Goal: Entertainment & Leisure: Browse casually

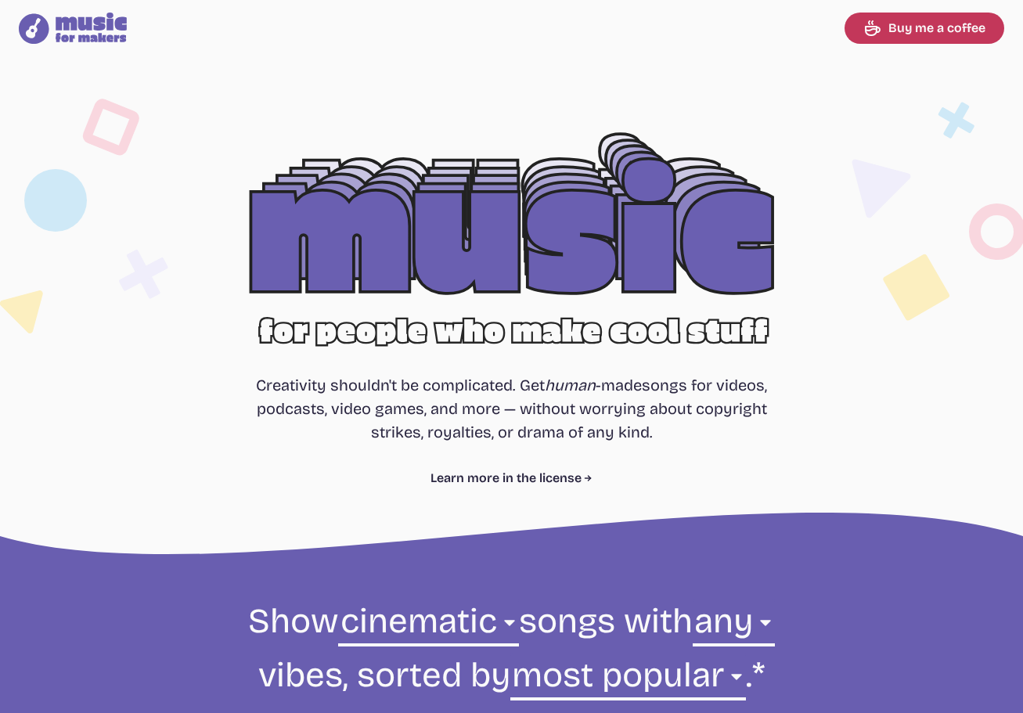
select select "cinematic"
select select "most popular"
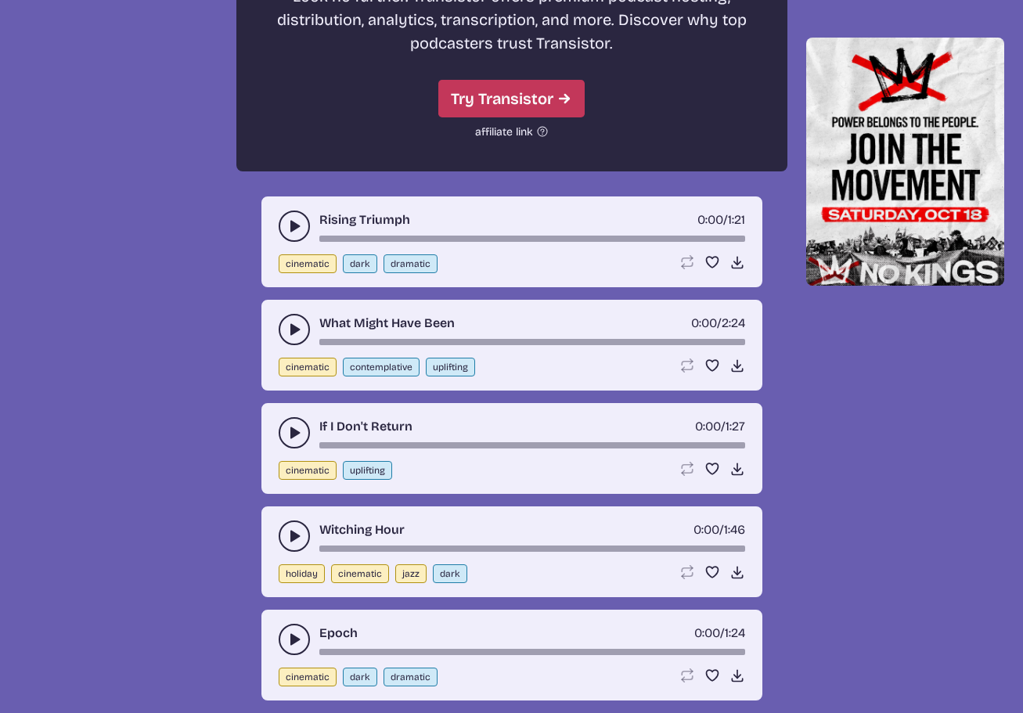
click at [289, 227] on icon "play-pause toggle" at bounding box center [294, 226] width 16 height 16
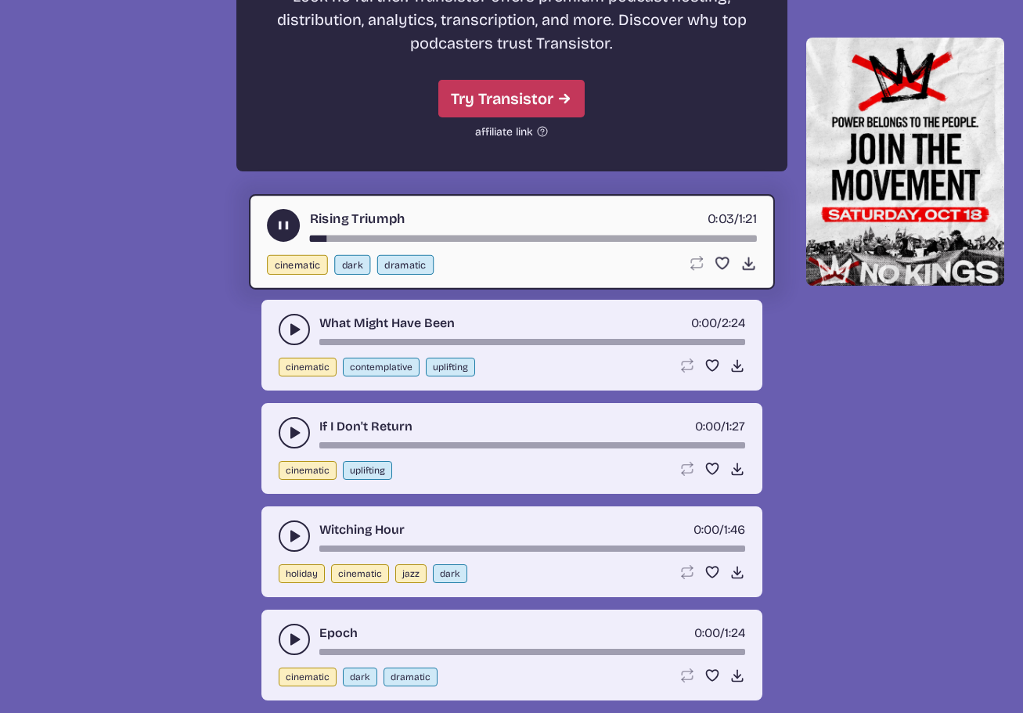
click at [286, 226] on use "play-pause toggle" at bounding box center [283, 225] width 16 height 16
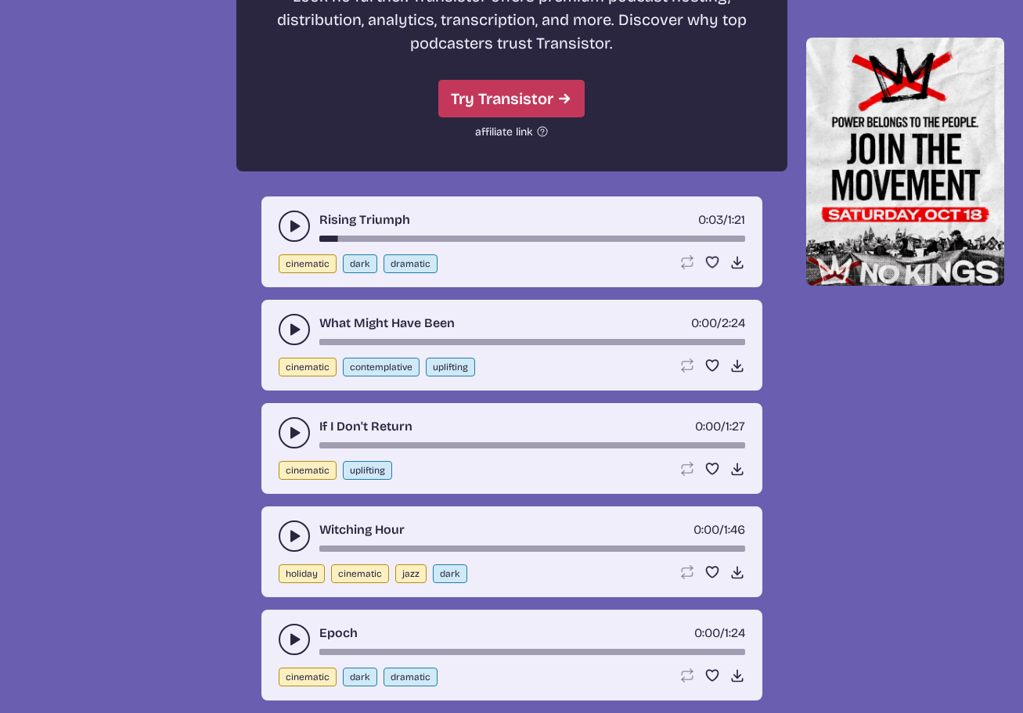
click at [292, 332] on use "play-pause toggle" at bounding box center [294, 330] width 16 height 16
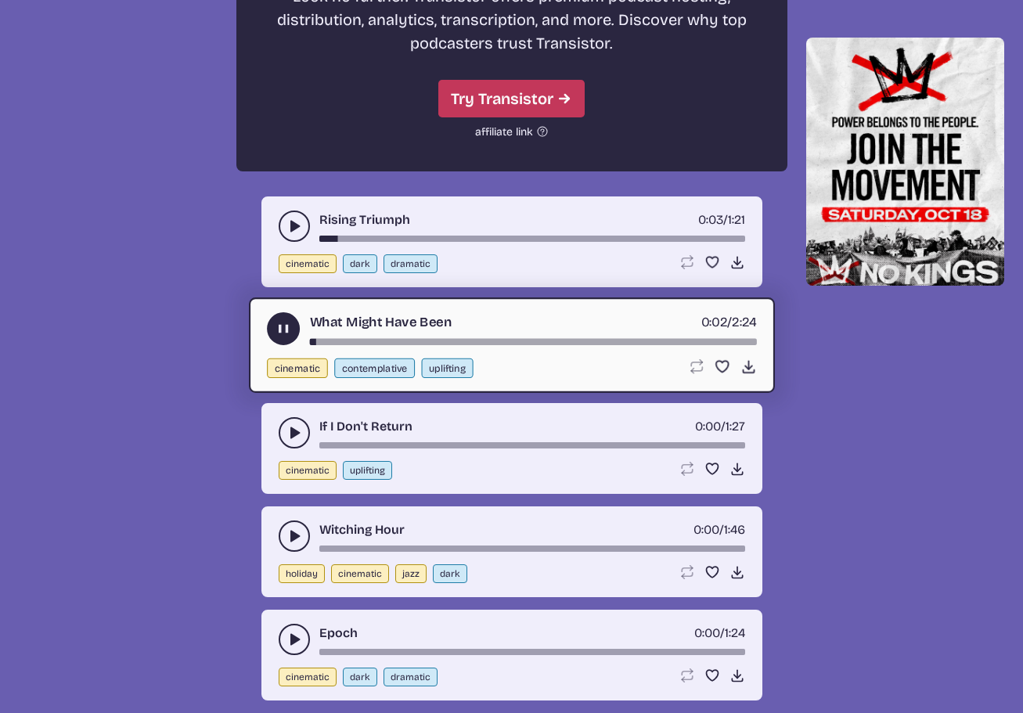
click at [281, 330] on use "play-pause toggle" at bounding box center [283, 328] width 16 height 16
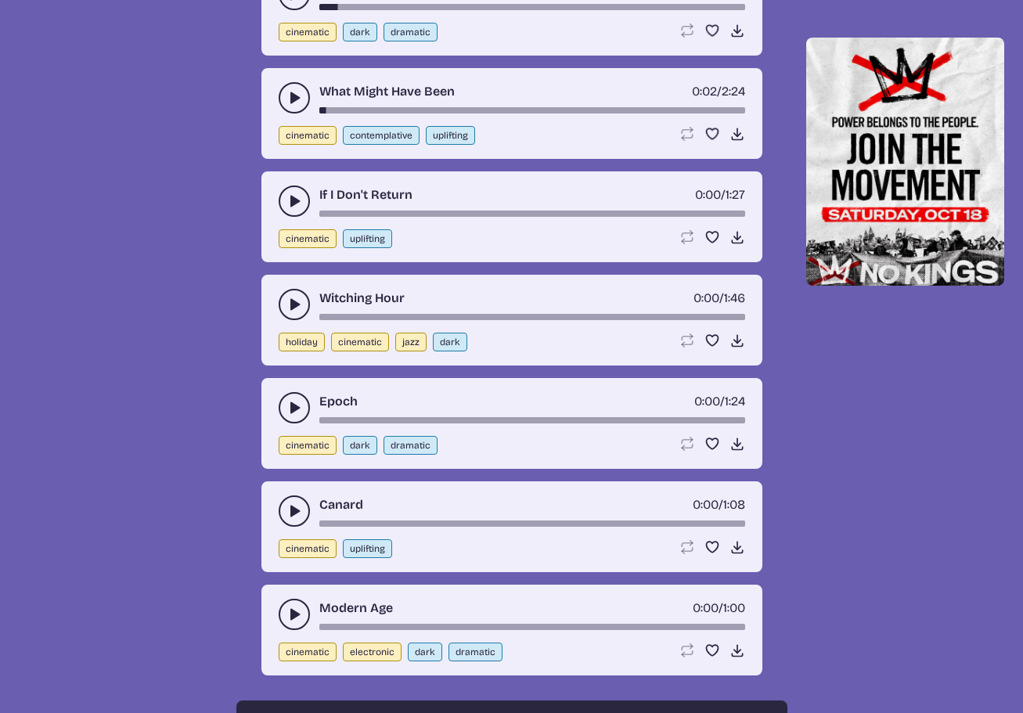
scroll to position [4630, 0]
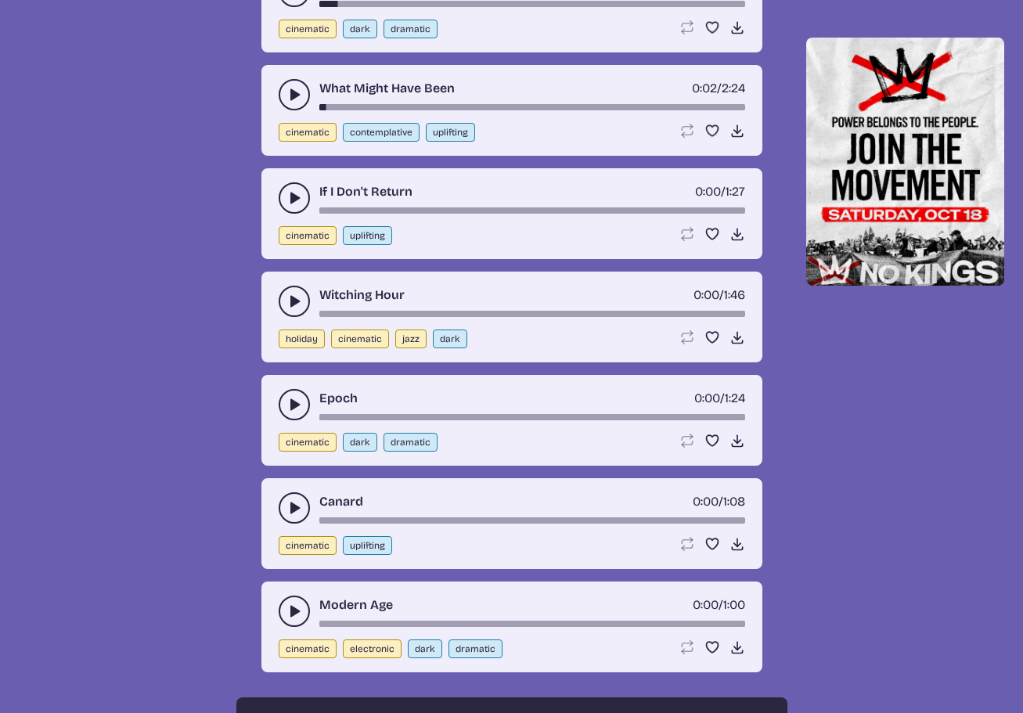
click at [290, 200] on icon "play-pause toggle" at bounding box center [294, 198] width 16 height 16
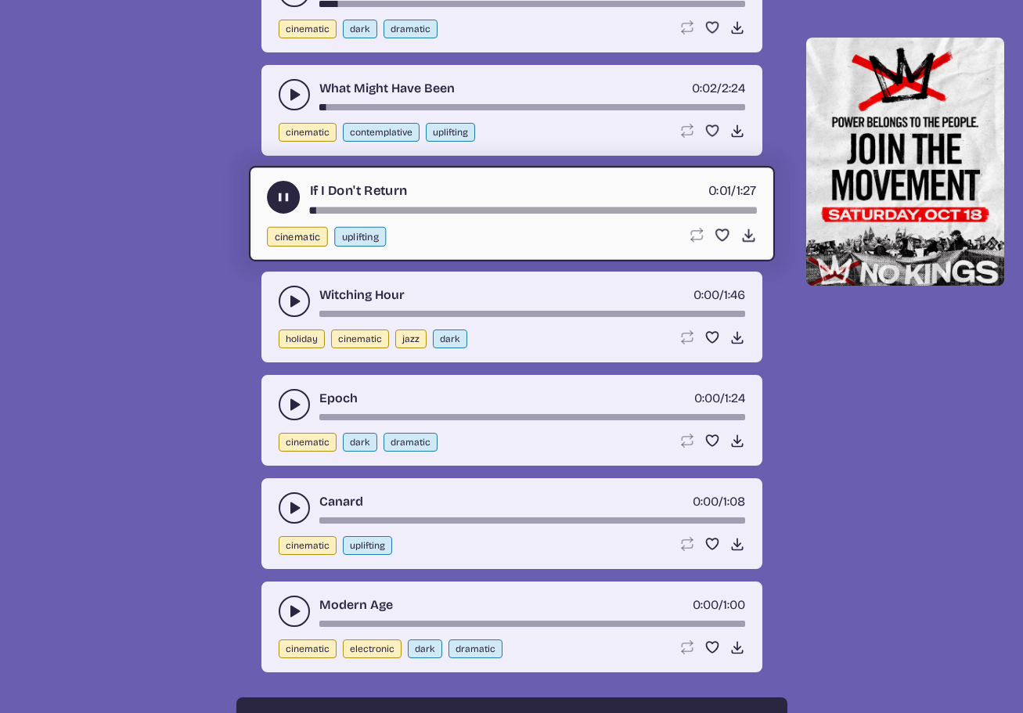
click at [284, 201] on use "play-pause toggle" at bounding box center [283, 197] width 16 height 16
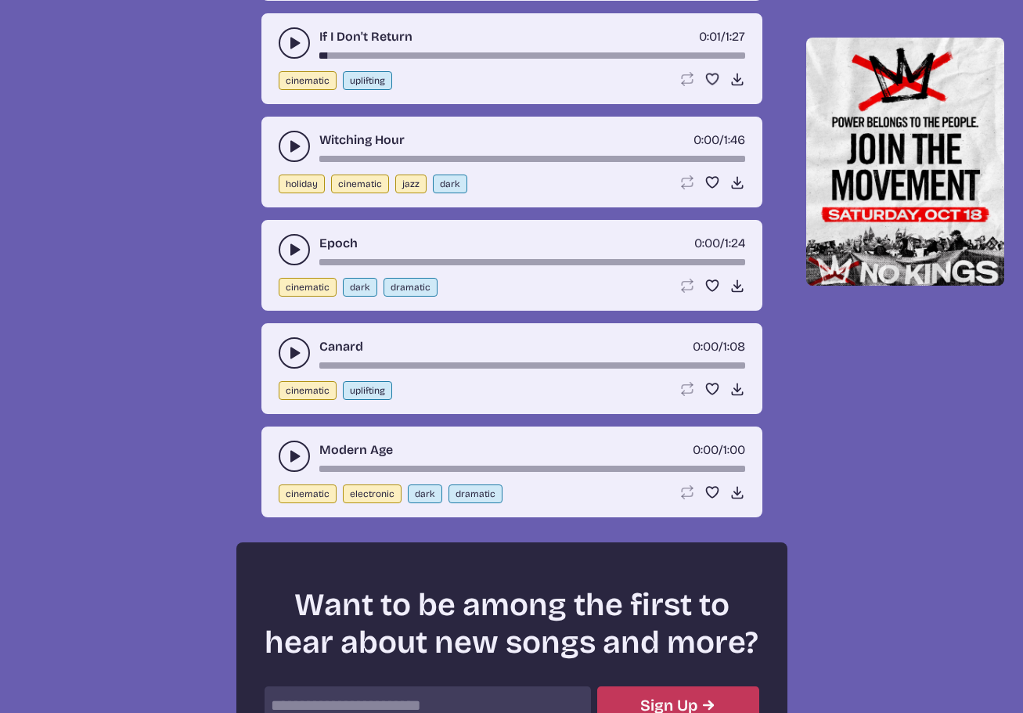
scroll to position [4786, 0]
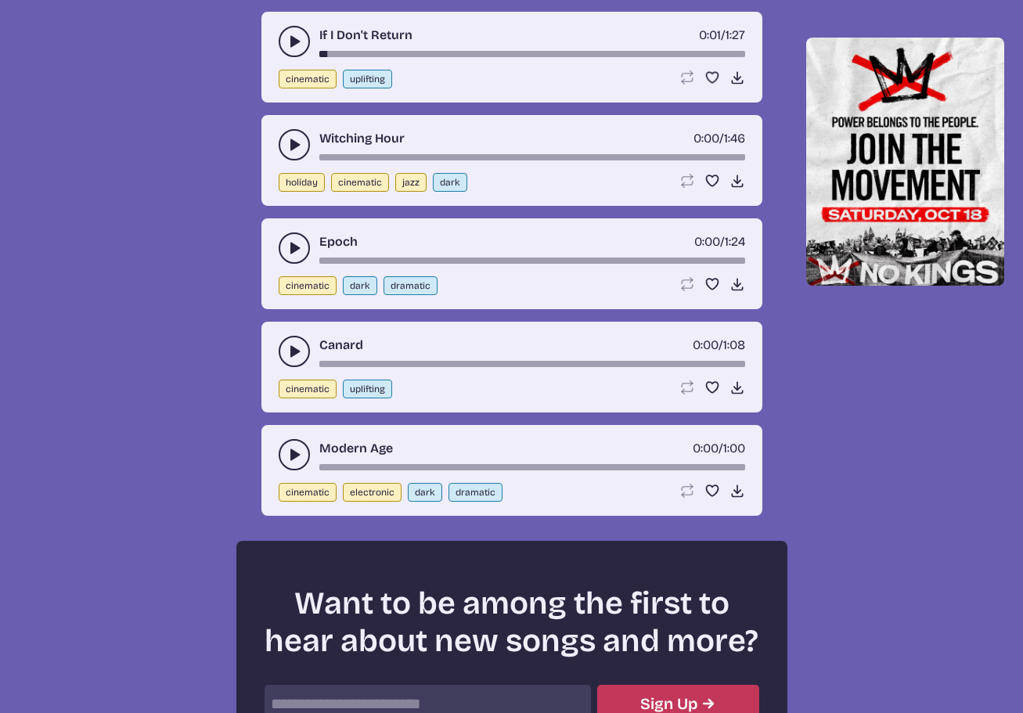
click at [289, 155] on button "play-pause toggle" at bounding box center [294, 144] width 31 height 31
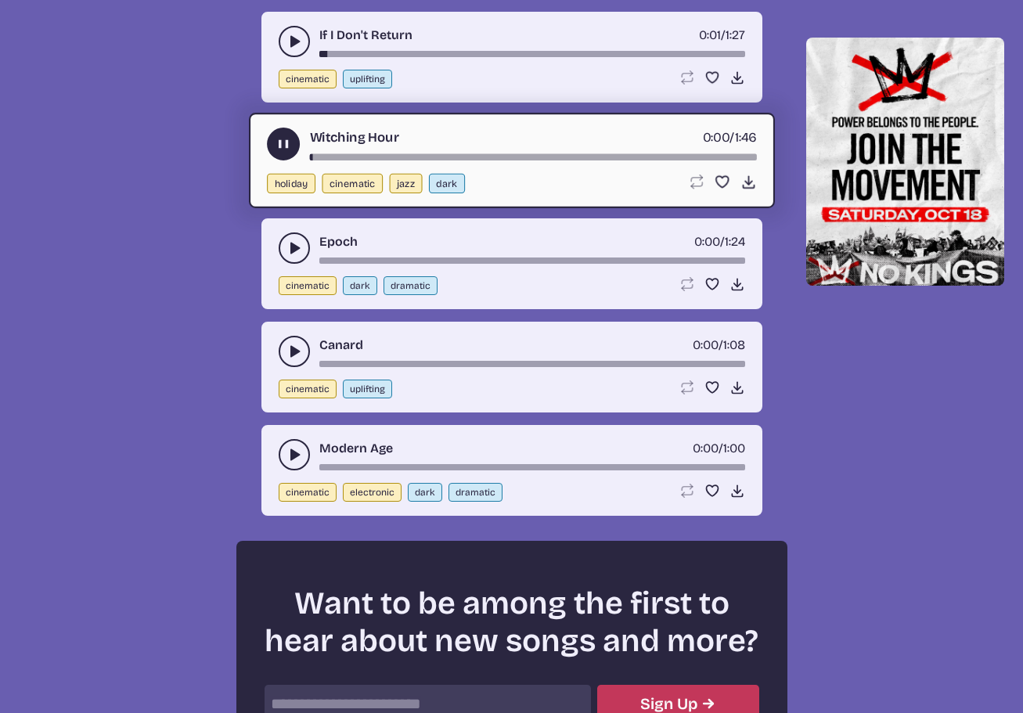
click at [289, 155] on button "play-pause toggle" at bounding box center [283, 144] width 33 height 33
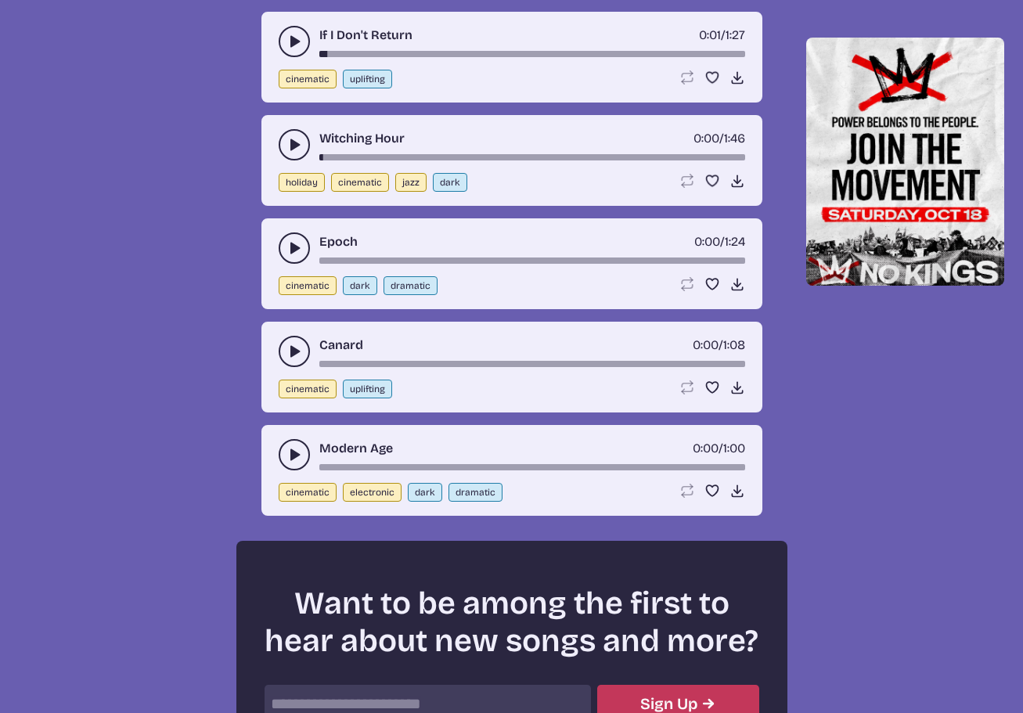
click at [289, 253] on icon "play-pause toggle" at bounding box center [294, 248] width 16 height 16
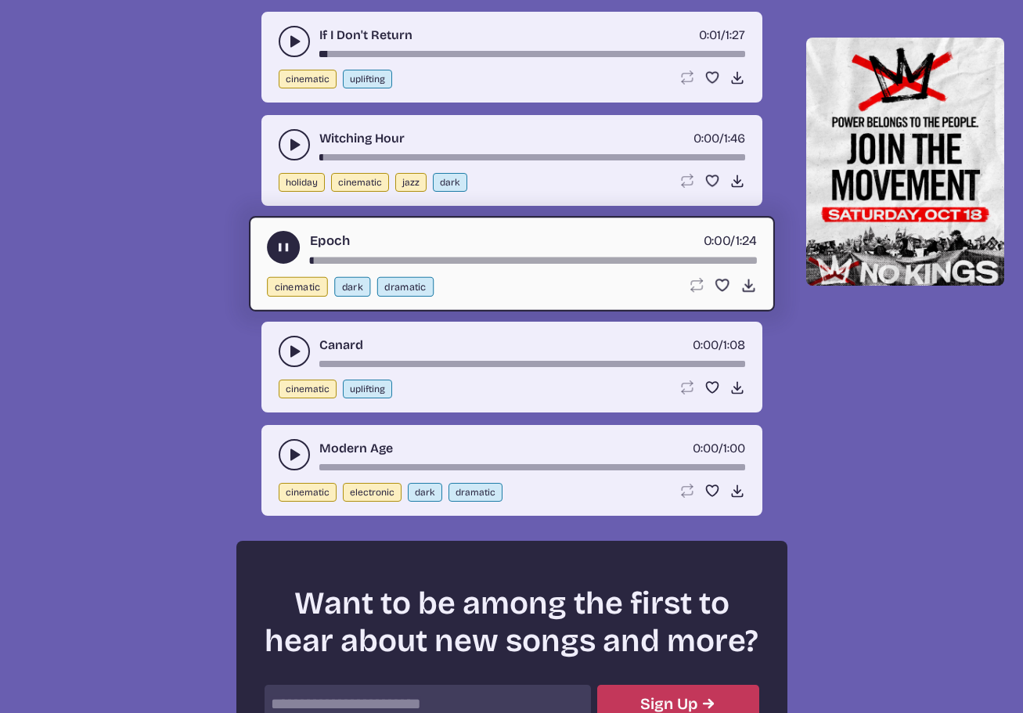
click at [284, 249] on use "play-pause toggle" at bounding box center [283, 247] width 16 height 16
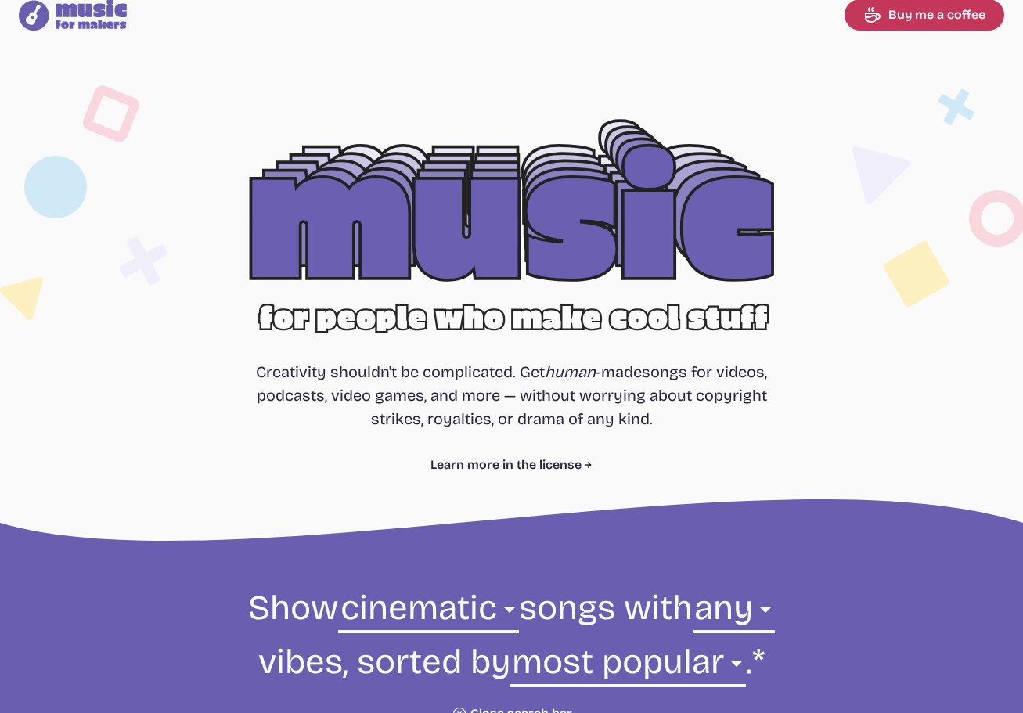
scroll to position [0, 0]
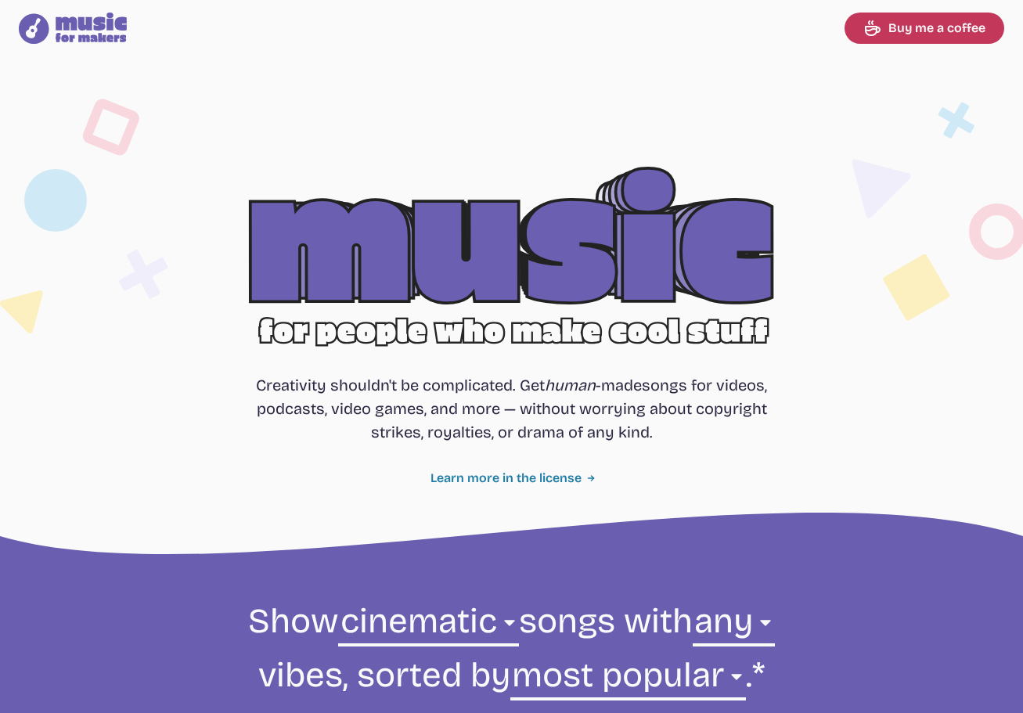
click at [502, 477] on link "Learn more in the license" at bounding box center [511, 478] width 162 height 19
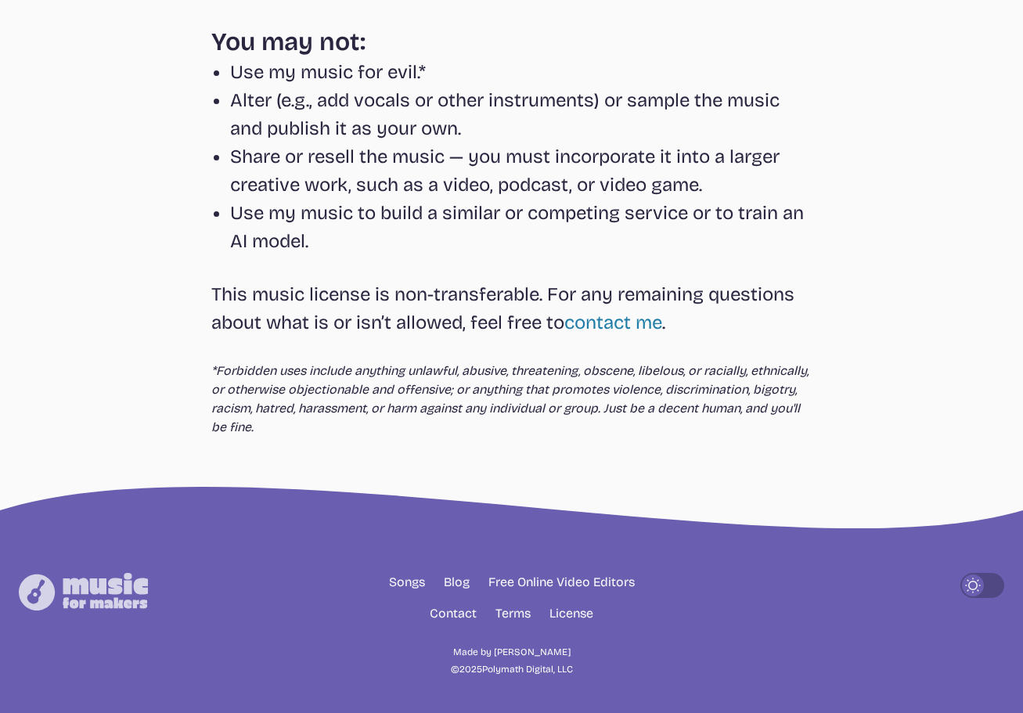
scroll to position [588, 0]
click at [403, 581] on link "Songs" at bounding box center [407, 581] width 36 height 19
select select "most popular"
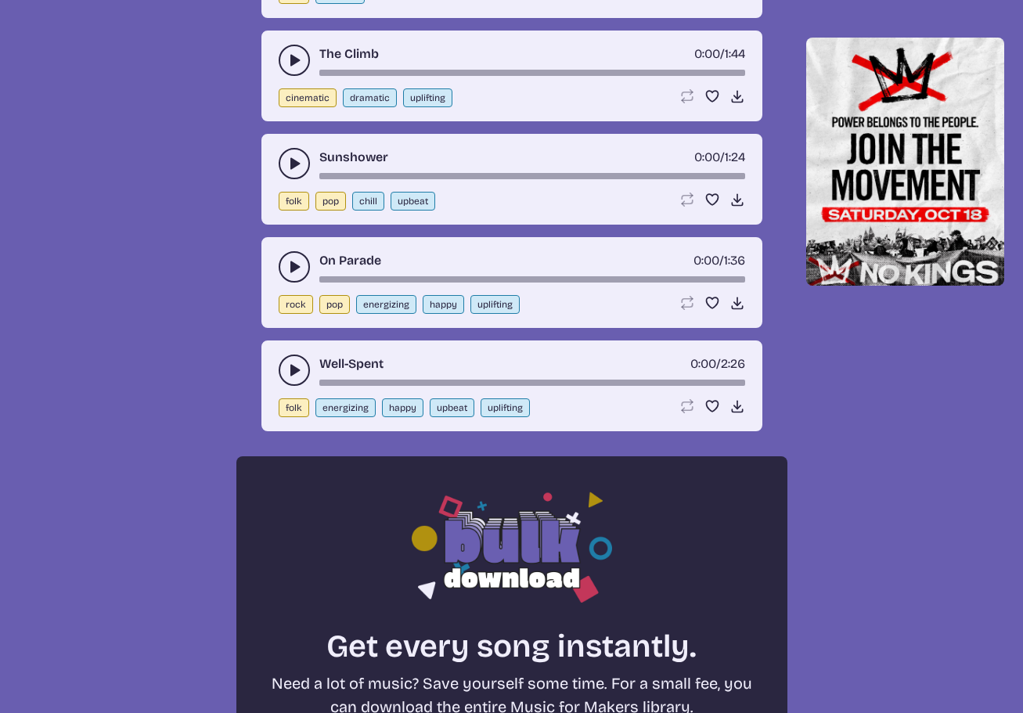
scroll to position [874, 0]
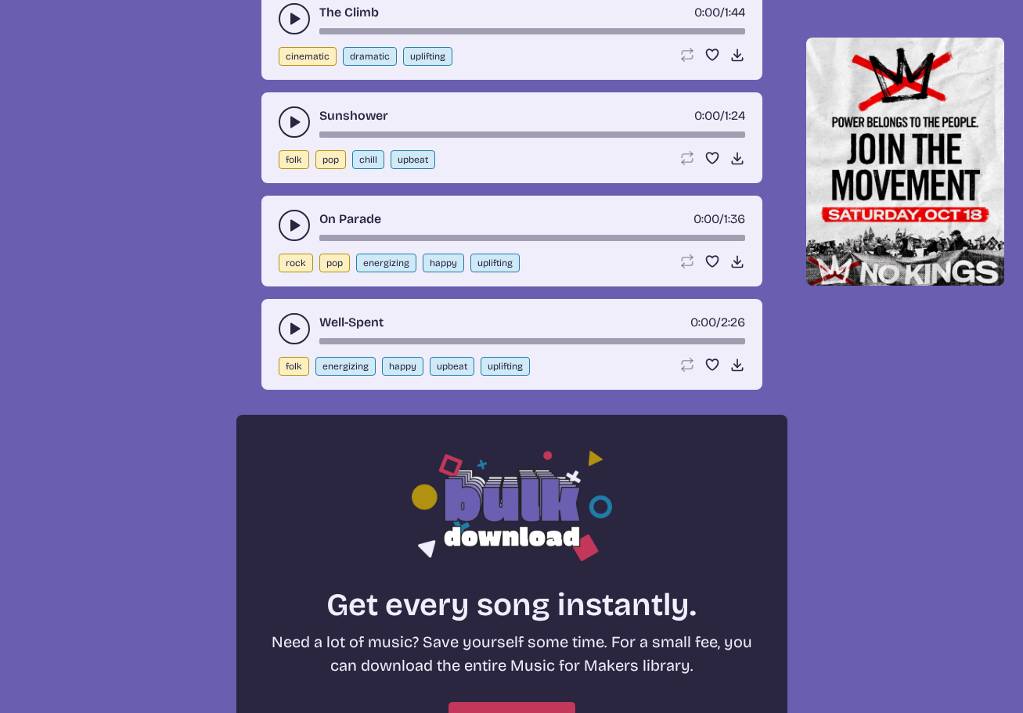
click at [387, 268] on button "energizing" at bounding box center [386, 263] width 60 height 19
select select "energizing"
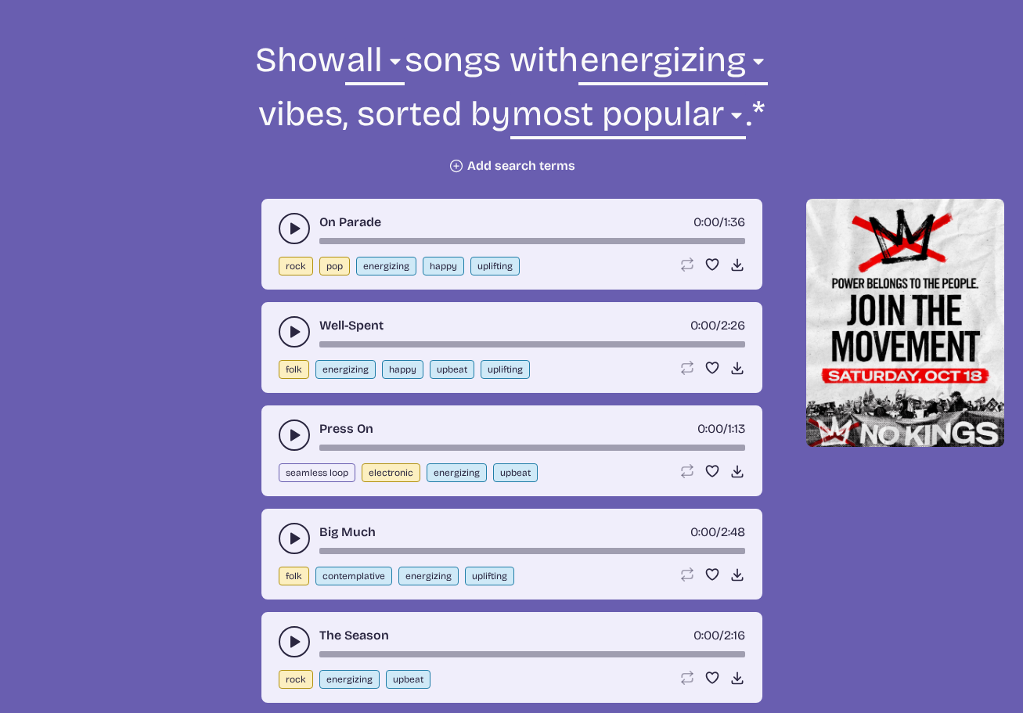
click at [295, 228] on use "play-pause toggle" at bounding box center [294, 229] width 16 height 16
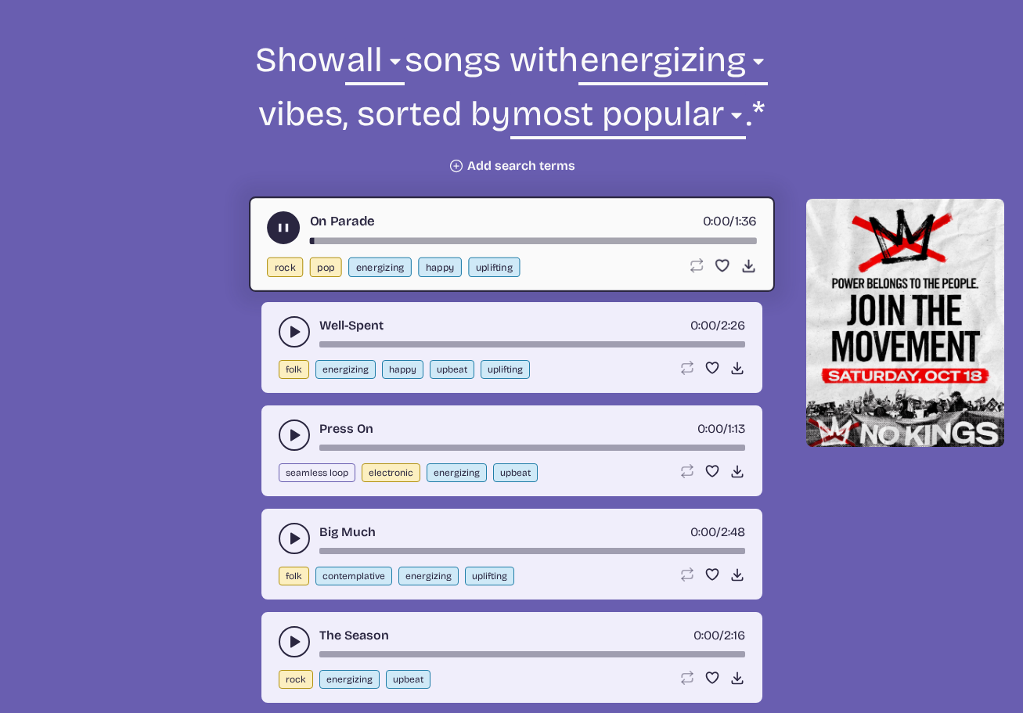
click at [283, 228] on icon "play-pause toggle" at bounding box center [283, 228] width 16 height 16
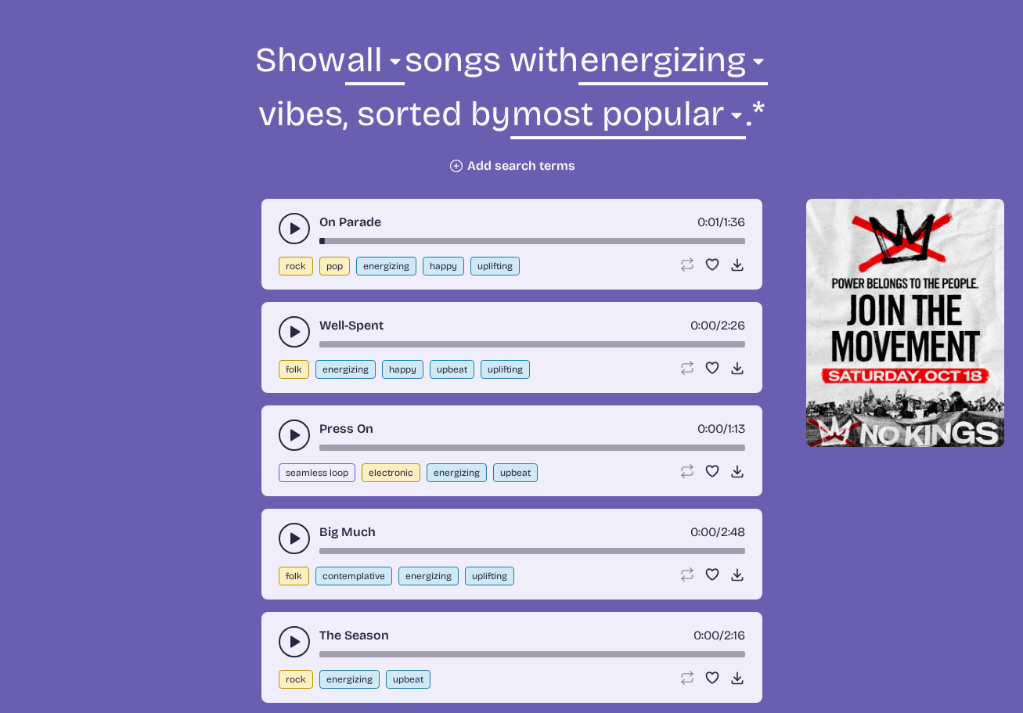
click at [290, 333] on use "play-pause toggle" at bounding box center [294, 332] width 16 height 16
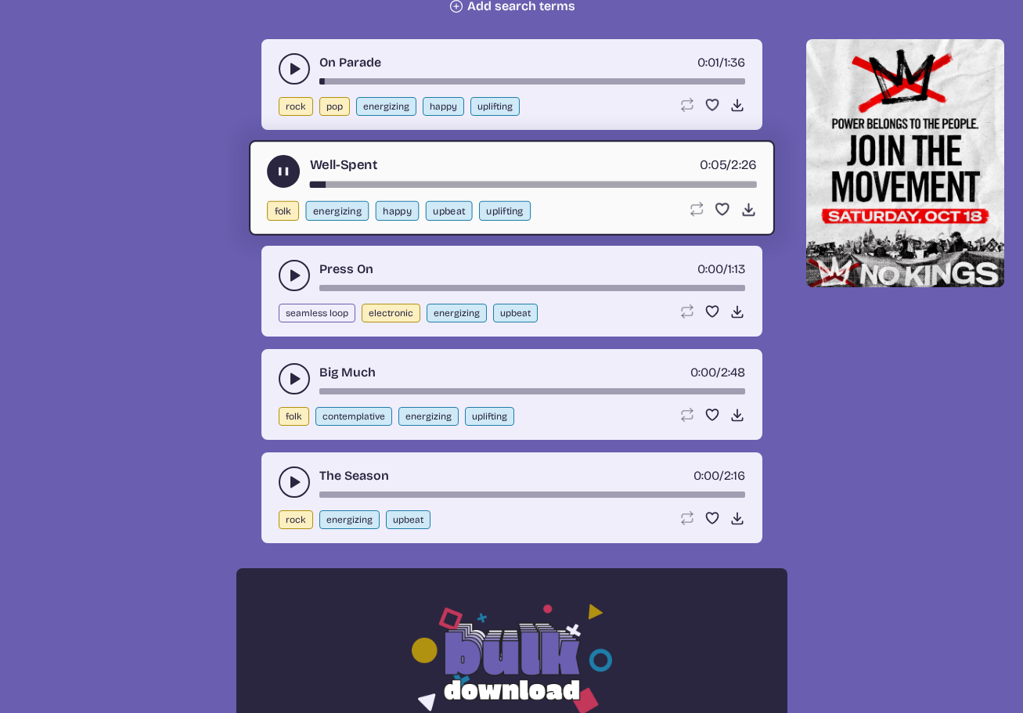
scroll to position [718, 0]
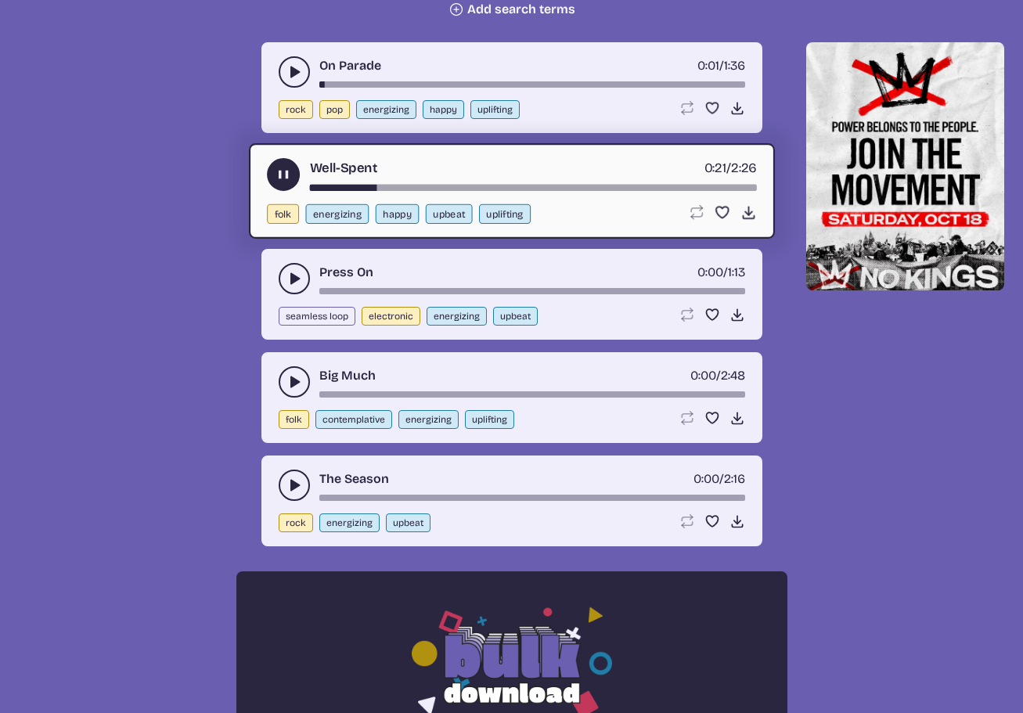
click at [282, 183] on button "play-pause toggle" at bounding box center [283, 174] width 33 height 33
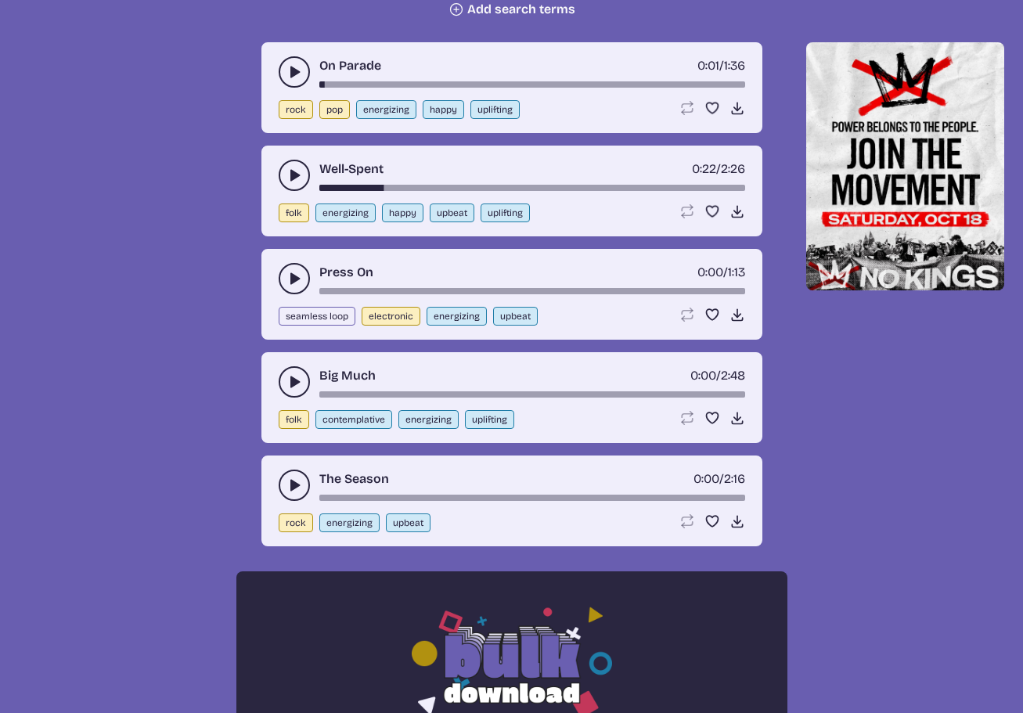
click at [286, 273] on icon "play-pause toggle" at bounding box center [294, 279] width 16 height 16
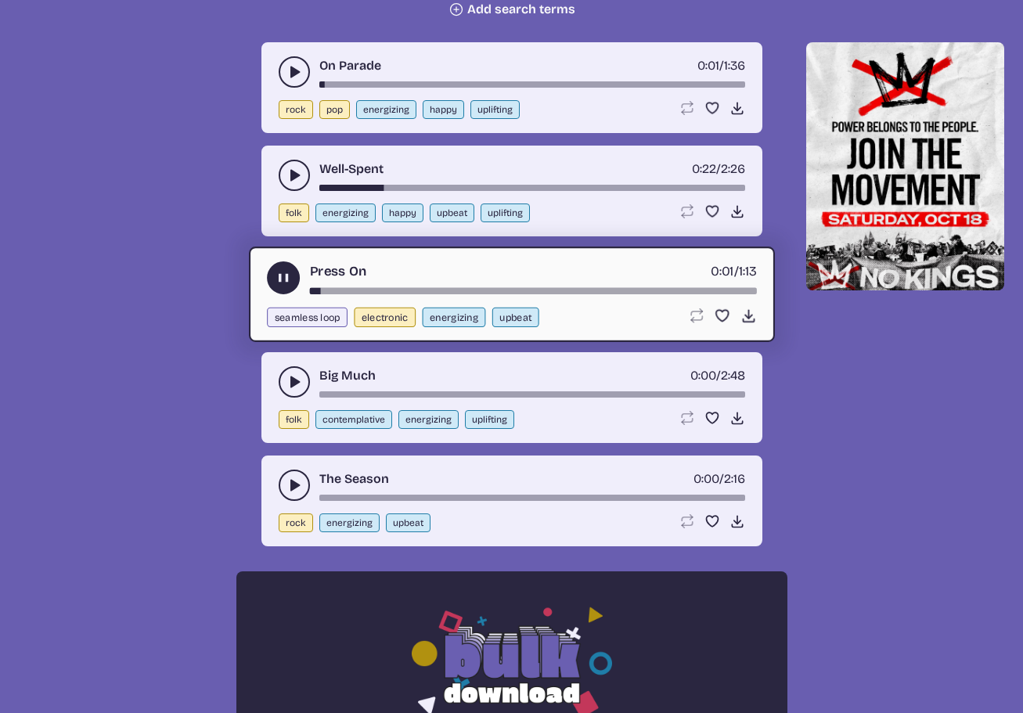
click at [280, 275] on use "play-pause toggle" at bounding box center [283, 278] width 16 height 16
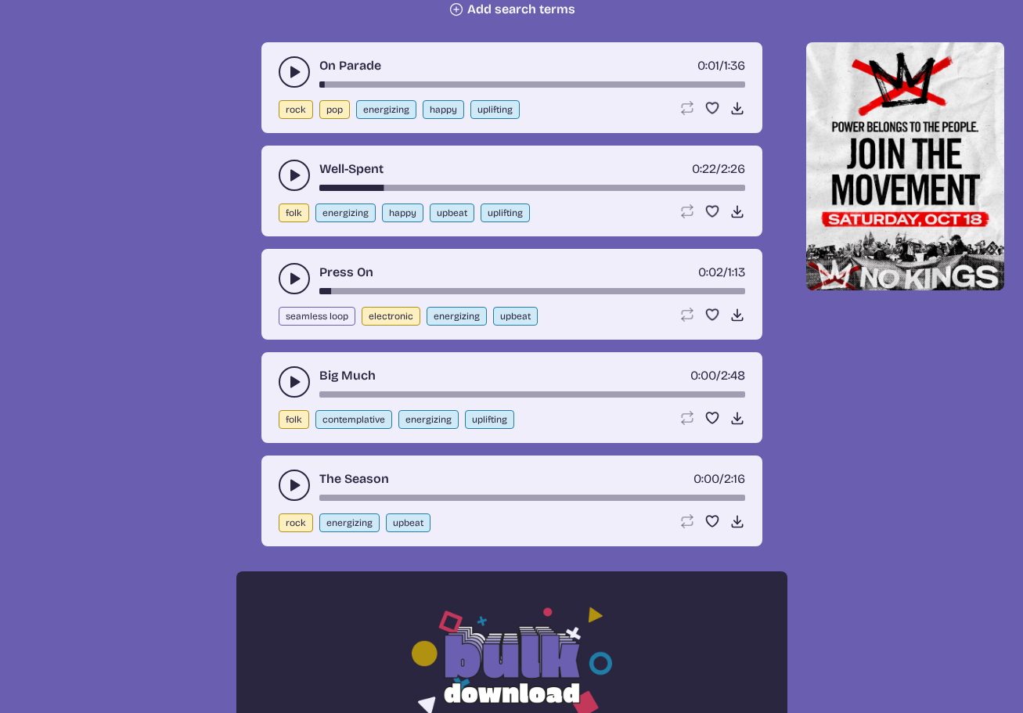
click at [288, 380] on icon "play-pause toggle" at bounding box center [294, 382] width 16 height 16
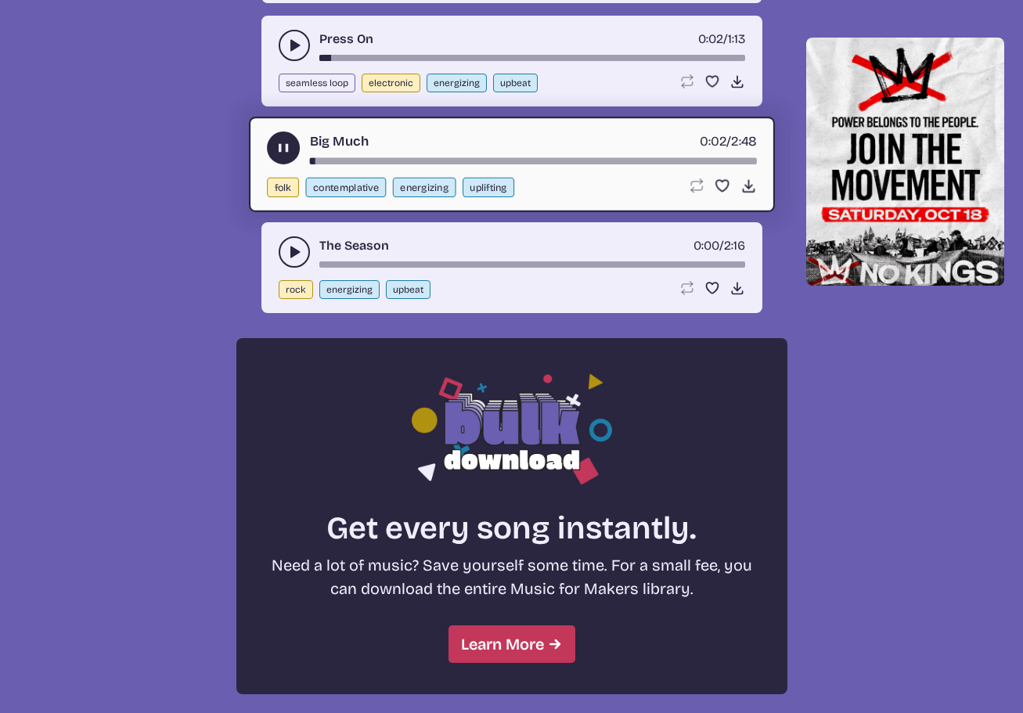
scroll to position [952, 0]
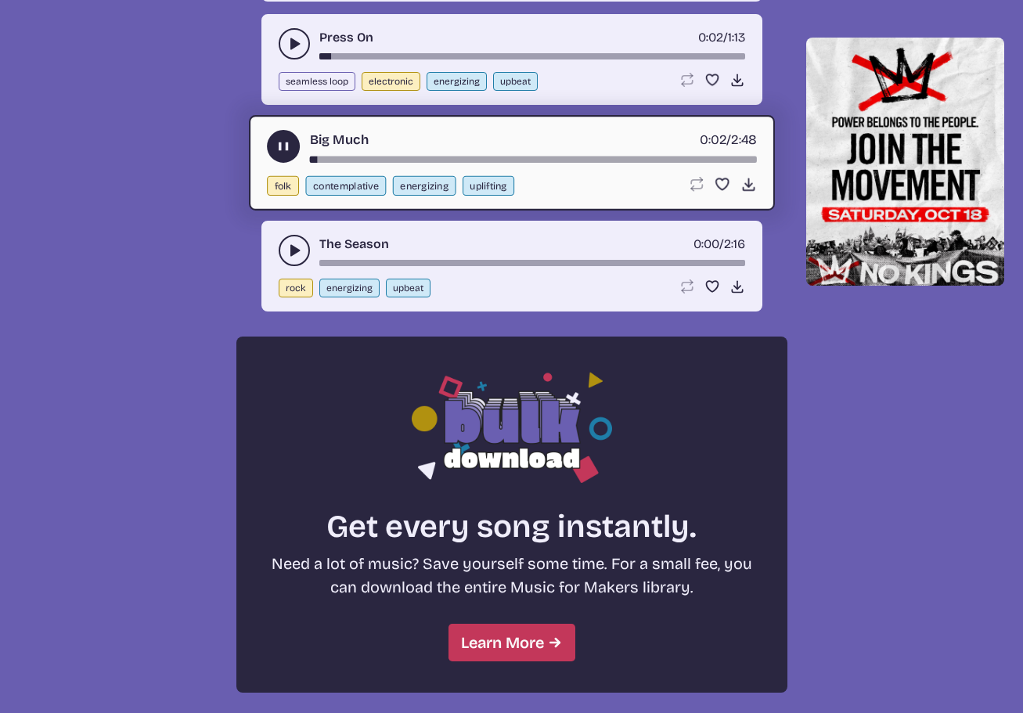
click at [279, 155] on button "play-pause toggle" at bounding box center [283, 146] width 33 height 33
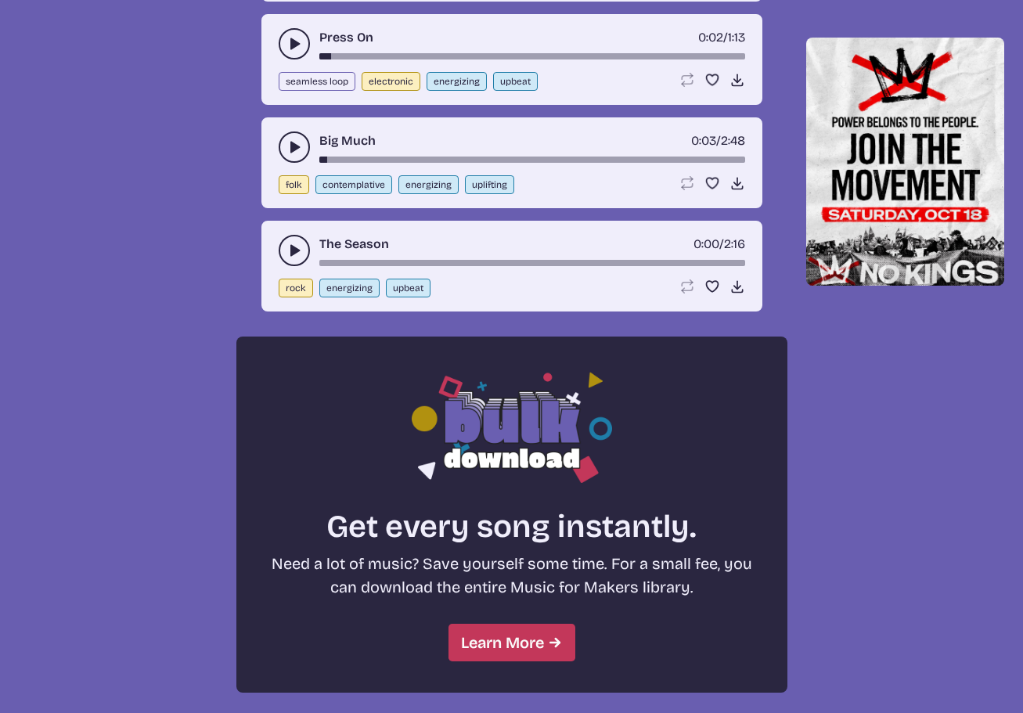
click at [288, 249] on icon "play-pause toggle" at bounding box center [294, 251] width 16 height 16
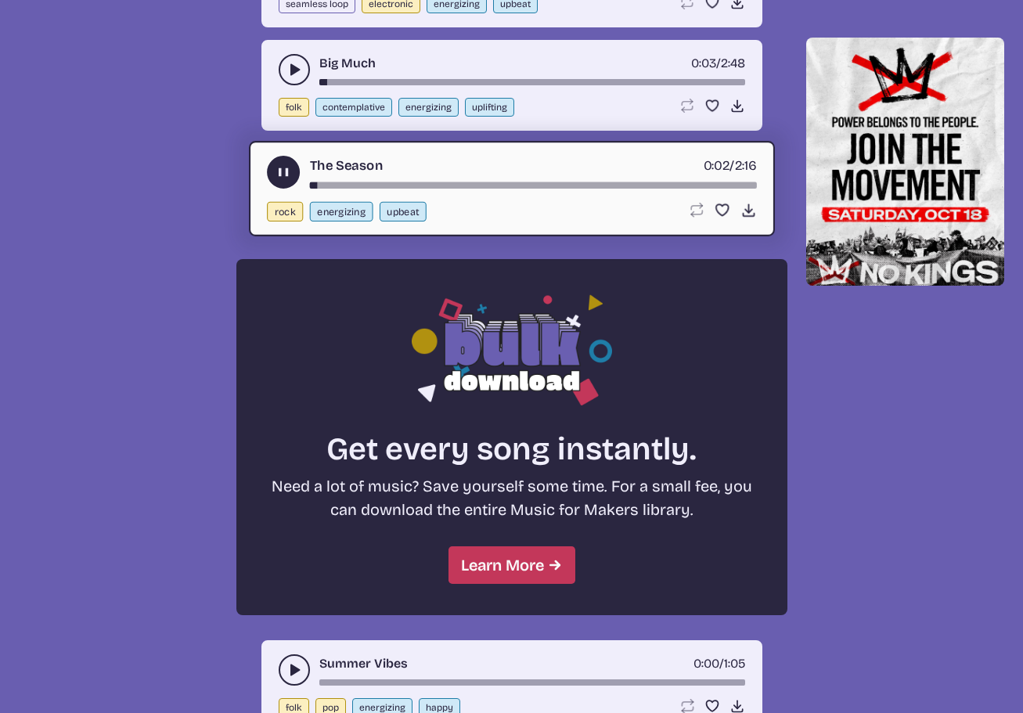
scroll to position [1031, 0]
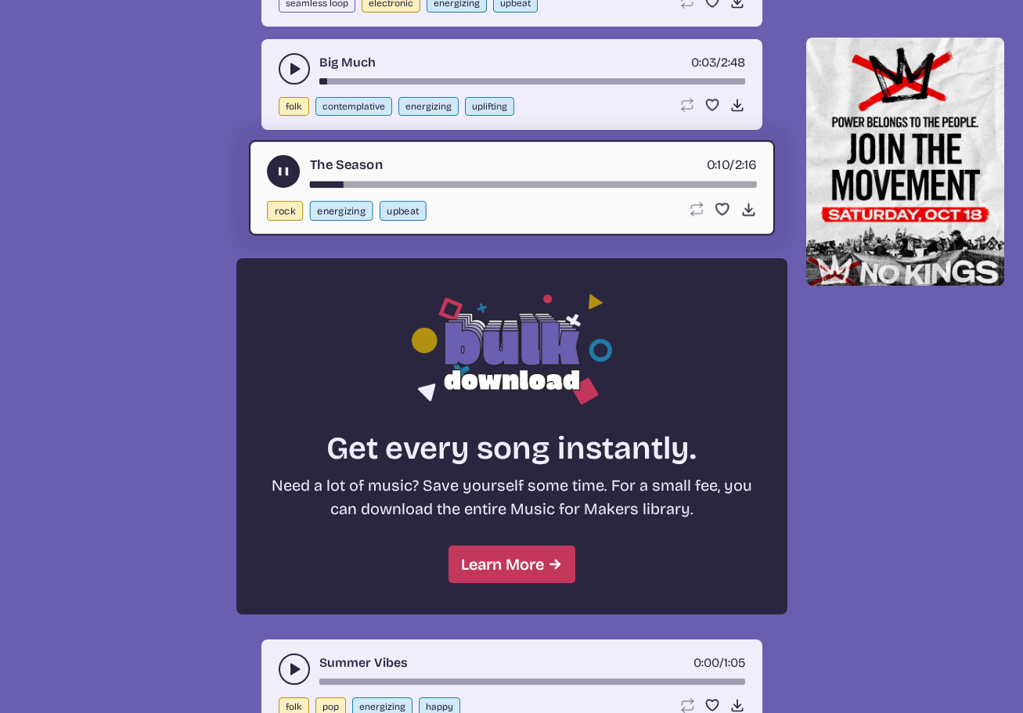
click at [275, 172] on icon "play-pause toggle" at bounding box center [283, 172] width 16 height 16
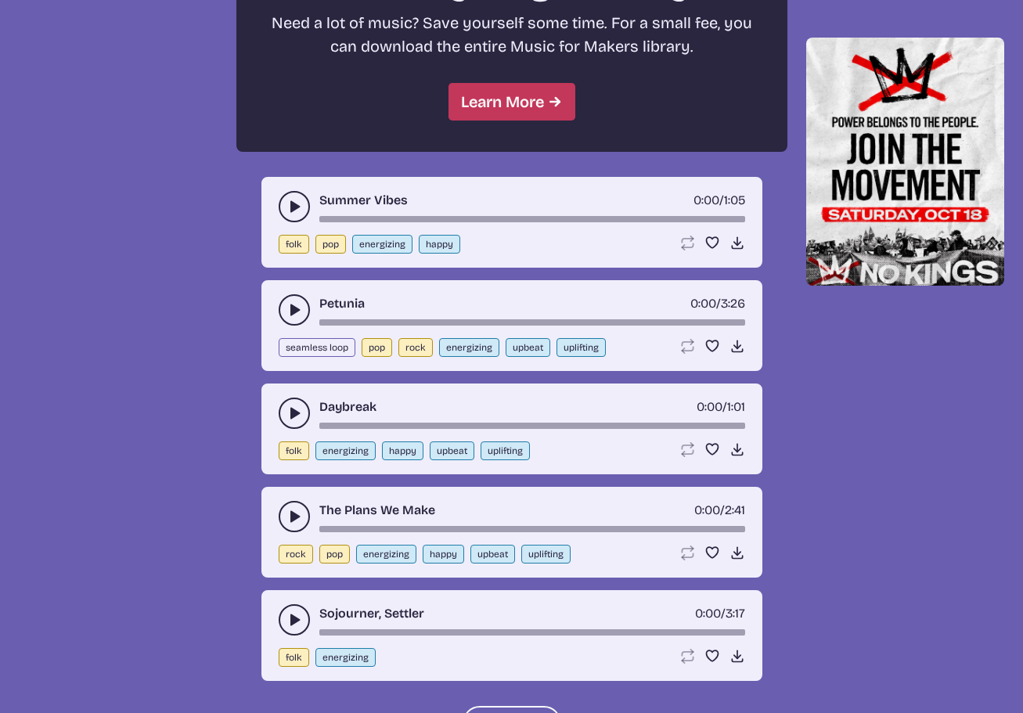
scroll to position [1500, 0]
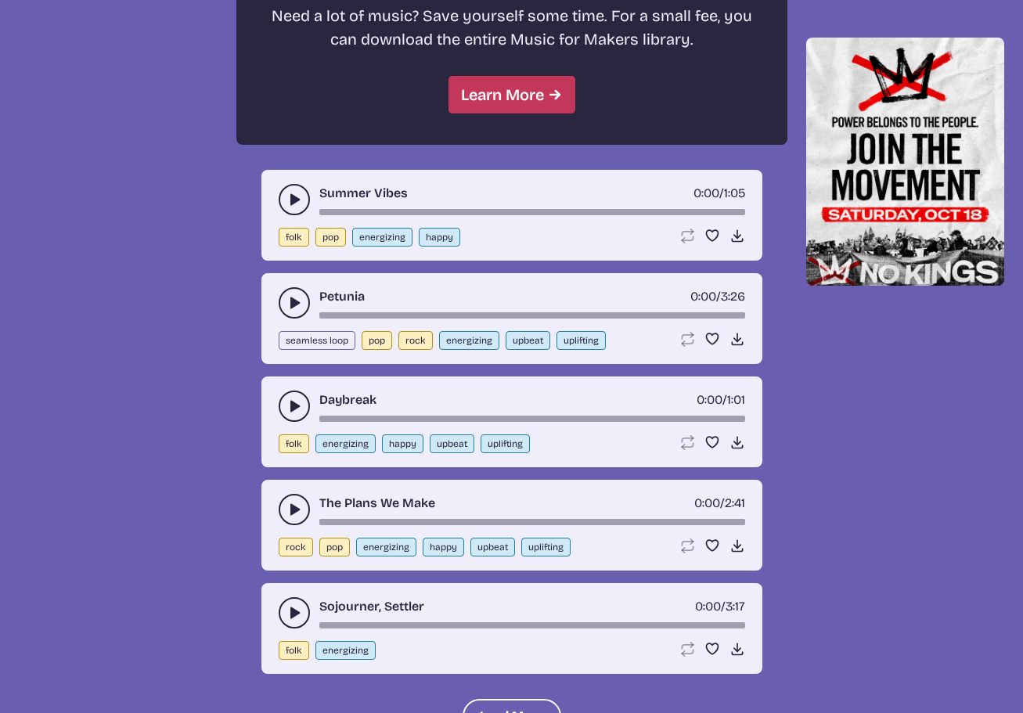
click at [296, 200] on use "play-pause toggle" at bounding box center [294, 200] width 16 height 16
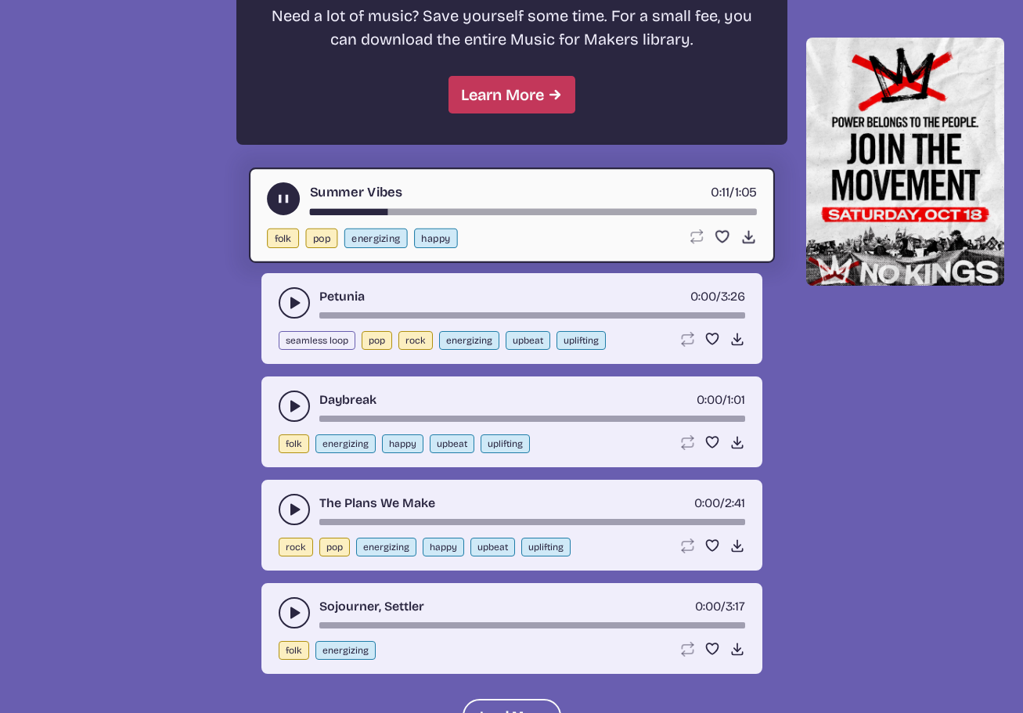
click at [282, 199] on use "play-pause toggle" at bounding box center [283, 199] width 16 height 16
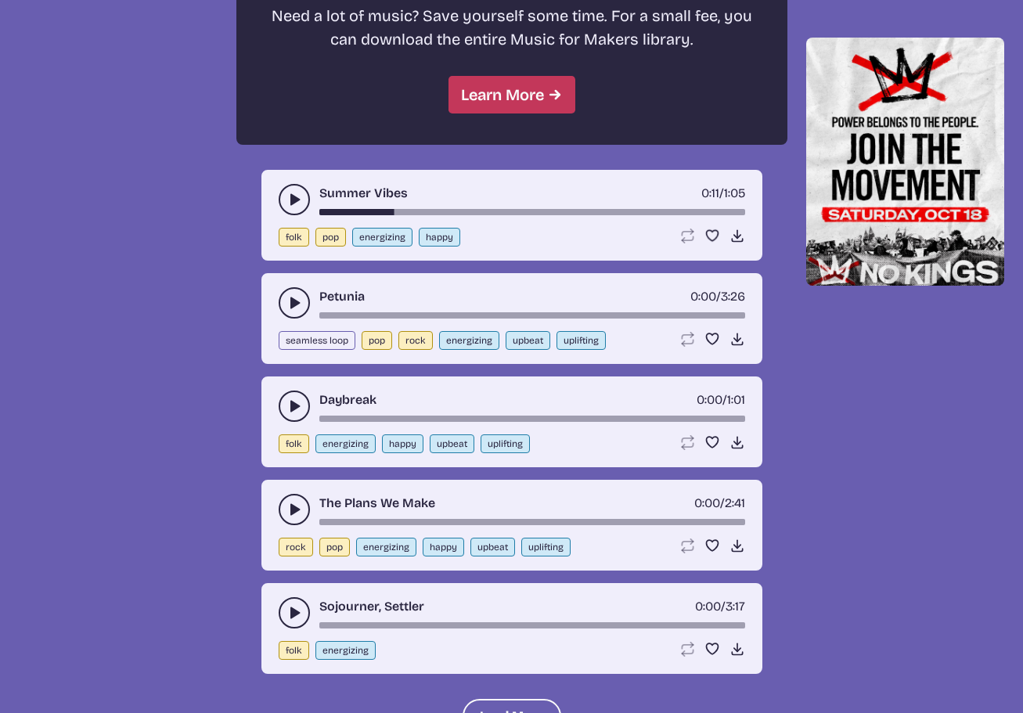
click at [291, 303] on use "play-pause toggle" at bounding box center [294, 303] width 16 height 16
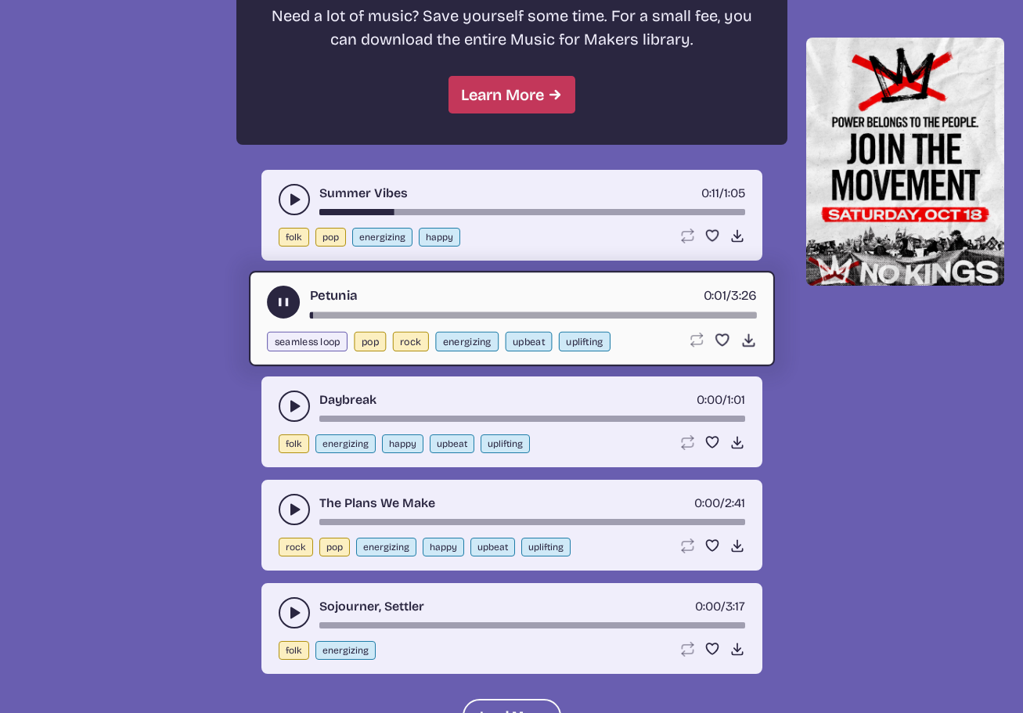
click at [278, 300] on use "play-pause toggle" at bounding box center [283, 302] width 16 height 16
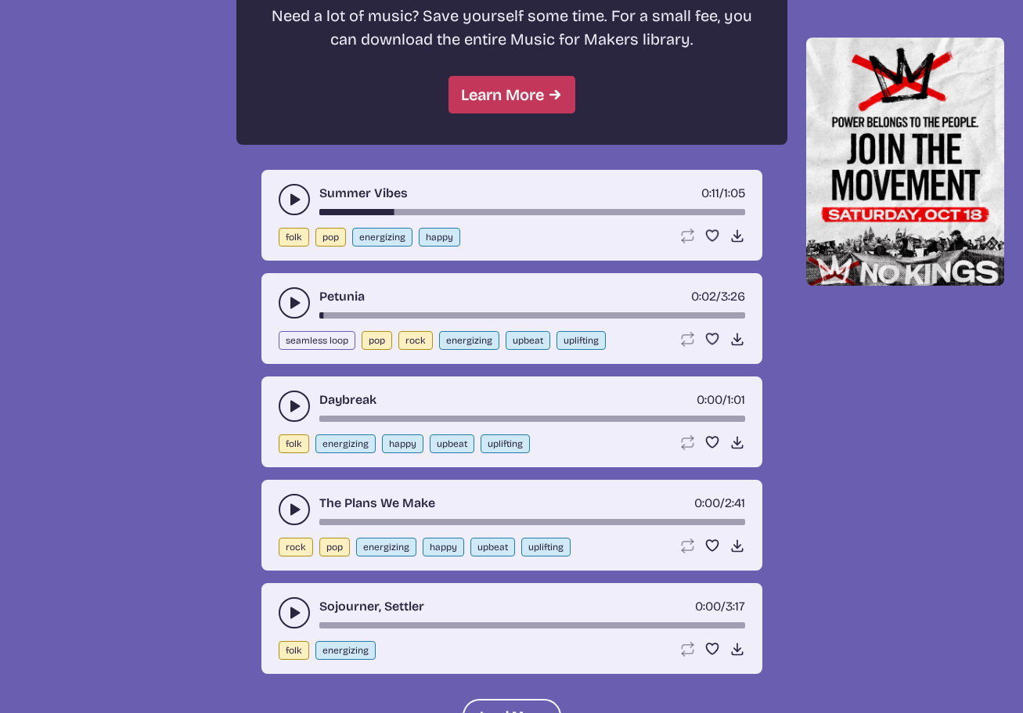
click at [294, 407] on use "play-pause toggle" at bounding box center [294, 406] width 16 height 16
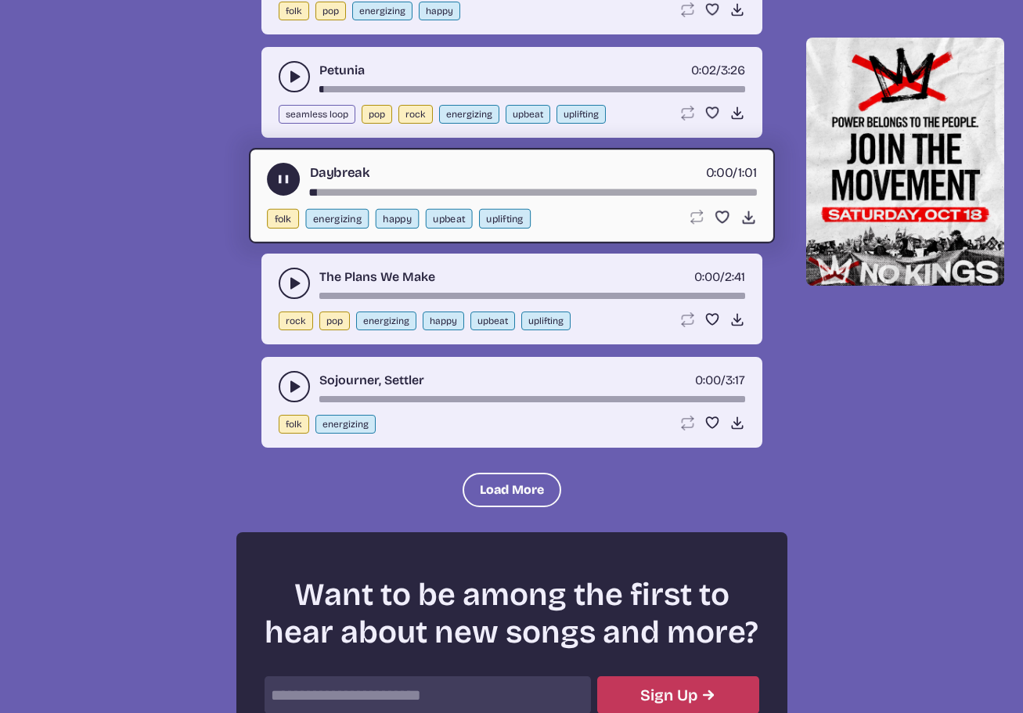
scroll to position [1735, 0]
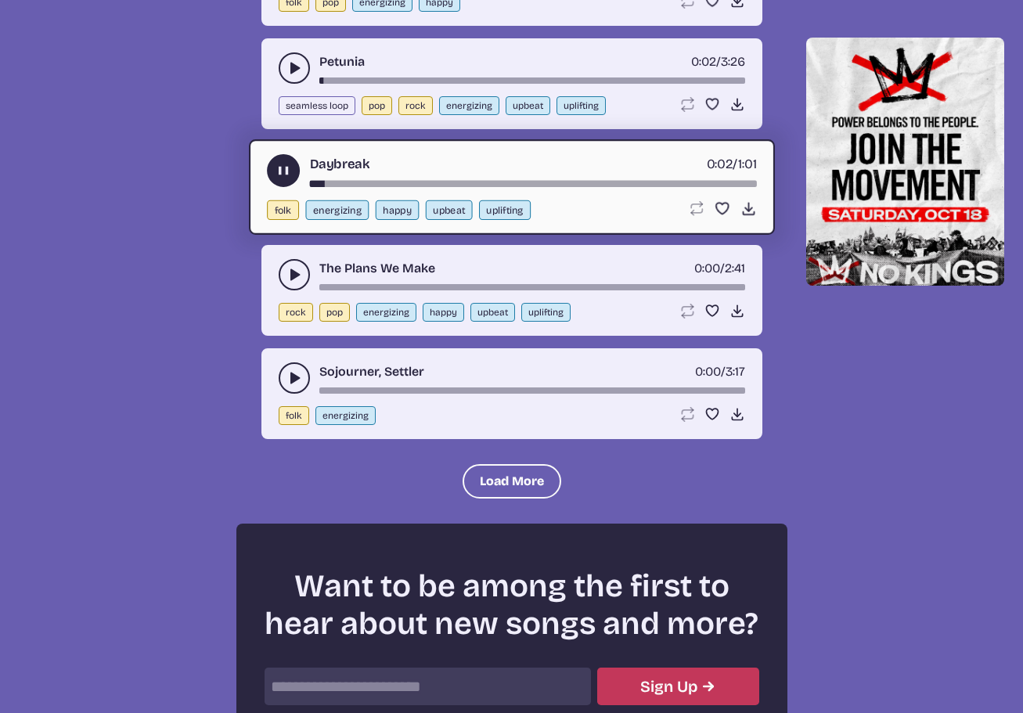
click at [282, 173] on use "play-pause toggle" at bounding box center [283, 171] width 16 height 16
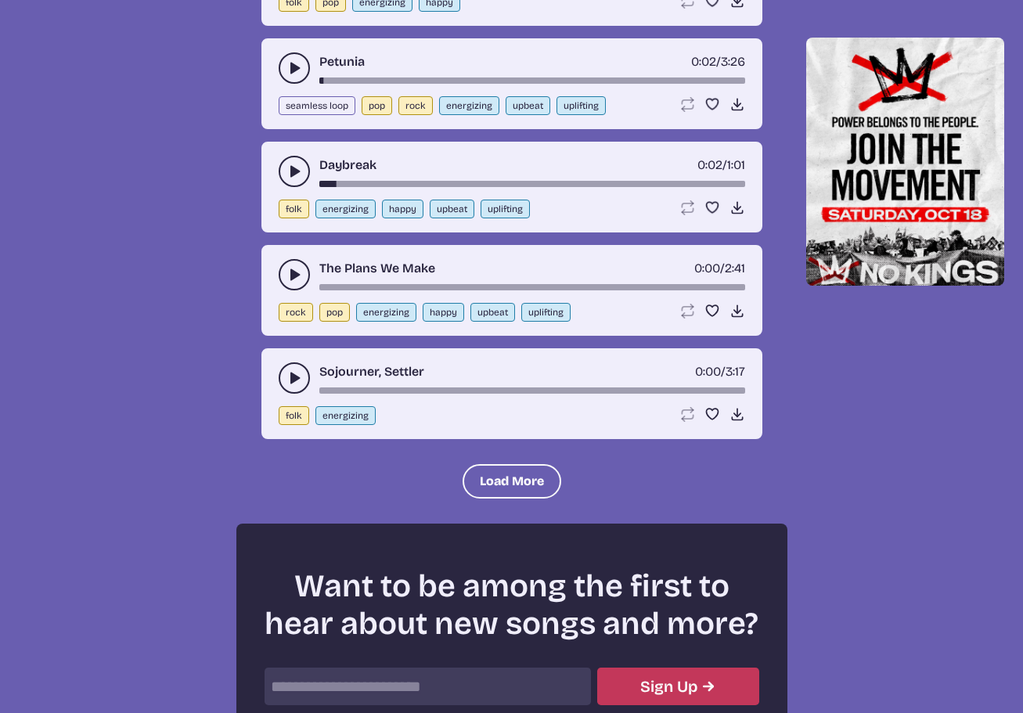
click at [297, 278] on icon "play-pause toggle" at bounding box center [294, 275] width 16 height 16
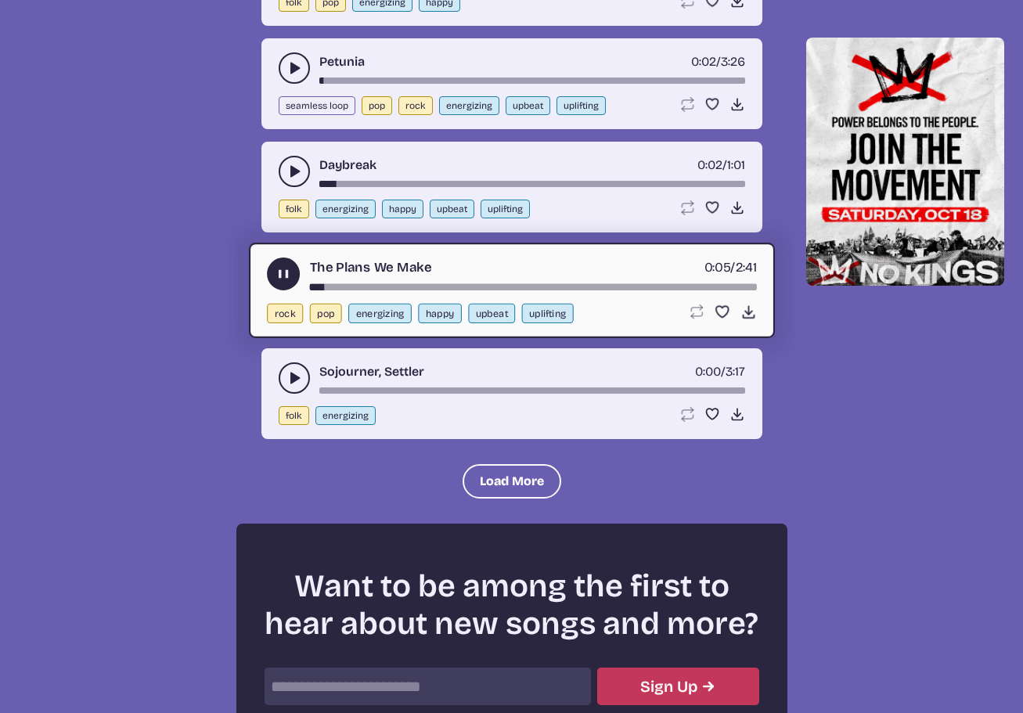
click at [278, 272] on use "play-pause toggle" at bounding box center [283, 274] width 16 height 16
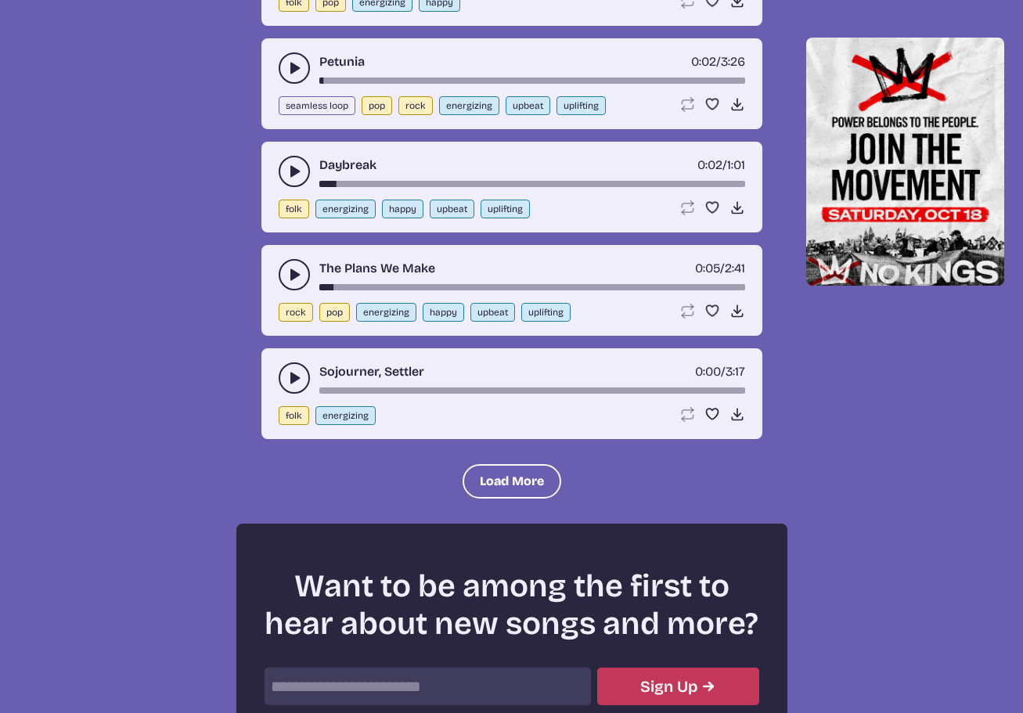
click at [296, 377] on use "play-pause toggle" at bounding box center [294, 378] width 16 height 16
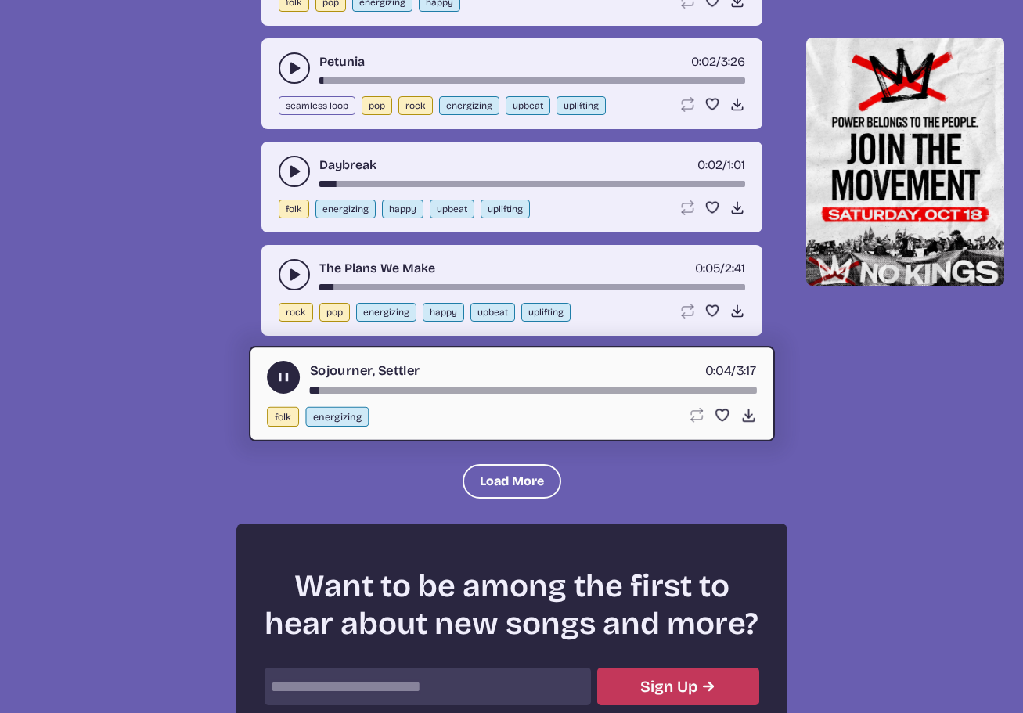
click at [339, 392] on div "song-time-bar" at bounding box center [532, 390] width 447 height 6
click at [282, 377] on use "play-pause toggle" at bounding box center [283, 377] width 16 height 16
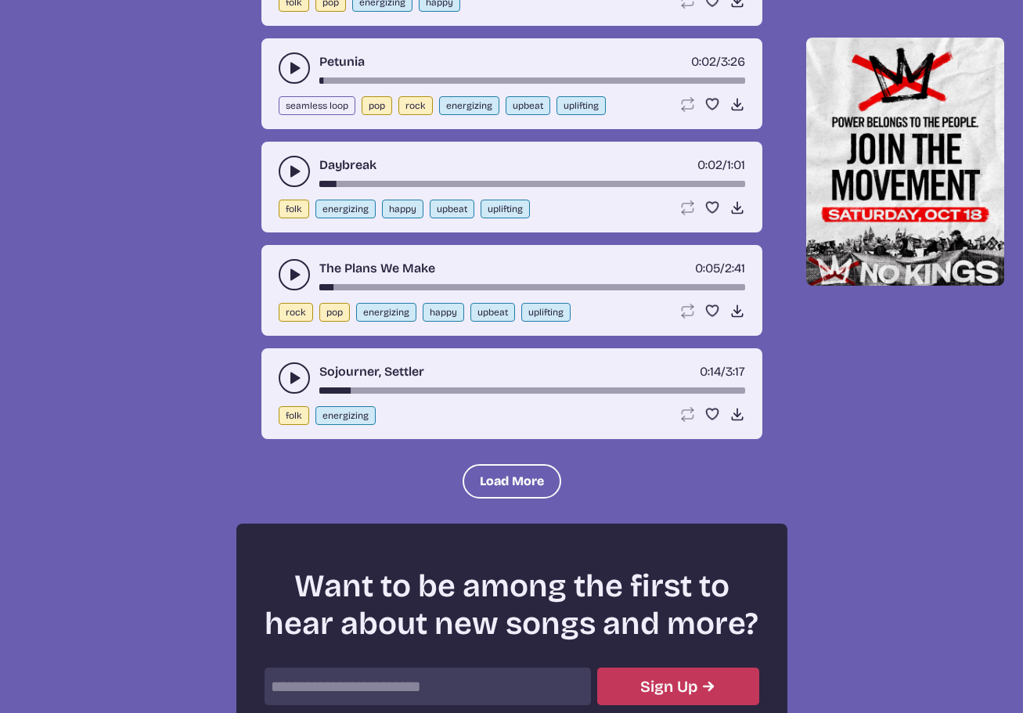
click at [291, 380] on use "play-pause toggle" at bounding box center [294, 378] width 16 height 16
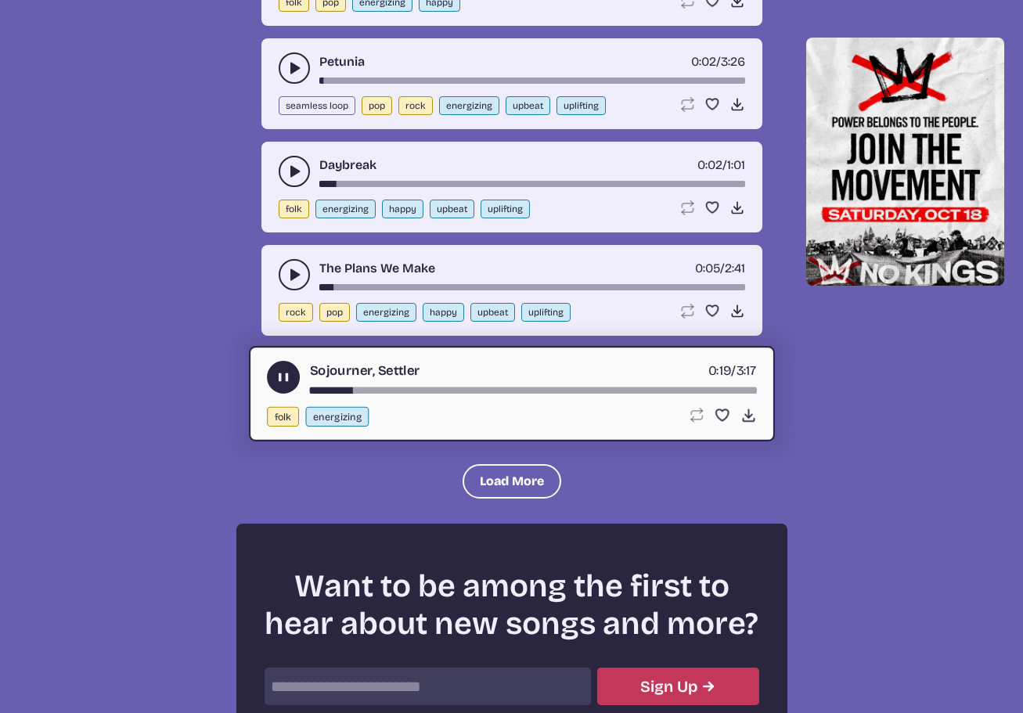
click at [277, 376] on icon "play-pause toggle" at bounding box center [283, 377] width 16 height 16
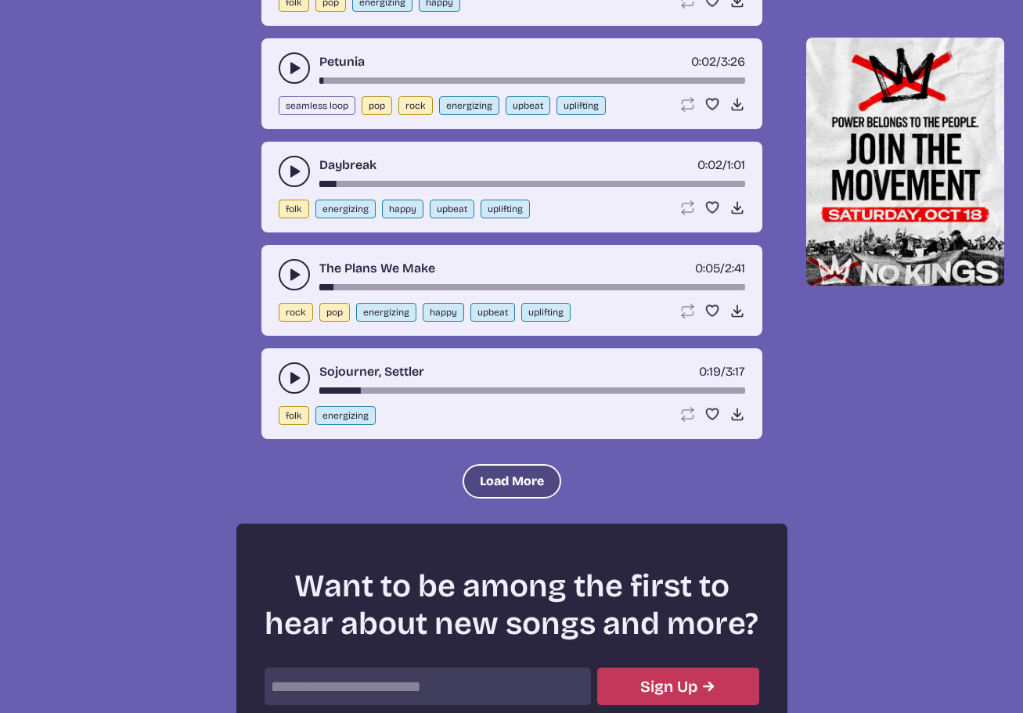
click at [491, 477] on button "Load More" at bounding box center [511, 481] width 99 height 34
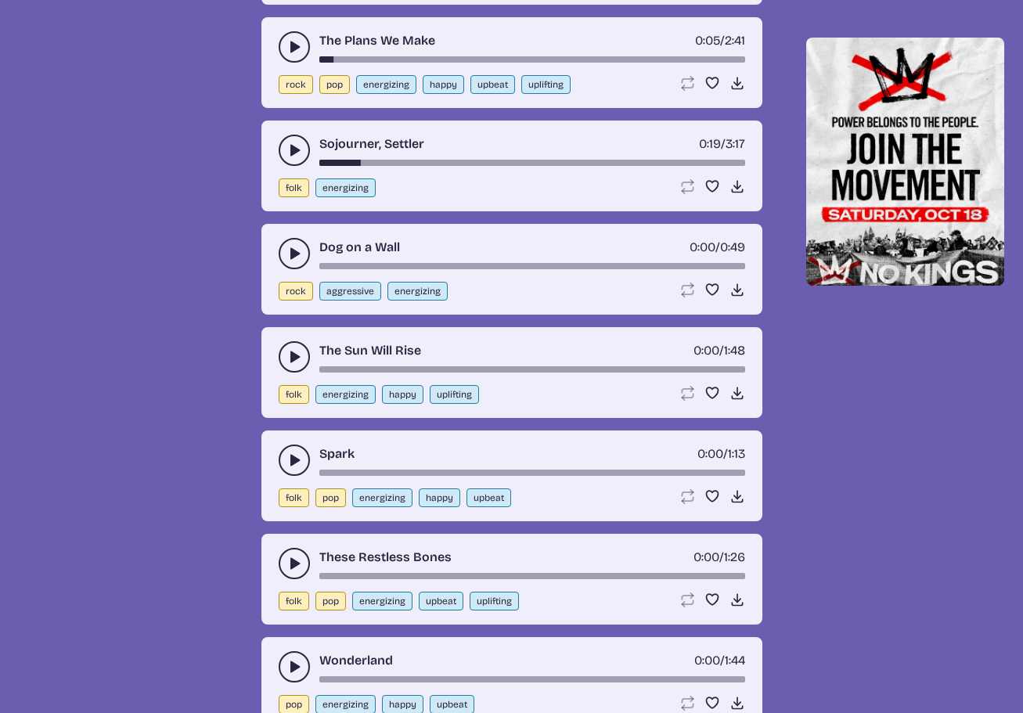
scroll to position [1970, 0]
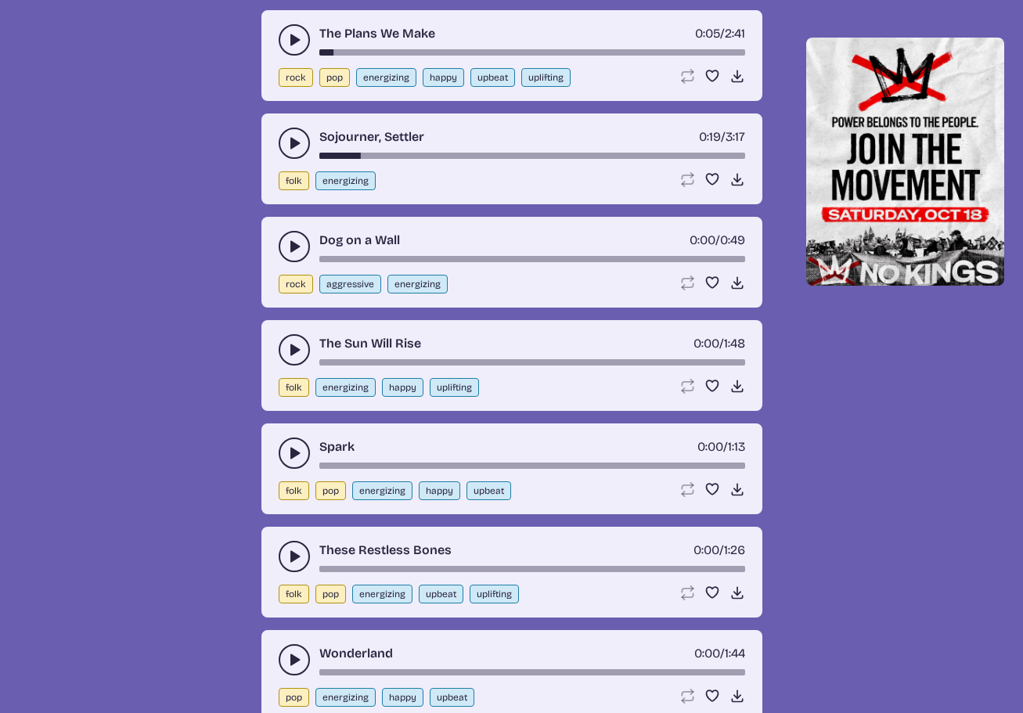
click at [291, 254] on icon "play-pause toggle" at bounding box center [294, 247] width 16 height 16
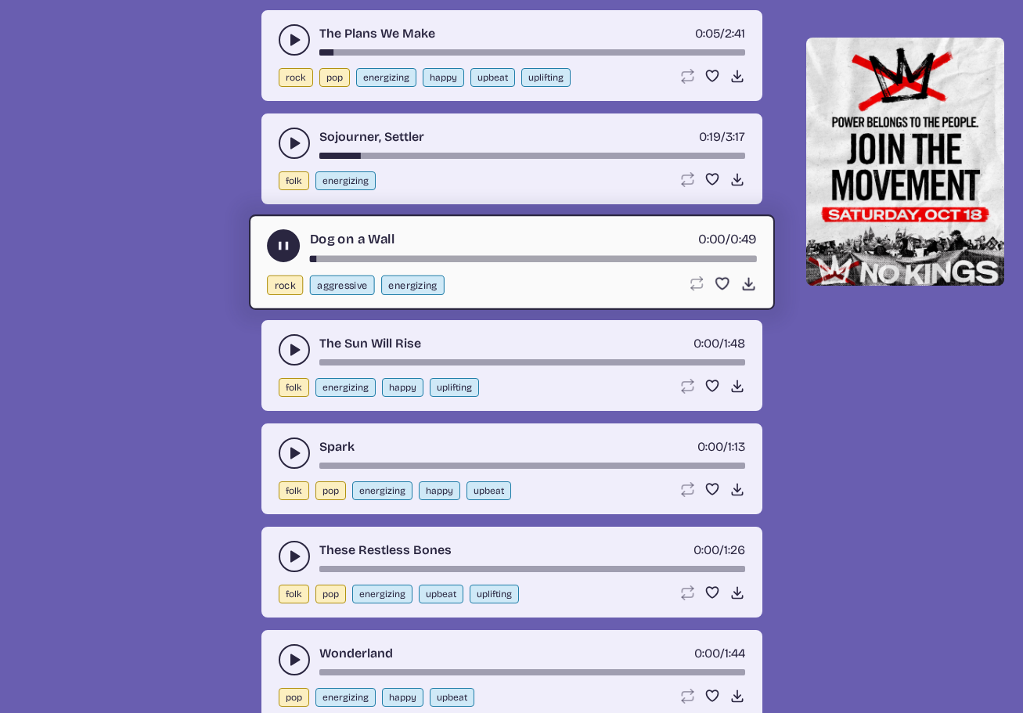
click at [330, 262] on div "Dog on a Wall 0:00 / 0:49 rock aggressive energizing Loop song Loop this song. …" at bounding box center [512, 261] width 526 height 95
click at [335, 261] on div "song-time-bar" at bounding box center [532, 259] width 447 height 6
click at [286, 248] on use "play-pause toggle" at bounding box center [283, 246] width 16 height 16
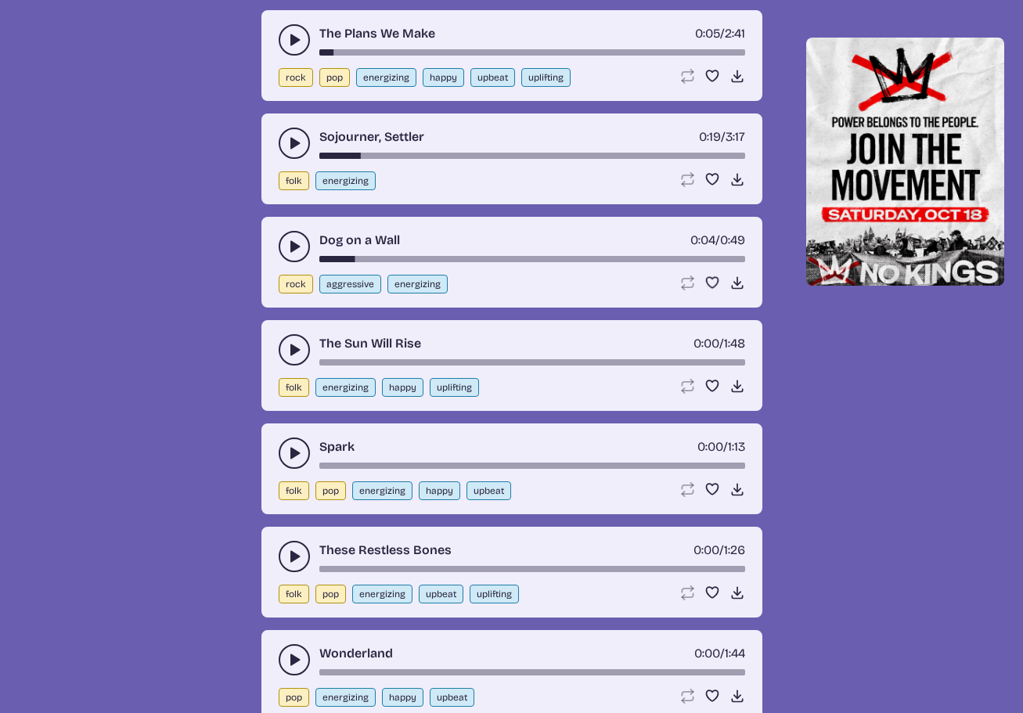
click at [286, 353] on icon "play-pause toggle" at bounding box center [294, 350] width 16 height 16
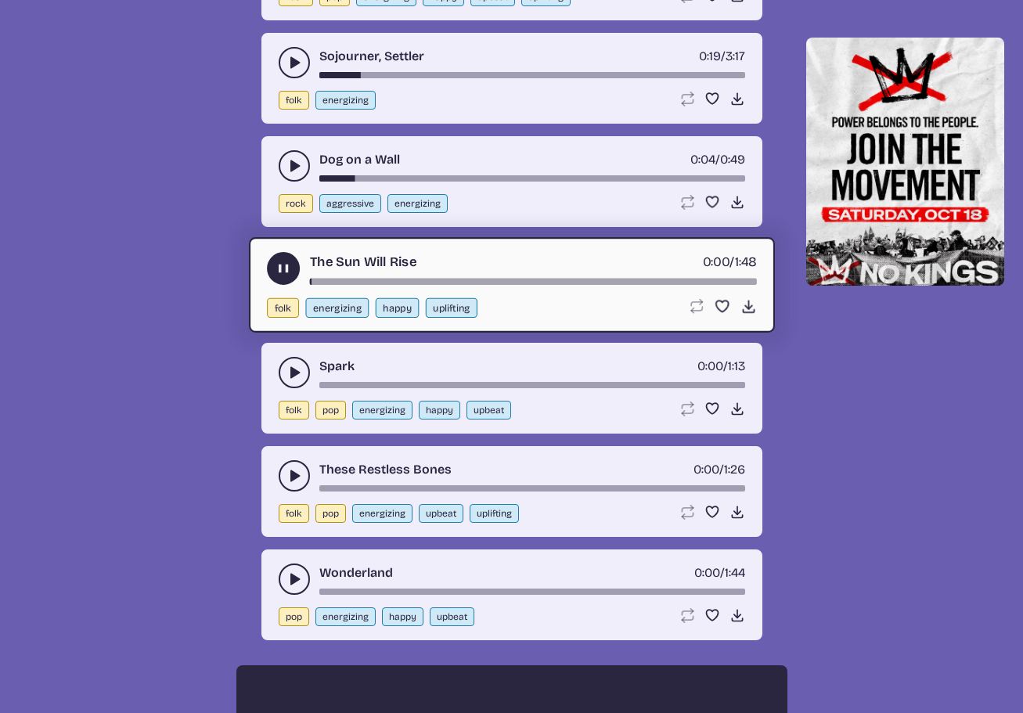
scroll to position [2126, 0]
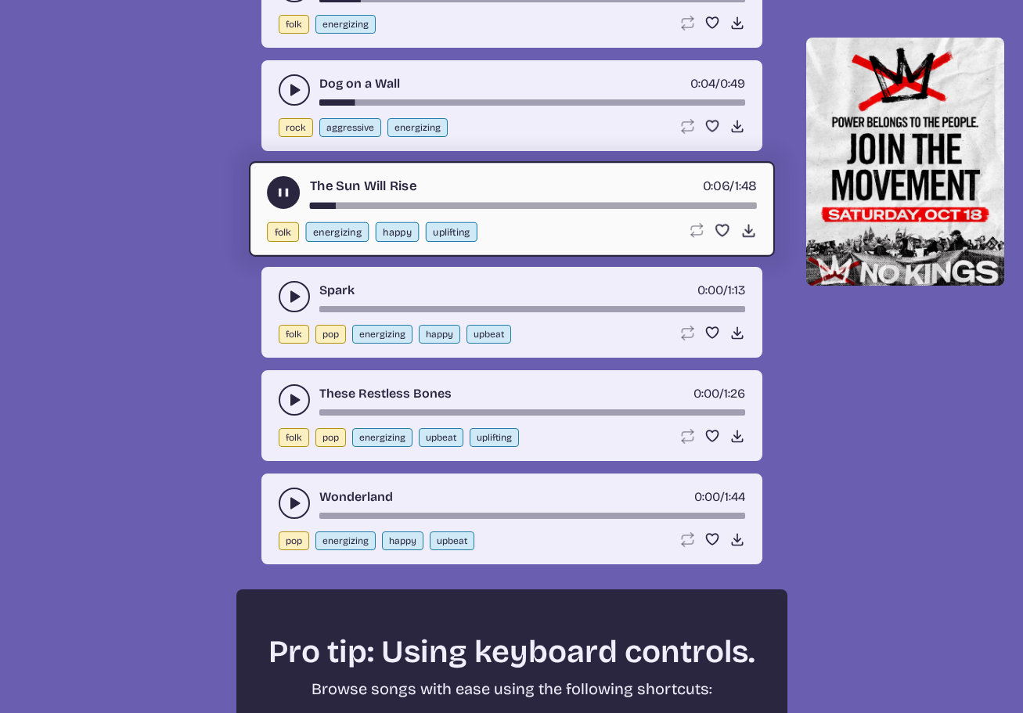
click at [285, 196] on use "play-pause toggle" at bounding box center [283, 193] width 16 height 16
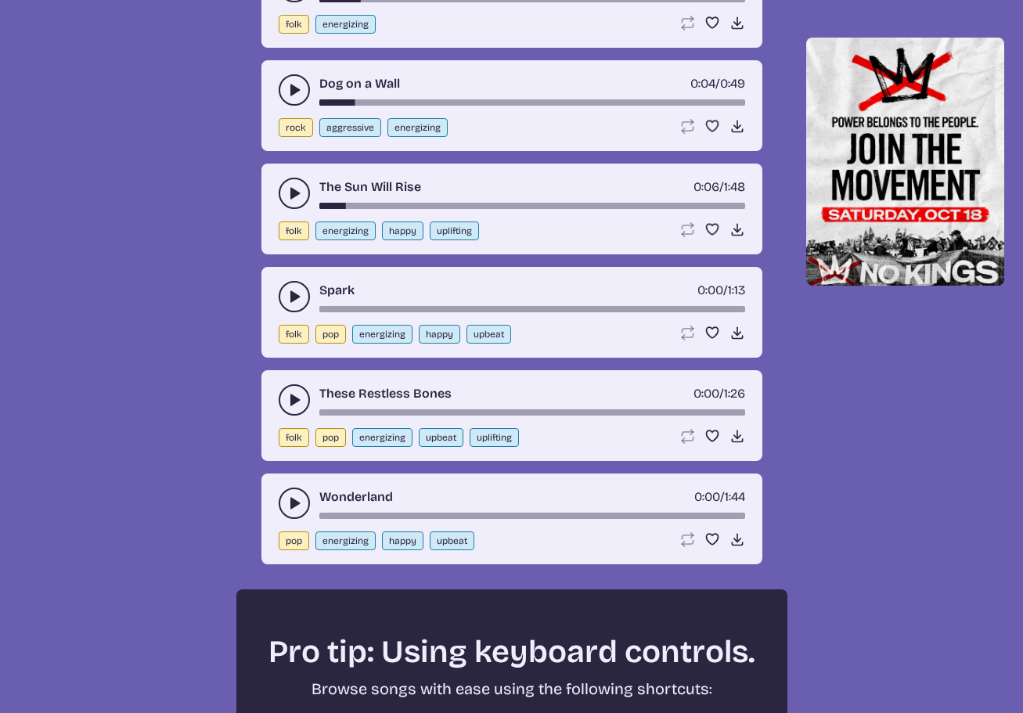
click at [296, 295] on use "play-pause toggle" at bounding box center [294, 297] width 16 height 16
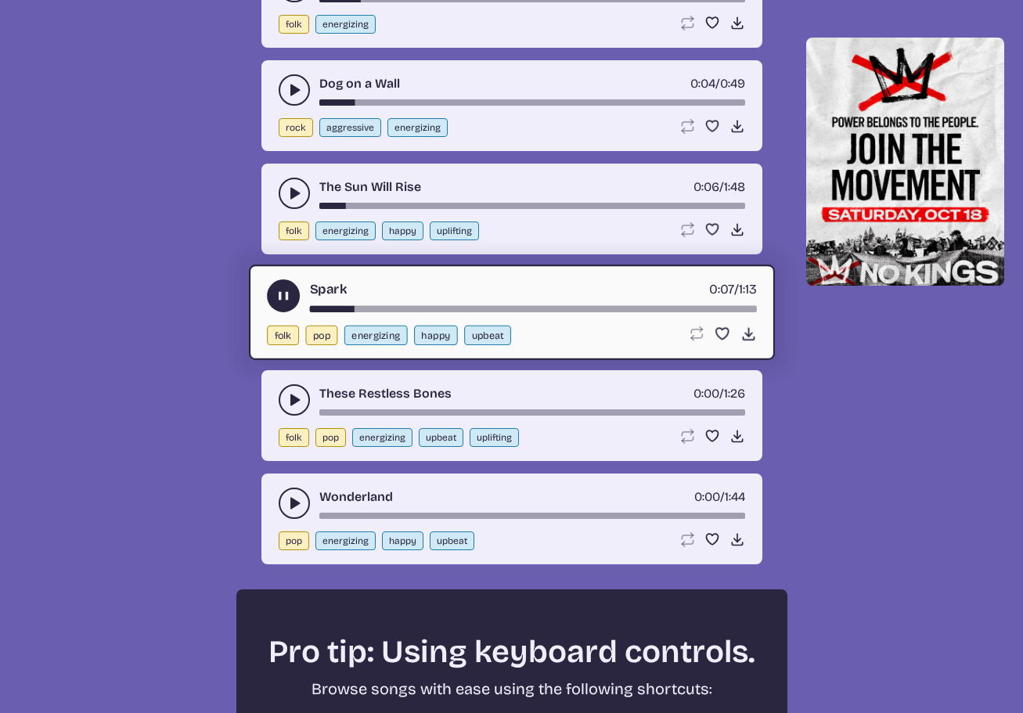
click at [280, 295] on use "play-pause toggle" at bounding box center [283, 296] width 16 height 16
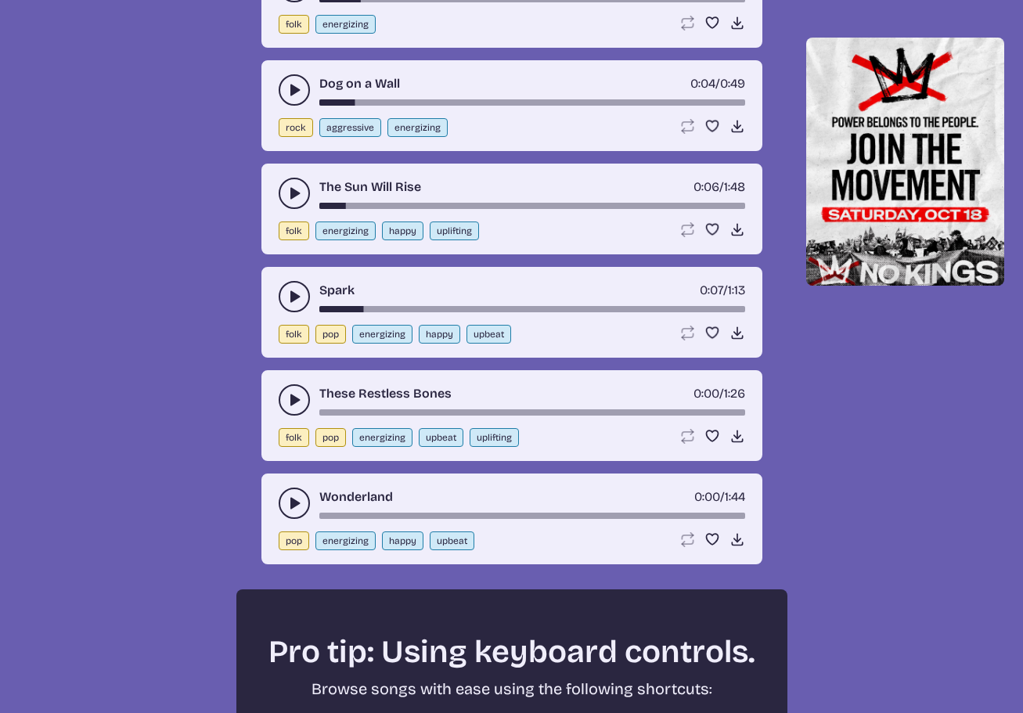
click at [295, 405] on icon "play-pause toggle" at bounding box center [294, 400] width 16 height 16
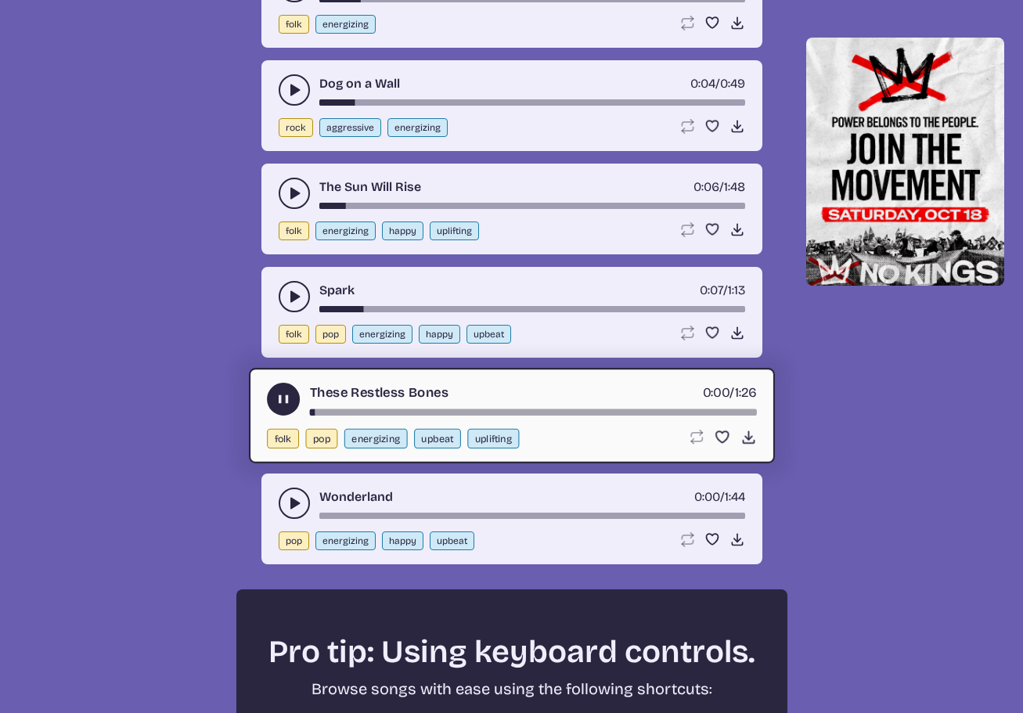
click at [332, 412] on div "song-time-bar" at bounding box center [532, 412] width 447 height 6
click at [282, 402] on use "play-pause toggle" at bounding box center [283, 399] width 16 height 16
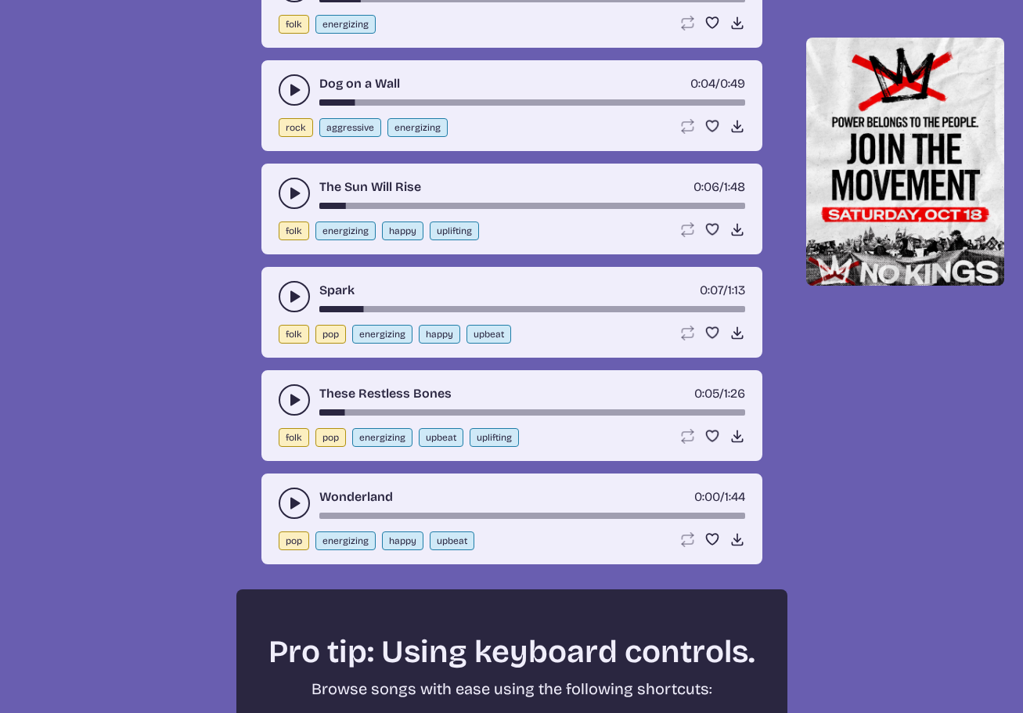
click at [293, 500] on use "play-pause toggle" at bounding box center [294, 503] width 16 height 16
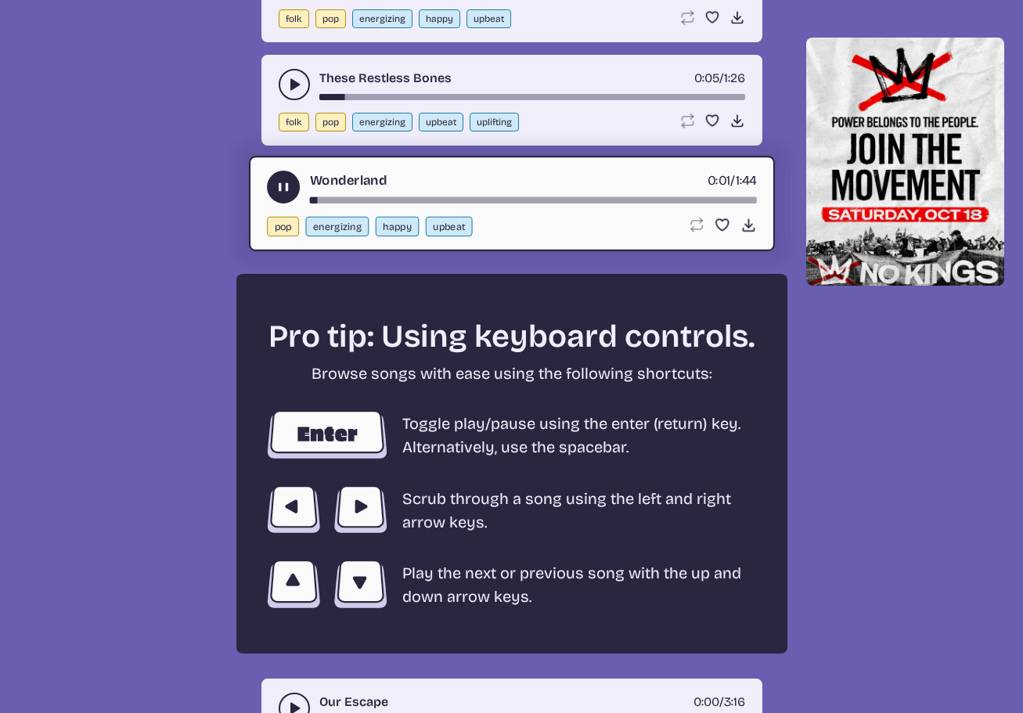
scroll to position [2439, 0]
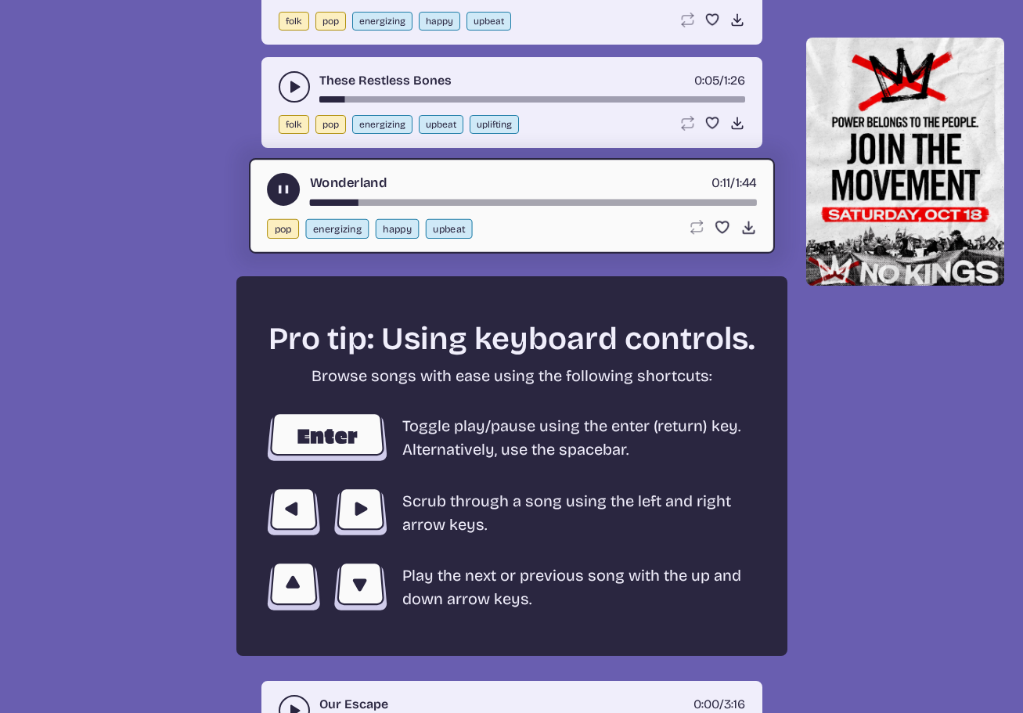
click at [282, 189] on use "play-pause toggle" at bounding box center [283, 190] width 16 height 16
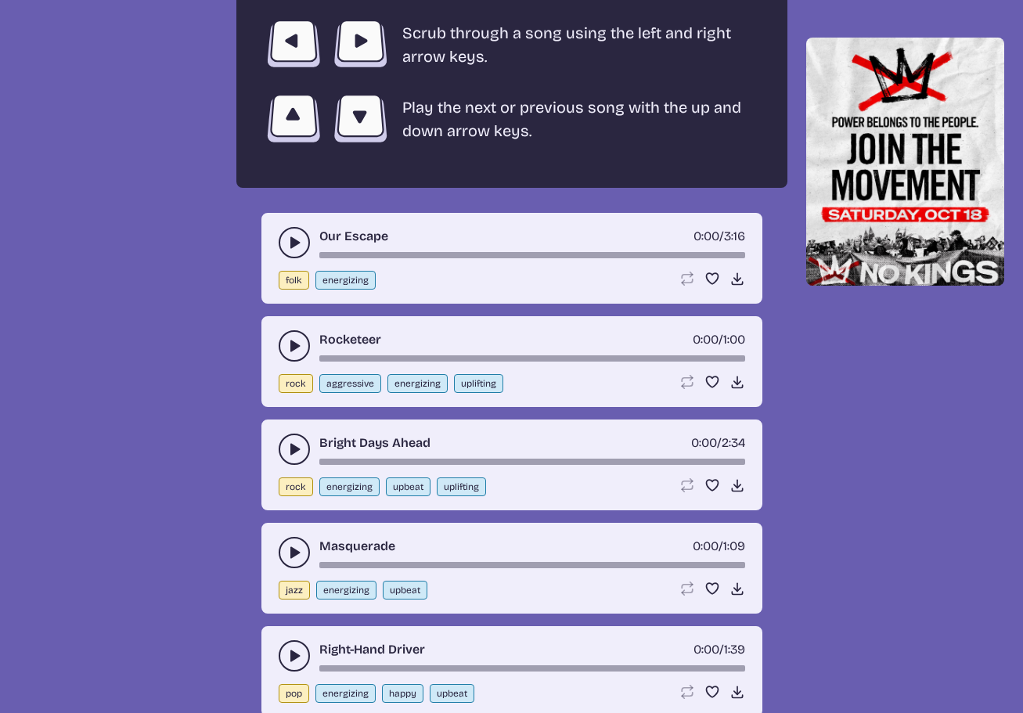
scroll to position [2908, 0]
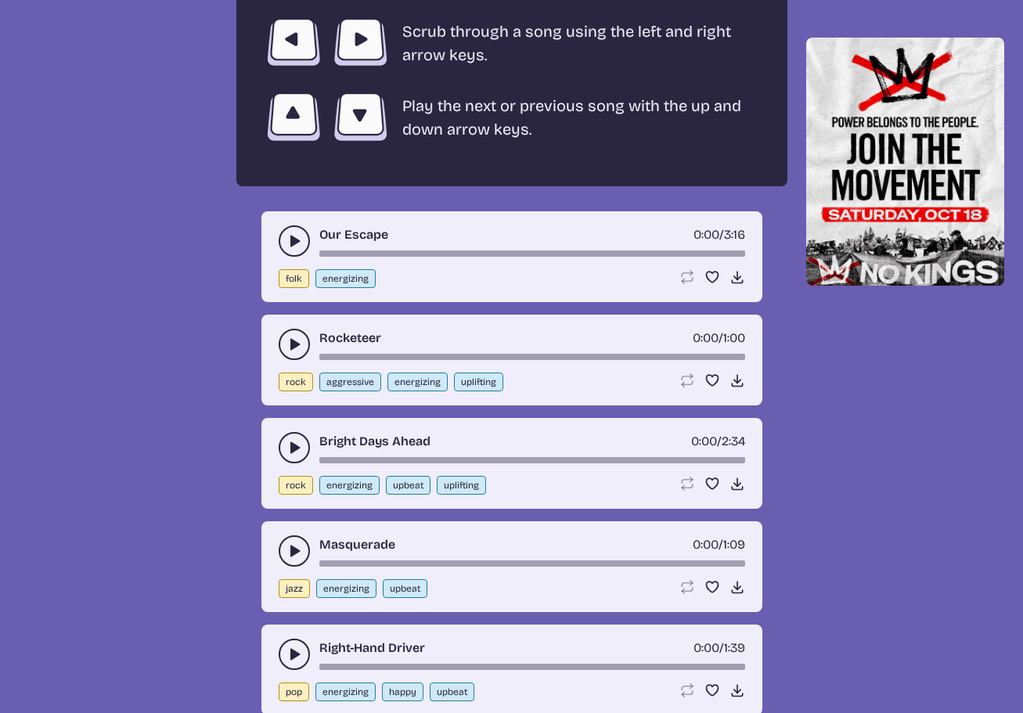
click at [297, 237] on icon "play-pause toggle" at bounding box center [294, 241] width 16 height 16
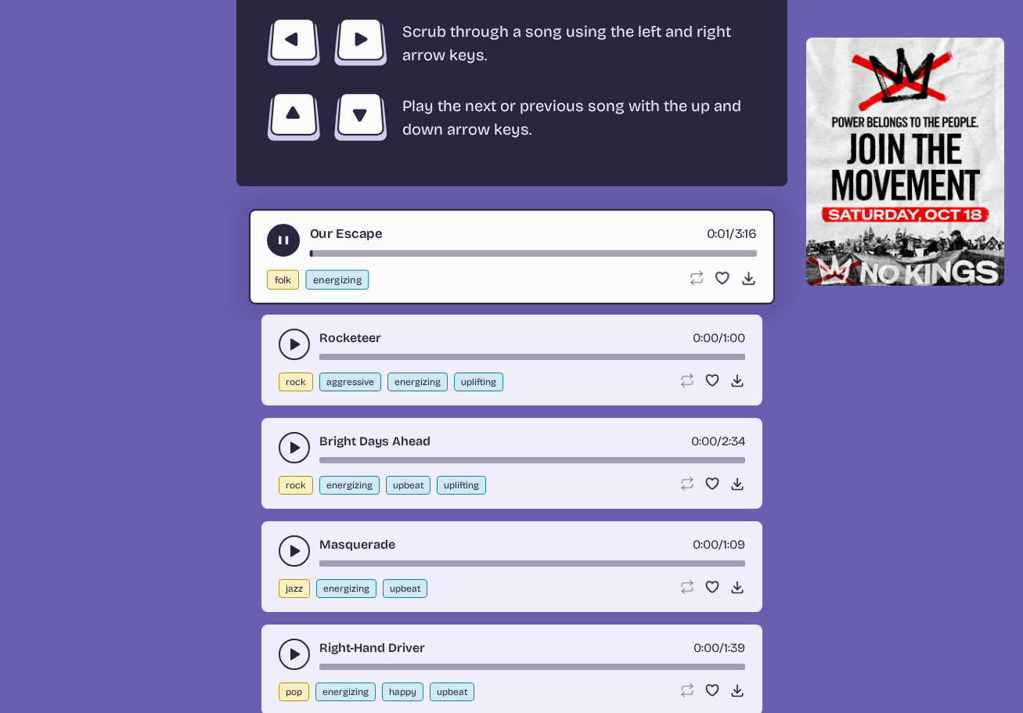
click at [337, 251] on div "song-time-bar" at bounding box center [532, 253] width 447 height 6
click at [282, 240] on use "play-pause toggle" at bounding box center [283, 240] width 16 height 16
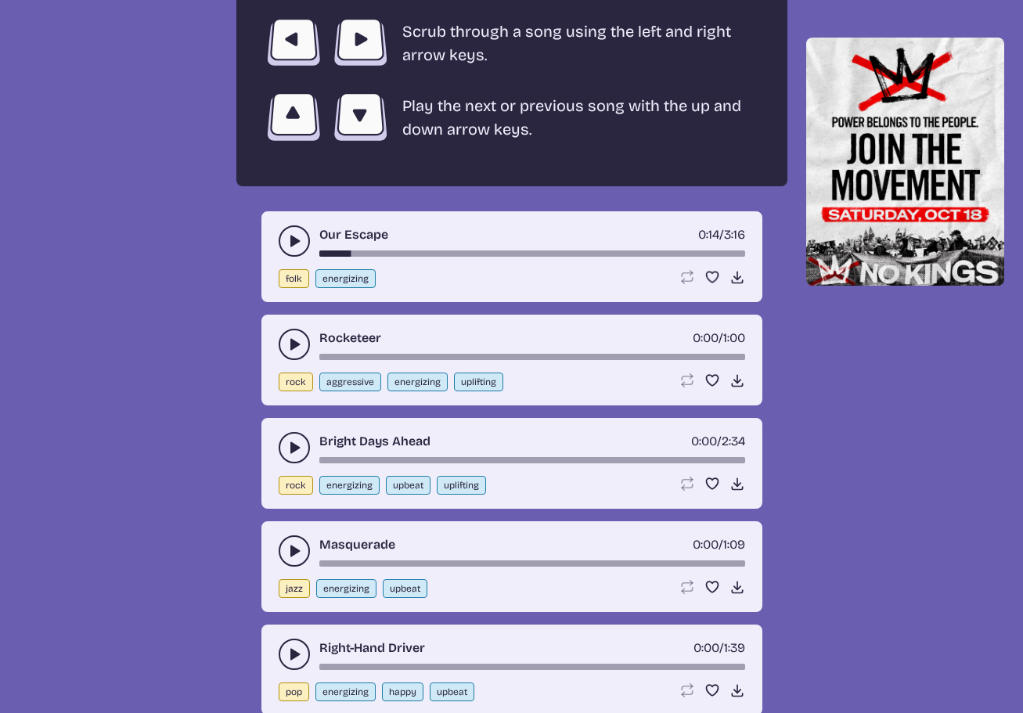
click at [295, 339] on icon "play-pause toggle" at bounding box center [294, 344] width 16 height 16
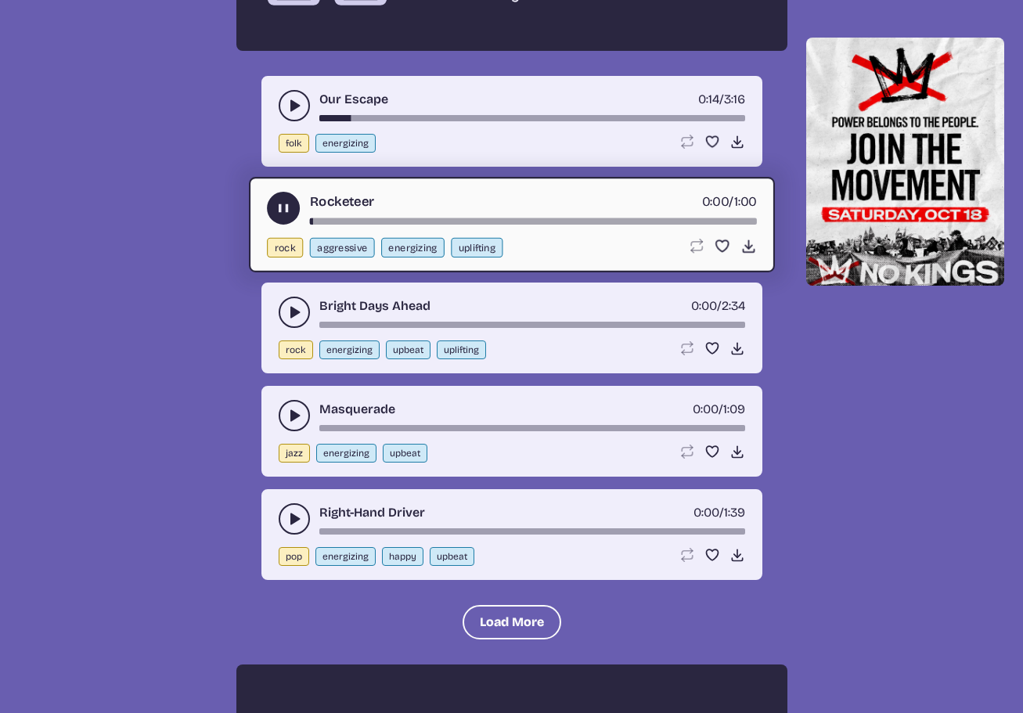
scroll to position [3065, 0]
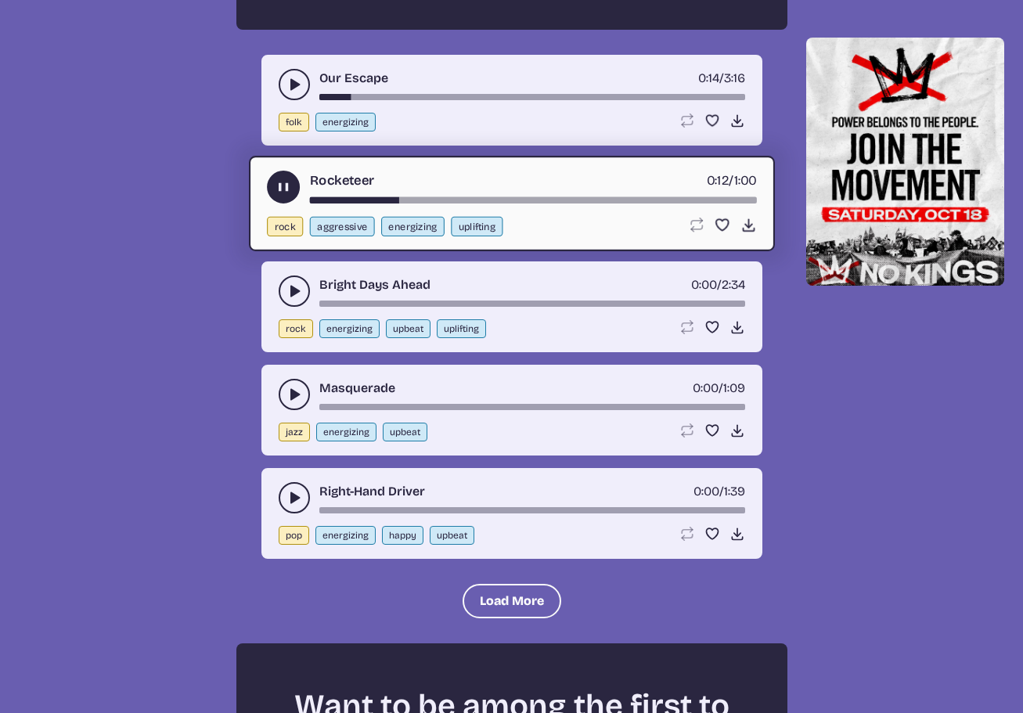
click at [282, 189] on use "play-pause toggle" at bounding box center [283, 187] width 16 height 16
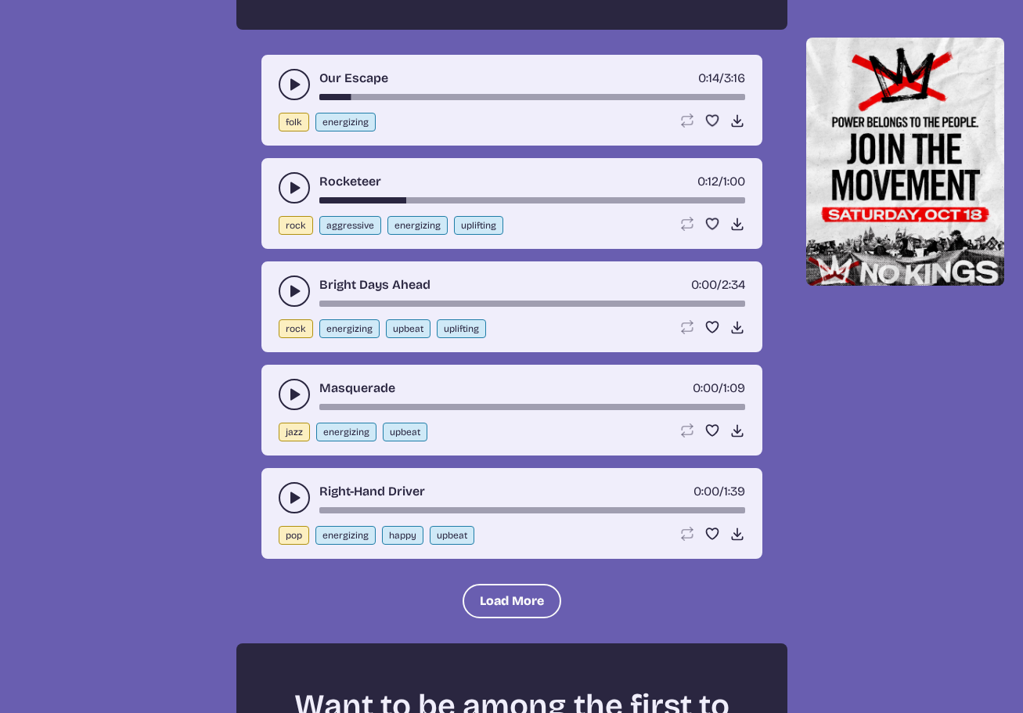
click at [290, 287] on icon "play-pause toggle" at bounding box center [294, 291] width 16 height 16
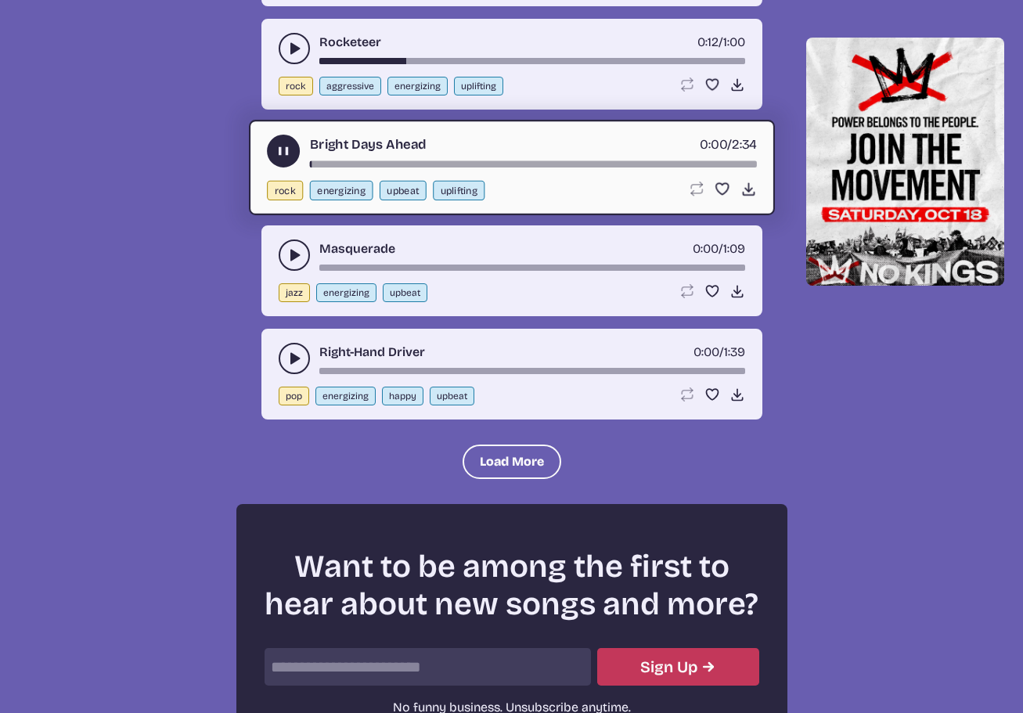
scroll to position [3221, 0]
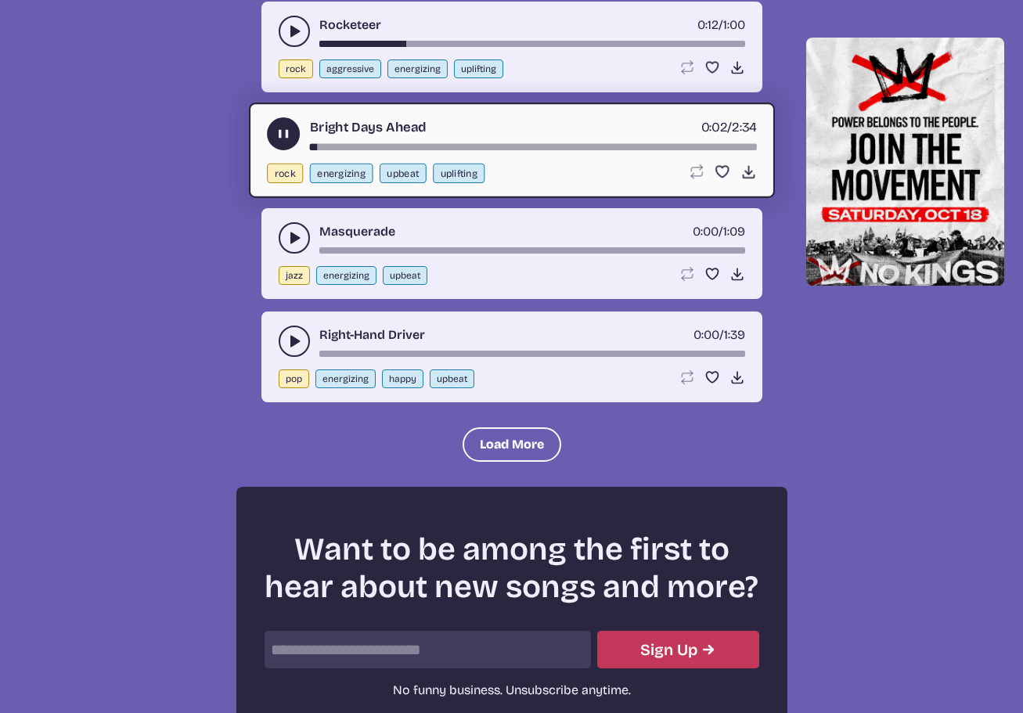
click at [368, 149] on div "song-time-bar" at bounding box center [532, 147] width 447 height 6
click at [282, 137] on use "play-pause toggle" at bounding box center [283, 134] width 16 height 16
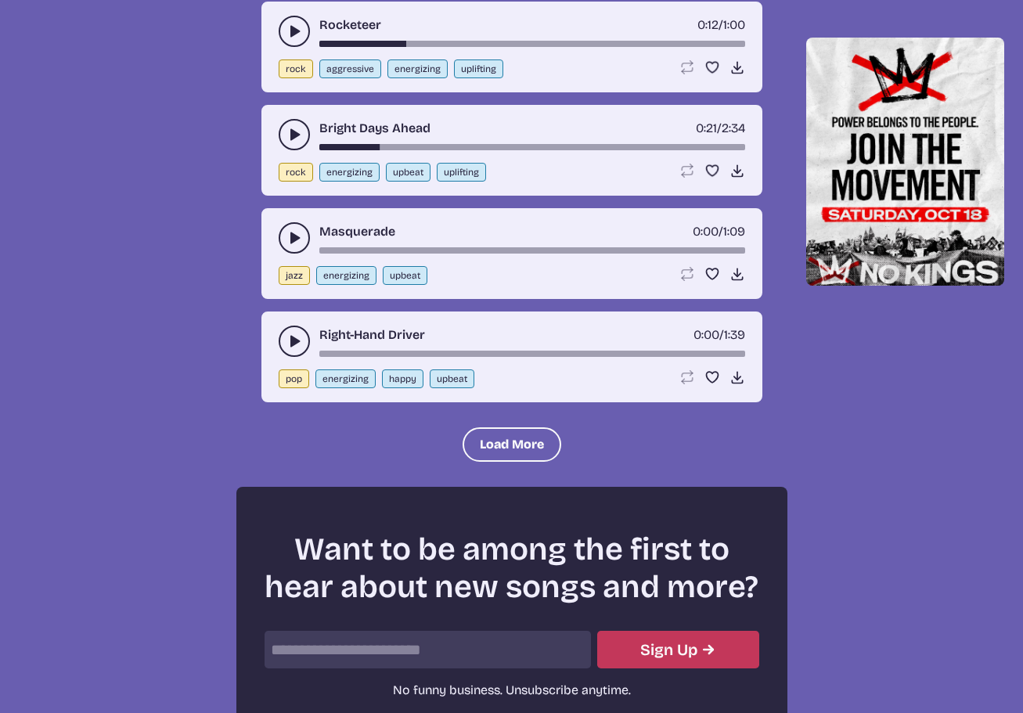
click at [288, 232] on icon "play-pause toggle" at bounding box center [294, 238] width 16 height 16
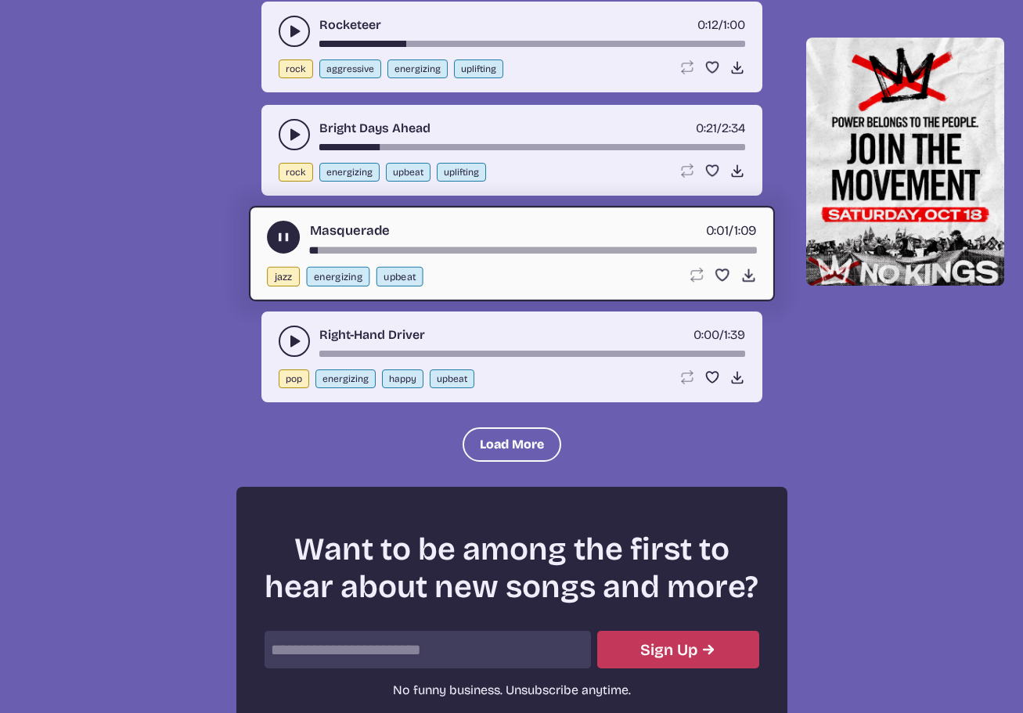
click at [336, 251] on div "song-time-bar" at bounding box center [532, 250] width 447 height 6
click at [286, 238] on use "play-pause toggle" at bounding box center [283, 237] width 16 height 16
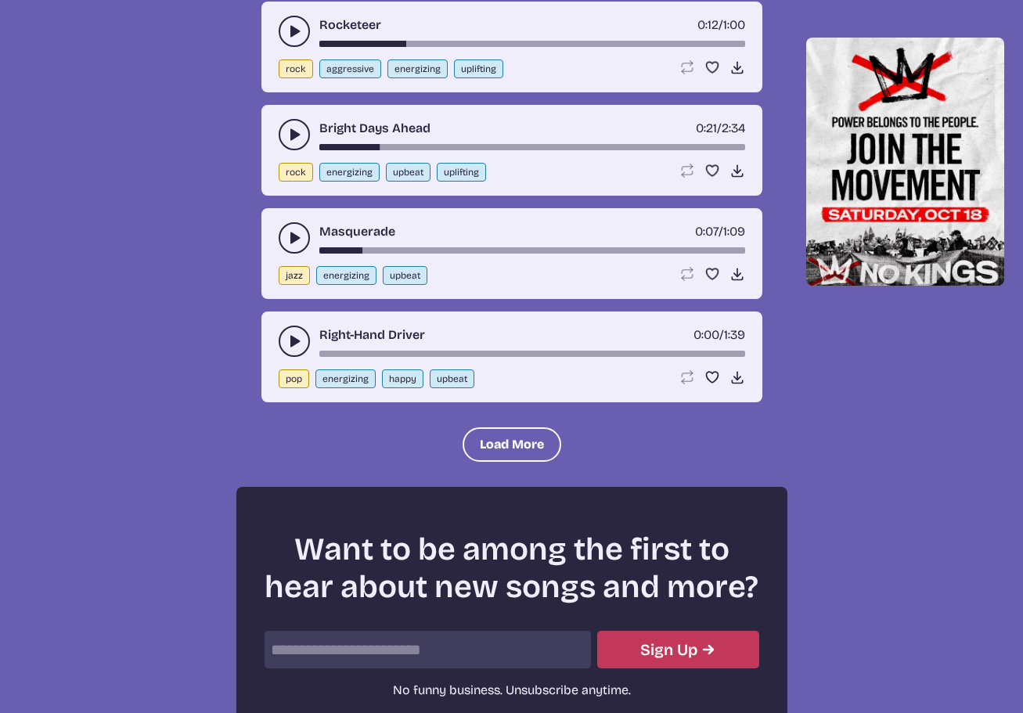
click at [298, 344] on icon "play-pause toggle" at bounding box center [294, 341] width 16 height 16
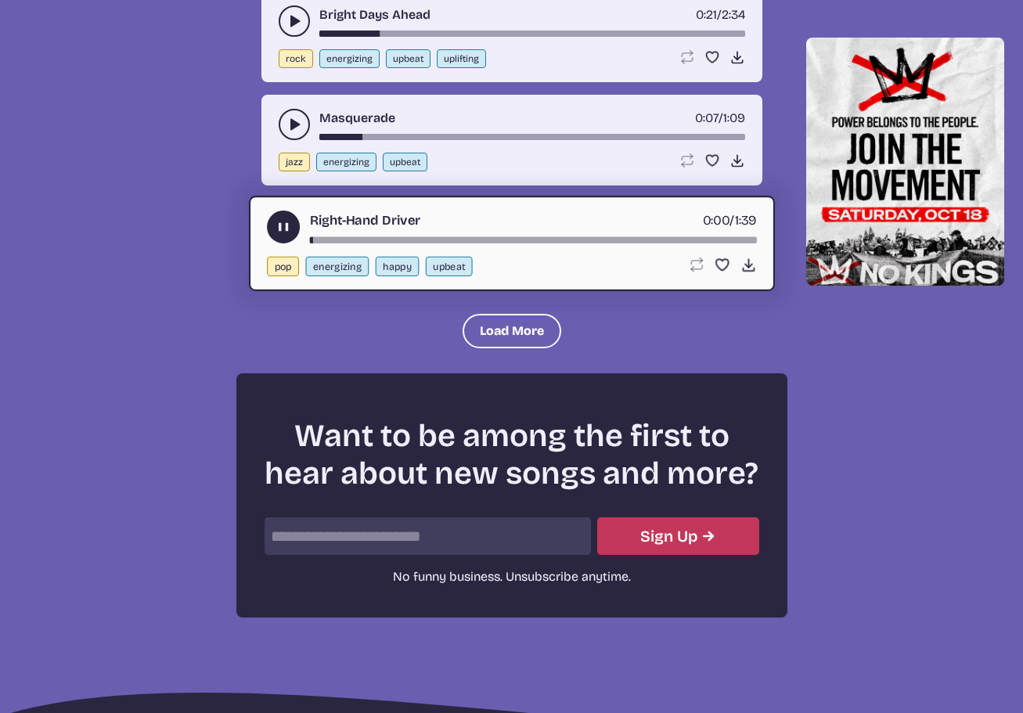
scroll to position [3378, 0]
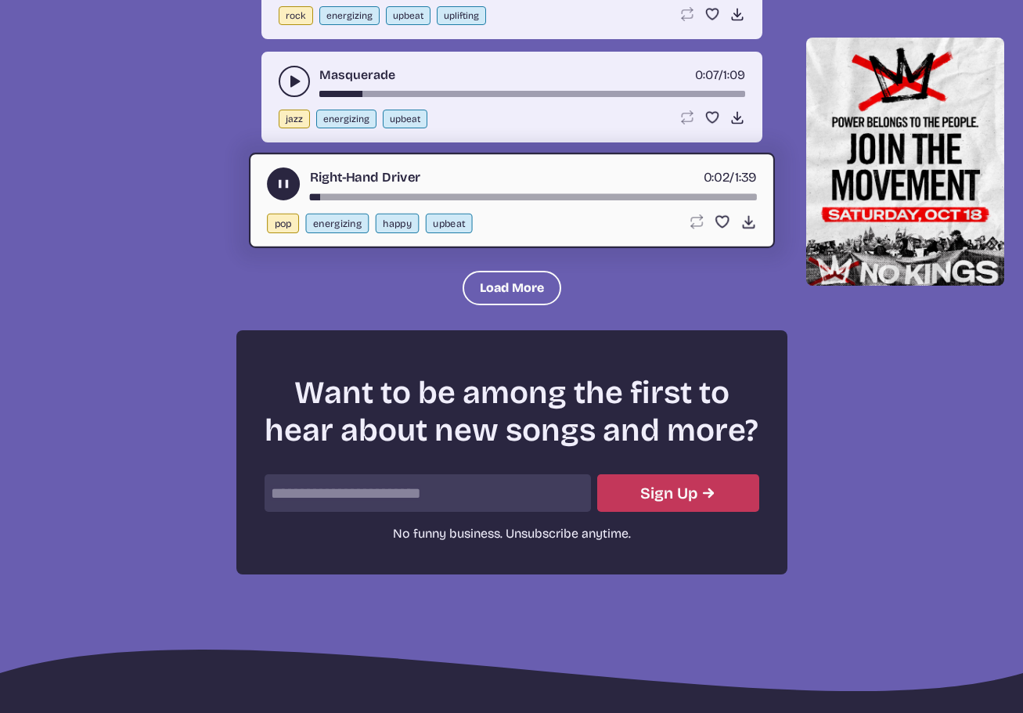
click at [354, 198] on div "song-time-bar" at bounding box center [532, 197] width 447 height 6
click at [287, 186] on use "play-pause toggle" at bounding box center [283, 184] width 16 height 16
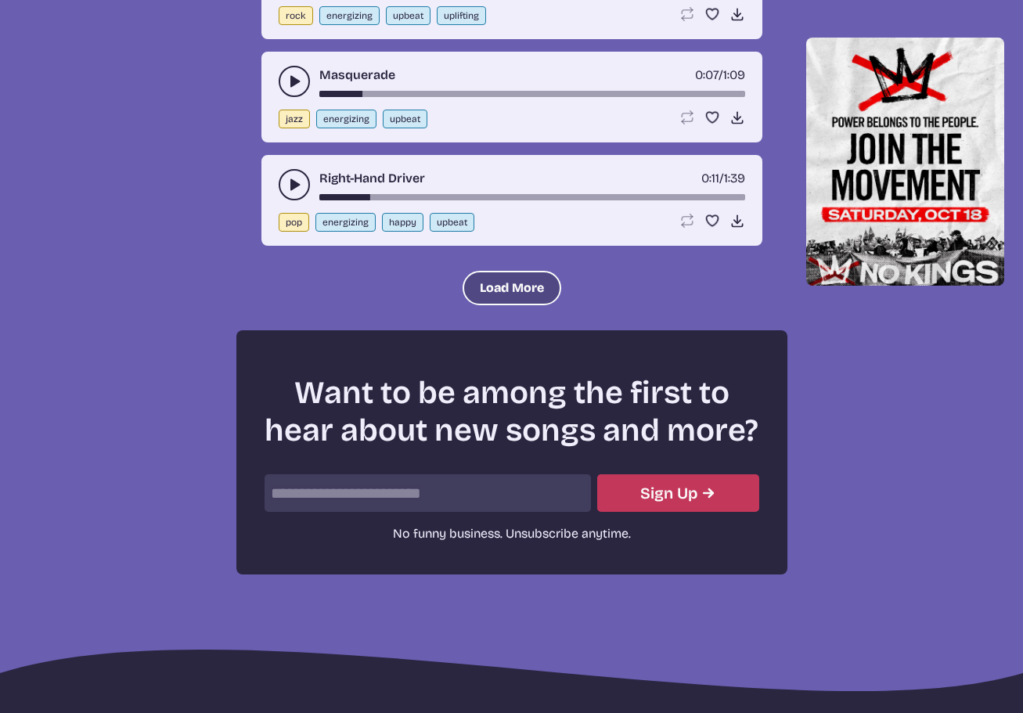
click at [477, 291] on button "Load More" at bounding box center [511, 288] width 99 height 34
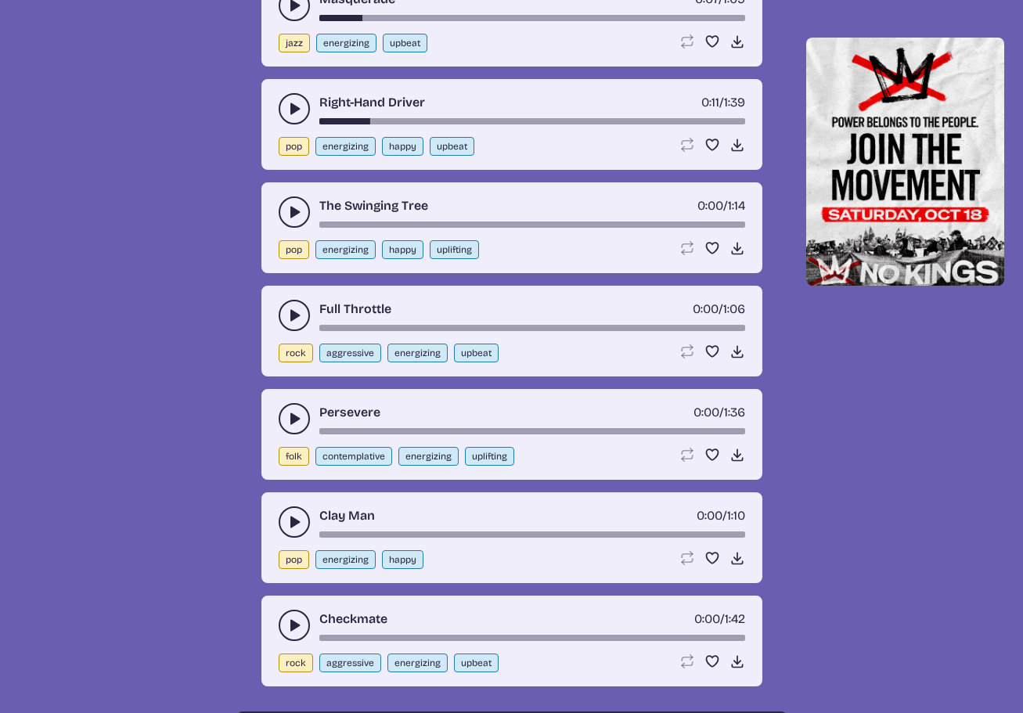
scroll to position [3456, 0]
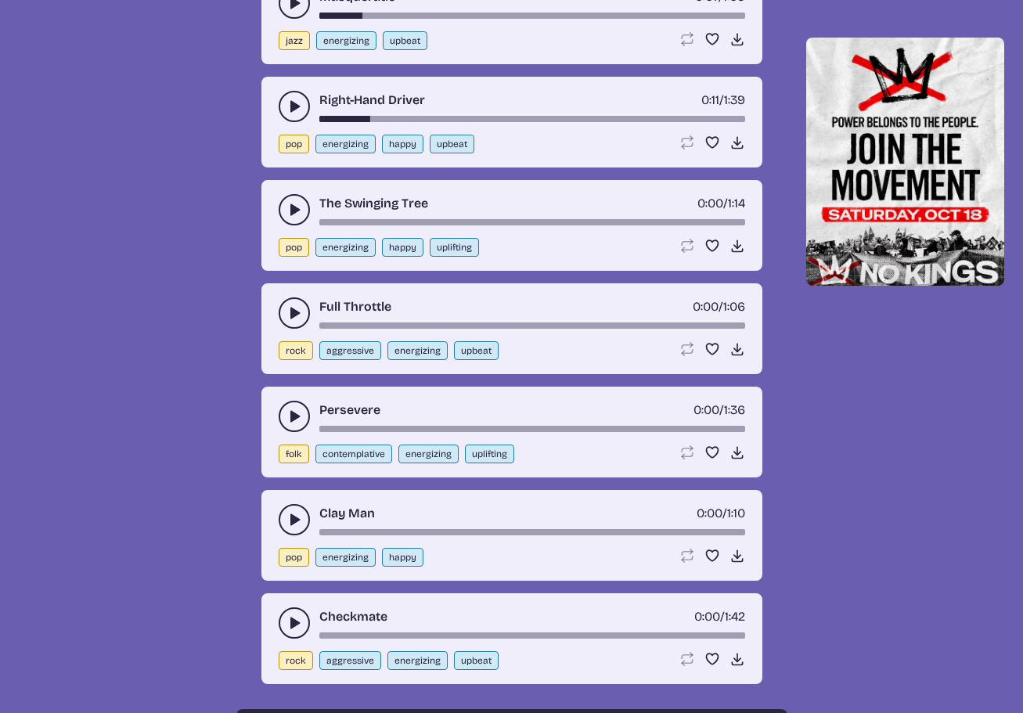
click at [294, 209] on use "play-pause toggle" at bounding box center [294, 210] width 16 height 16
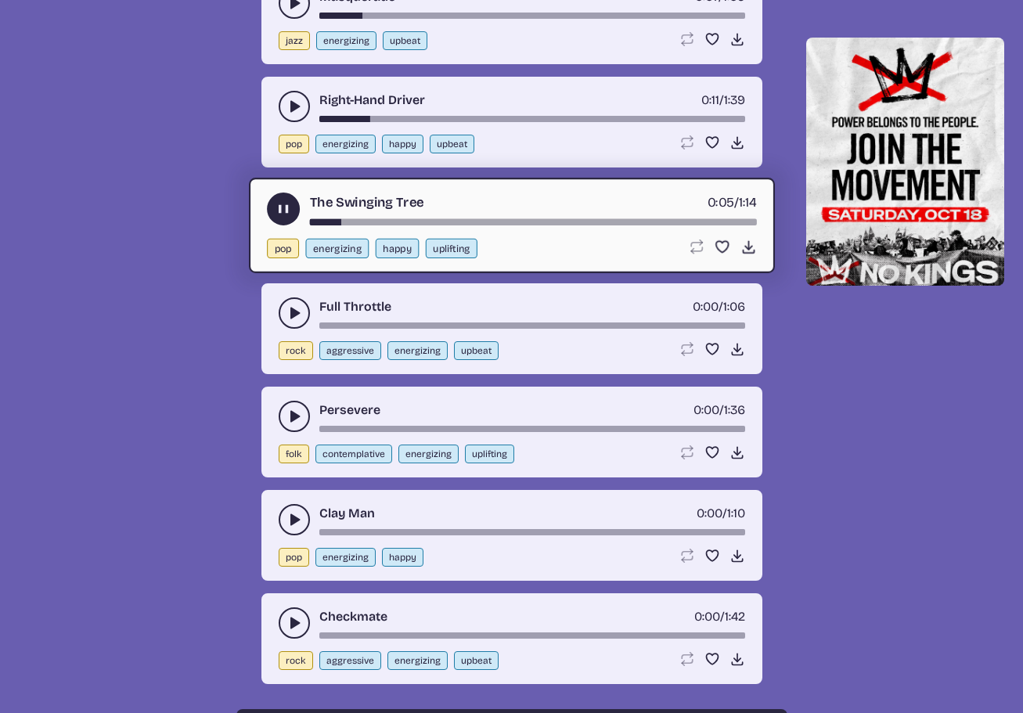
click at [281, 214] on use "play-pause toggle" at bounding box center [283, 209] width 16 height 16
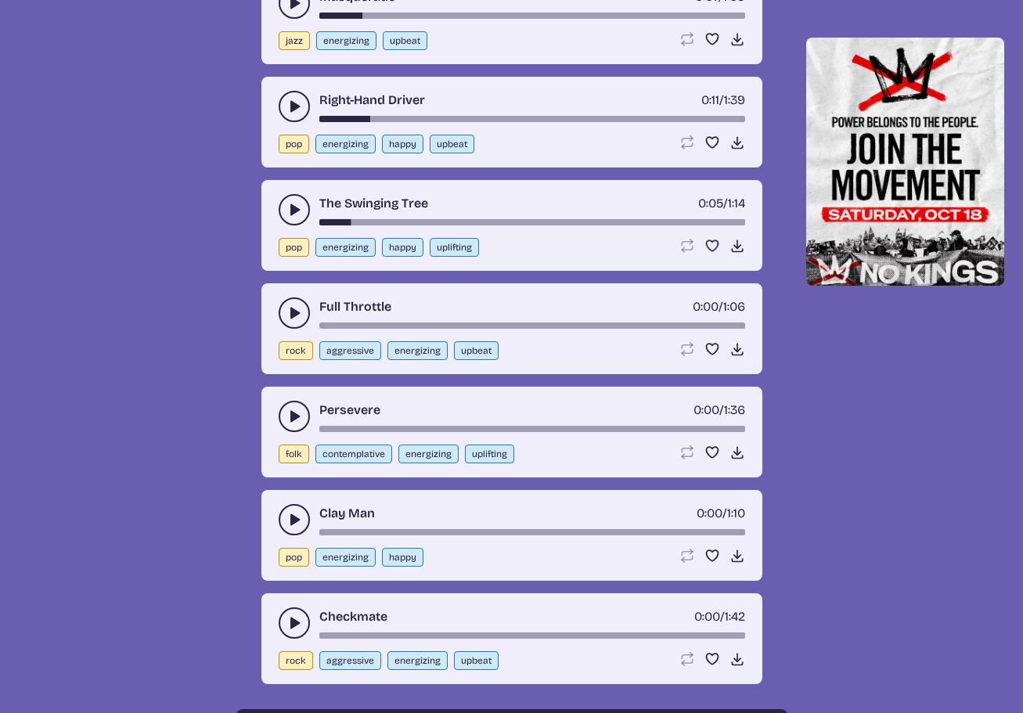
click at [282, 310] on button "play-pause toggle" at bounding box center [294, 312] width 31 height 31
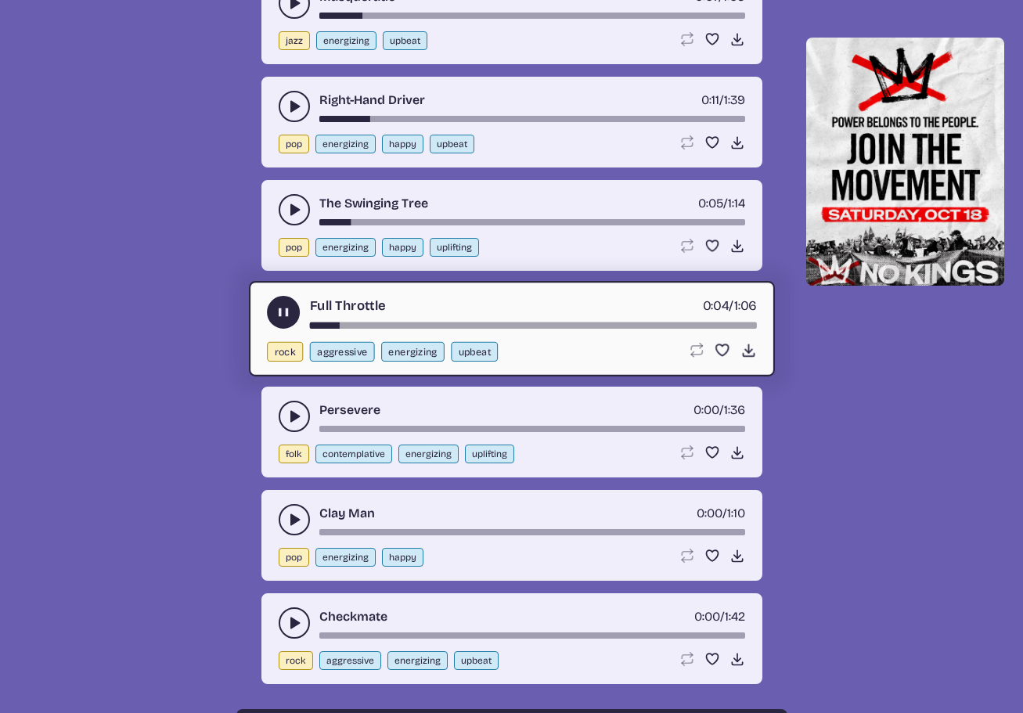
click at [282, 310] on use "play-pause toggle" at bounding box center [283, 312] width 16 height 16
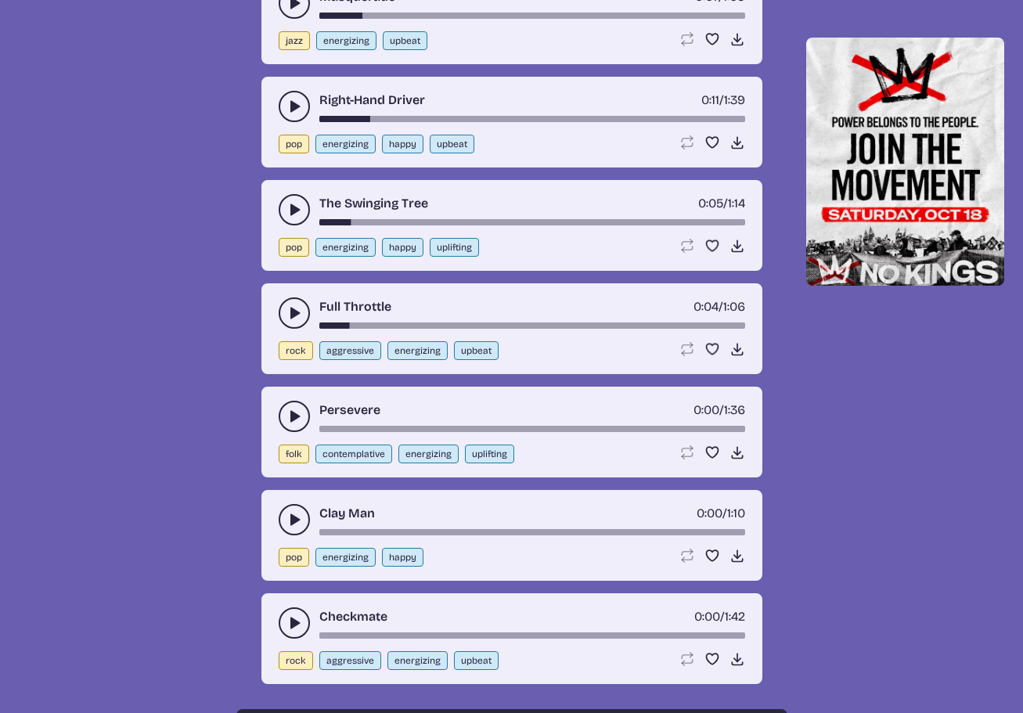
click at [293, 417] on use "play-pause toggle" at bounding box center [294, 416] width 16 height 16
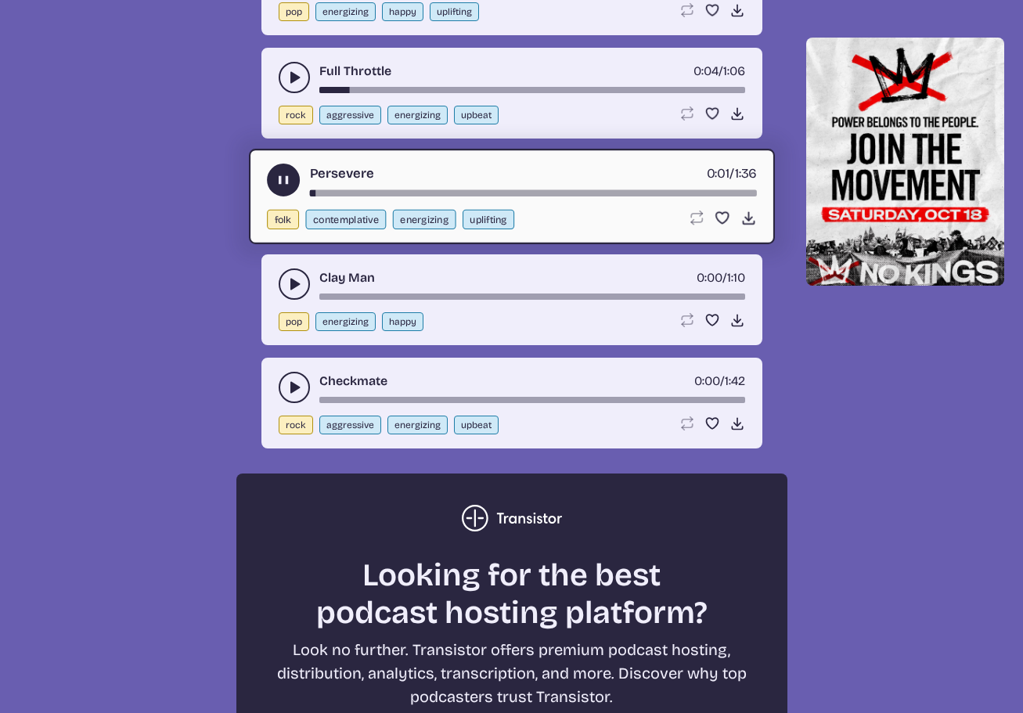
scroll to position [3691, 0]
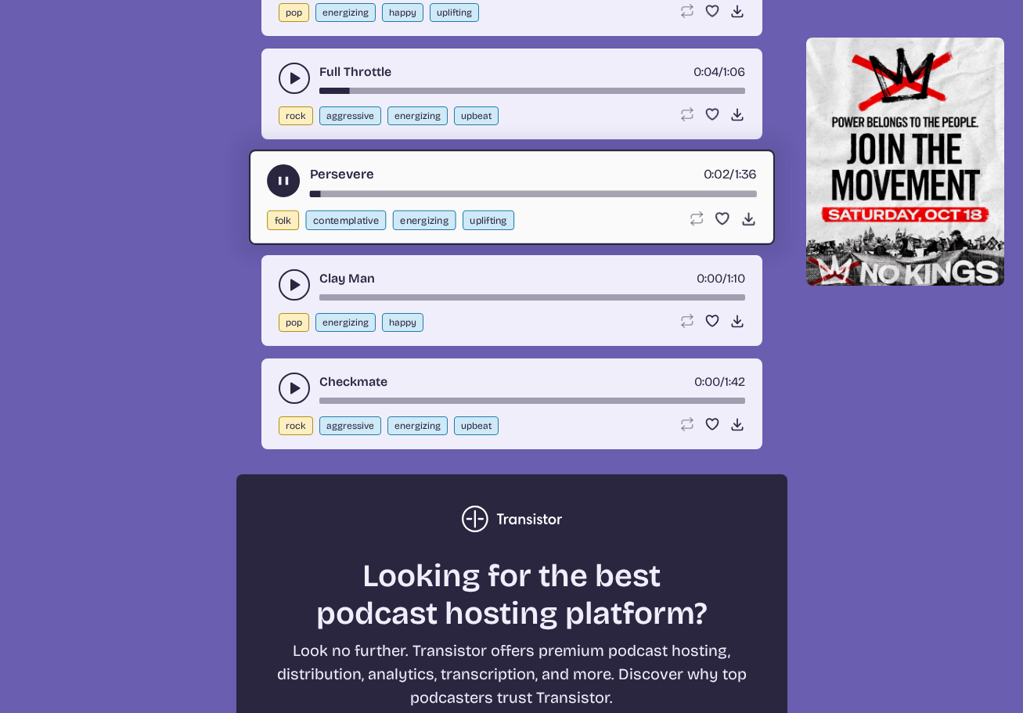
click at [358, 189] on div "Persevere 0:02 / 1:36" at bounding box center [512, 180] width 490 height 33
click at [356, 192] on div "song-time-bar" at bounding box center [532, 194] width 447 height 6
click at [282, 183] on use "play-pause toggle" at bounding box center [283, 181] width 16 height 16
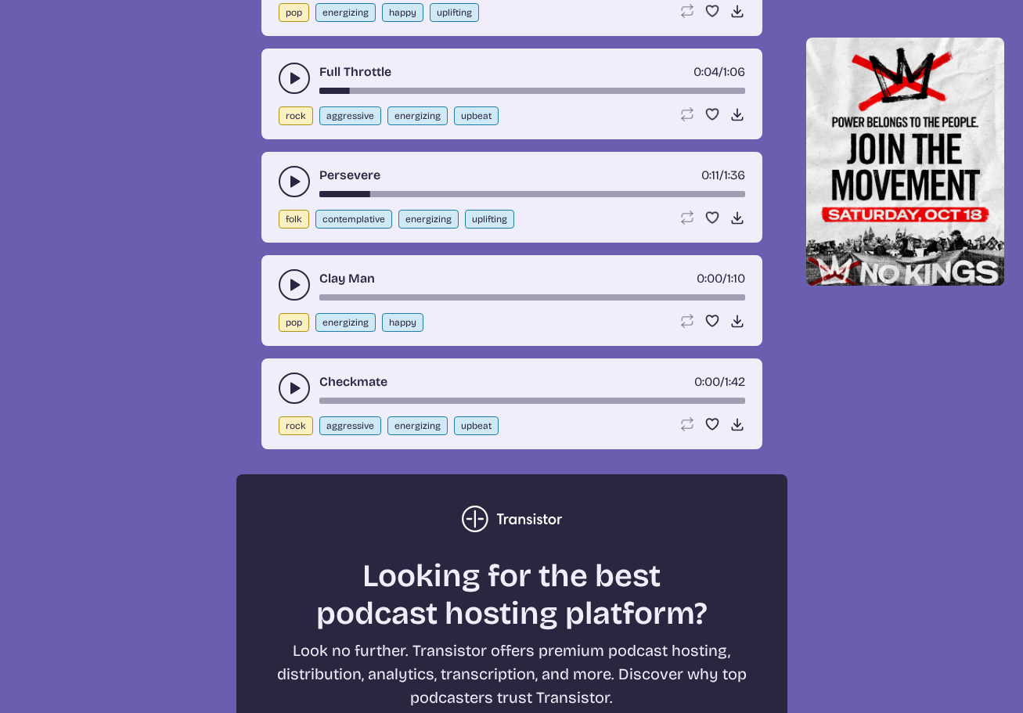
click at [286, 282] on icon "play-pause toggle" at bounding box center [294, 285] width 16 height 16
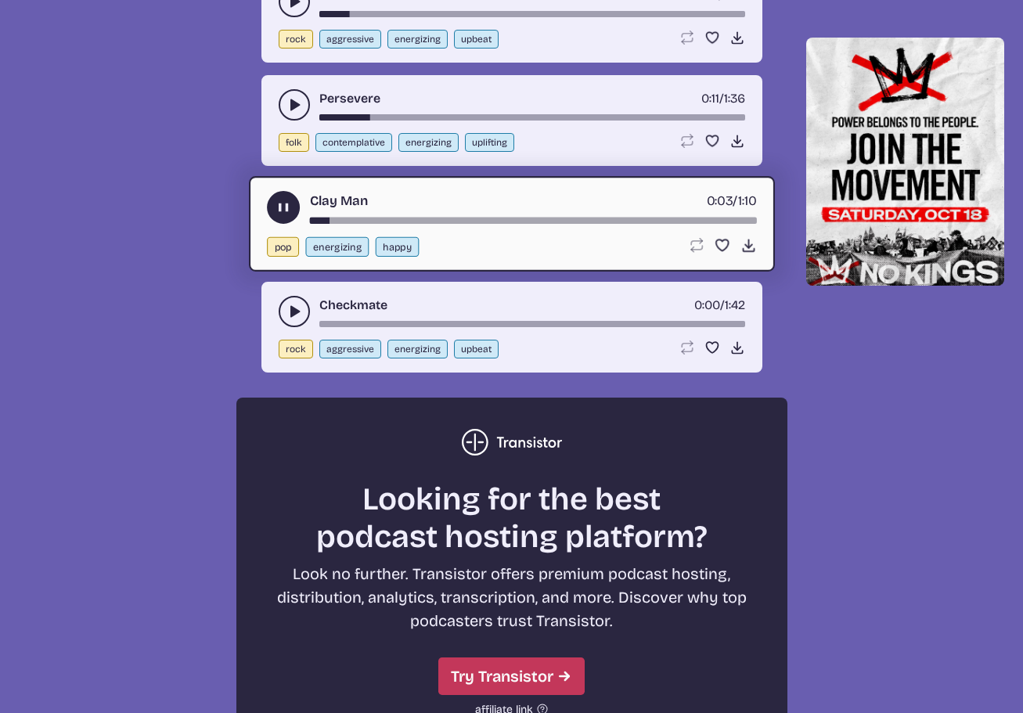
scroll to position [3769, 0]
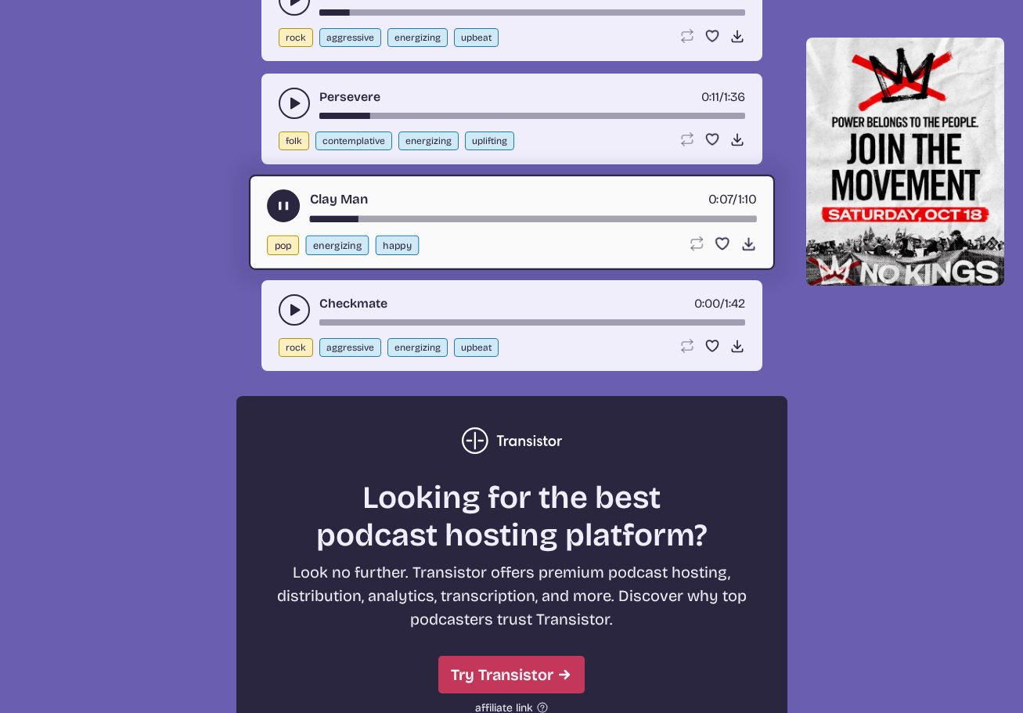
click at [278, 203] on use "play-pause toggle" at bounding box center [283, 206] width 16 height 16
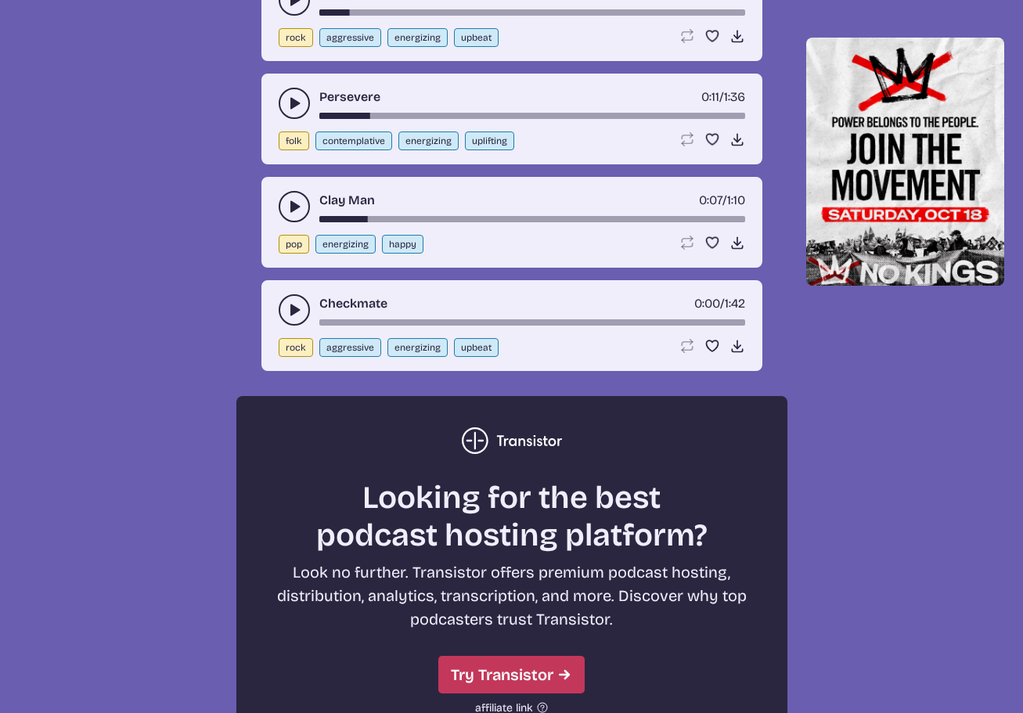
click at [291, 304] on icon "play-pause toggle" at bounding box center [294, 310] width 16 height 16
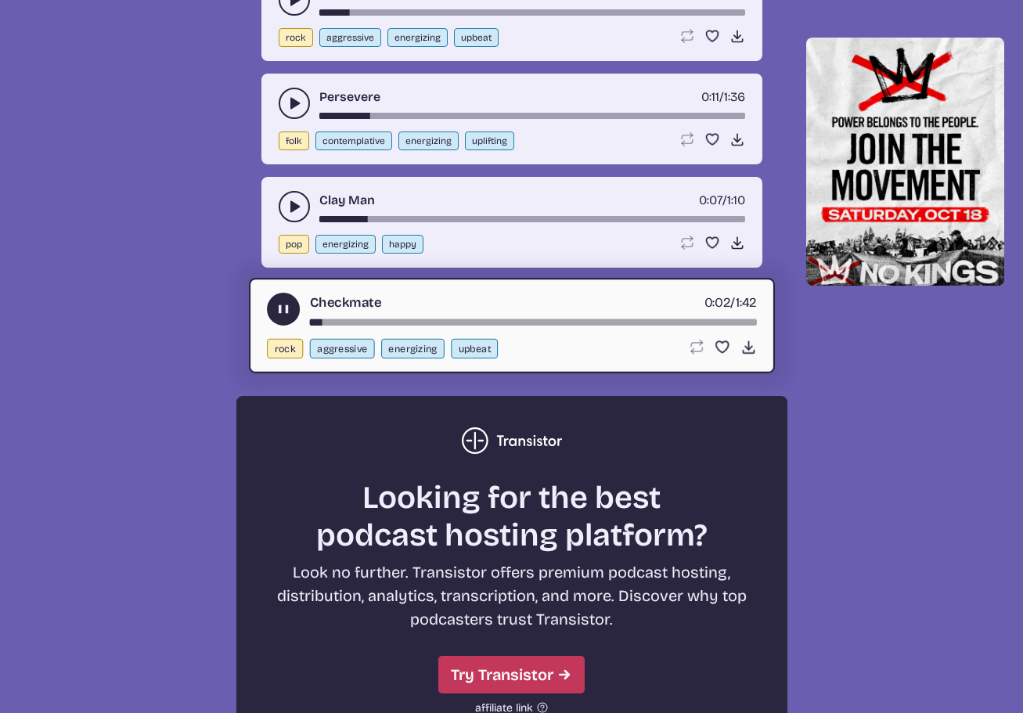
click at [282, 303] on icon "play-pause toggle" at bounding box center [283, 309] width 16 height 16
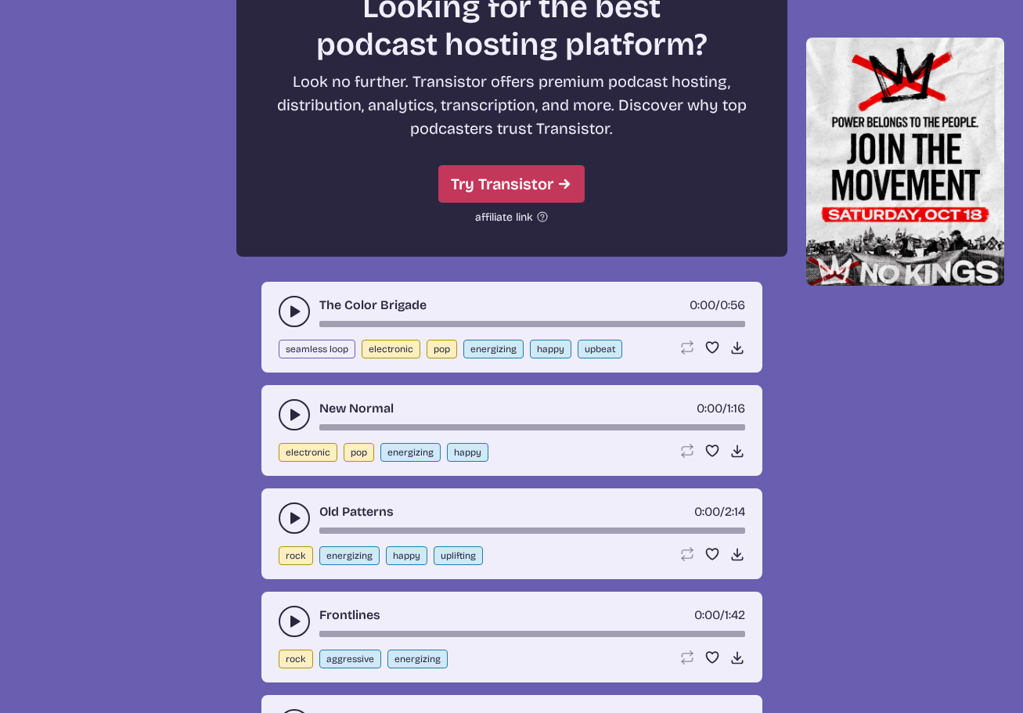
scroll to position [4317, 0]
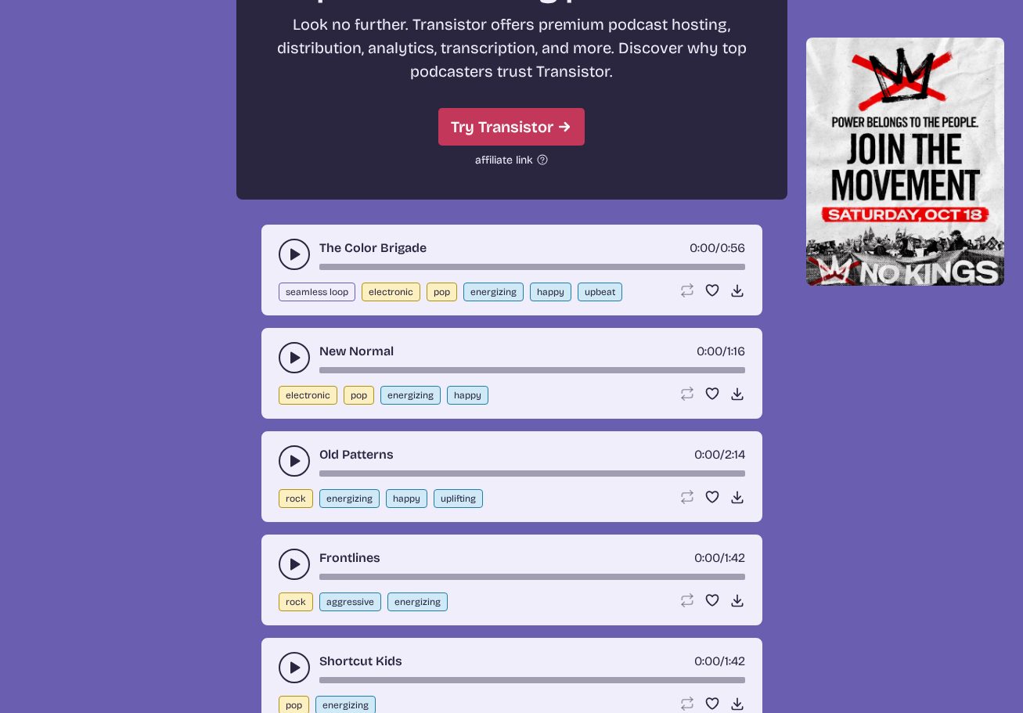
click at [287, 256] on icon "play-pause toggle" at bounding box center [294, 254] width 16 height 16
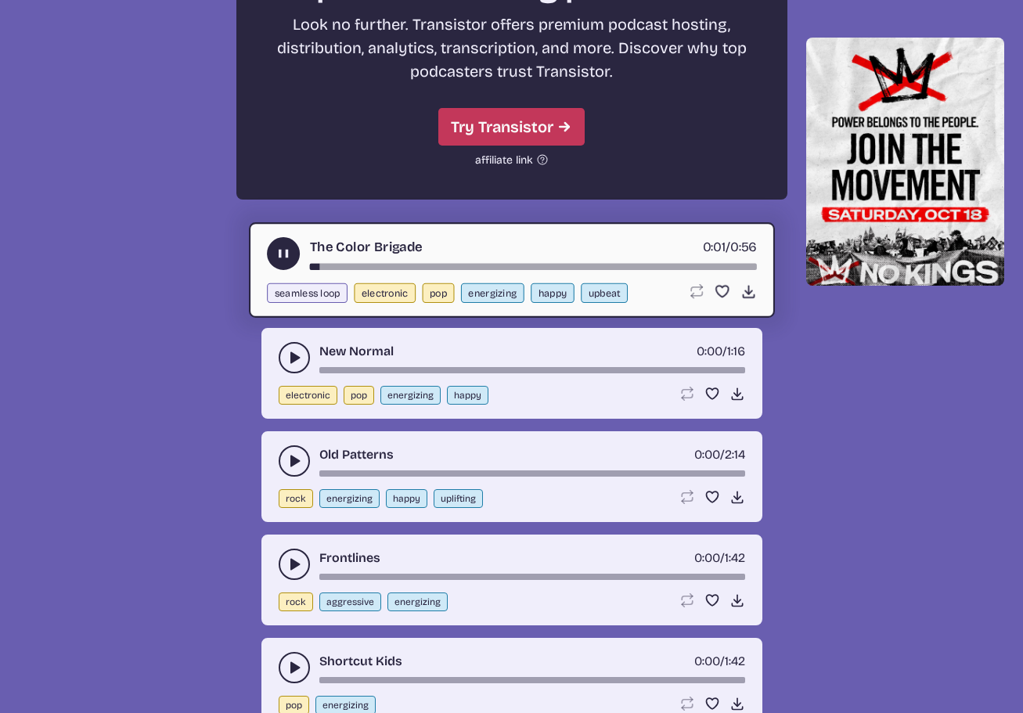
click at [362, 269] on div "song-time-bar" at bounding box center [532, 266] width 447 height 6
click at [276, 252] on icon "play-pause toggle" at bounding box center [283, 253] width 16 height 16
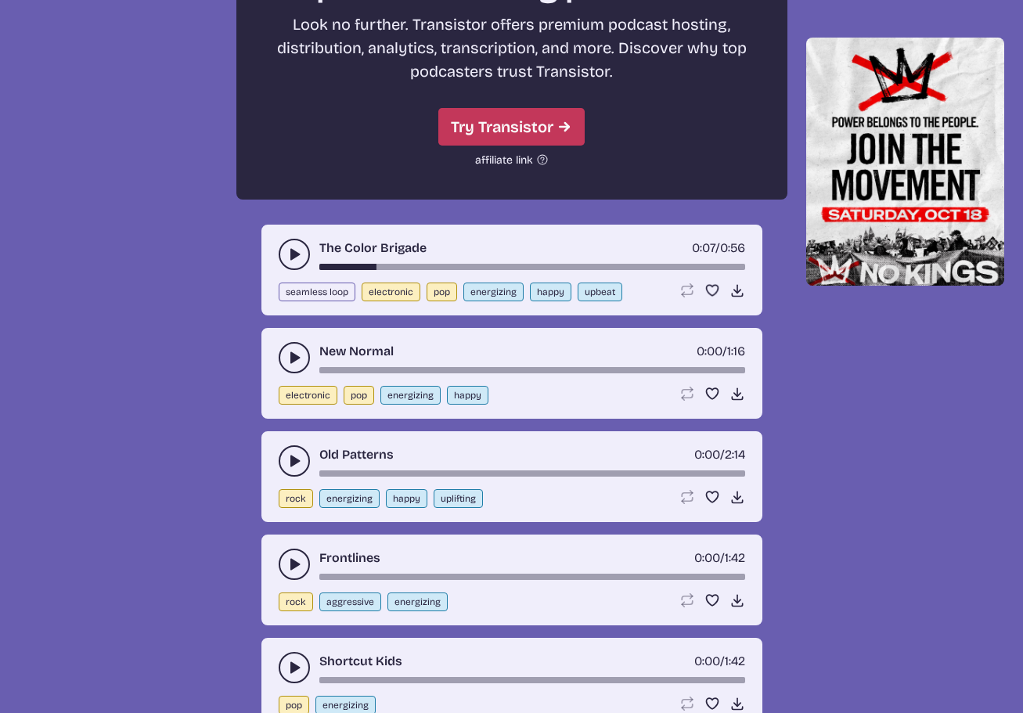
click at [295, 347] on button "play-pause toggle" at bounding box center [294, 357] width 31 height 31
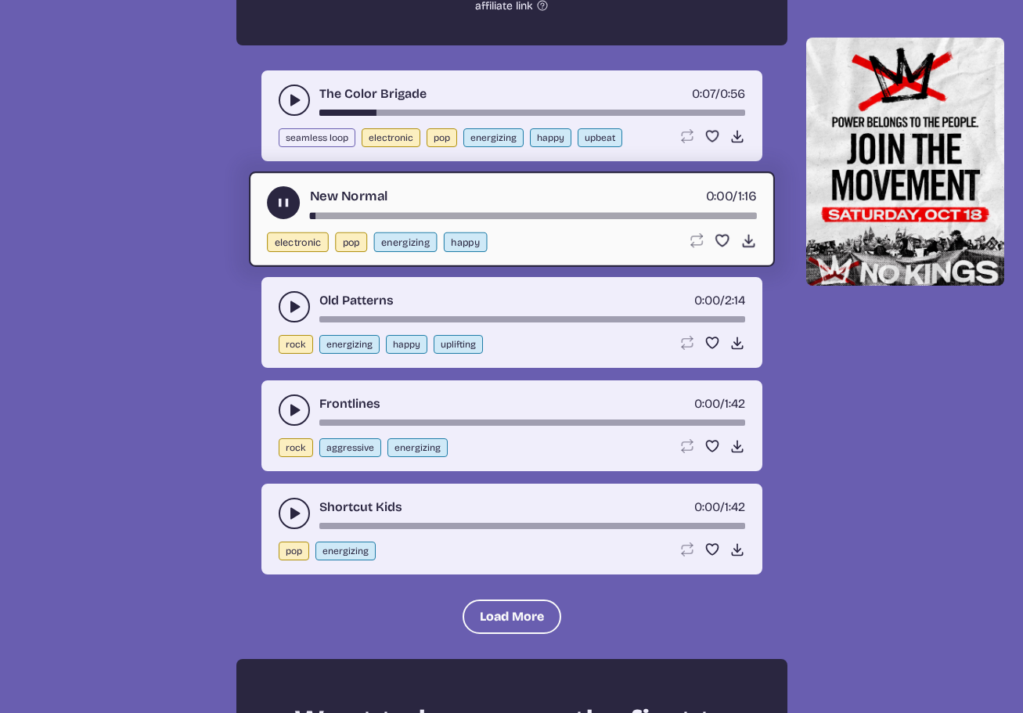
scroll to position [4473, 0]
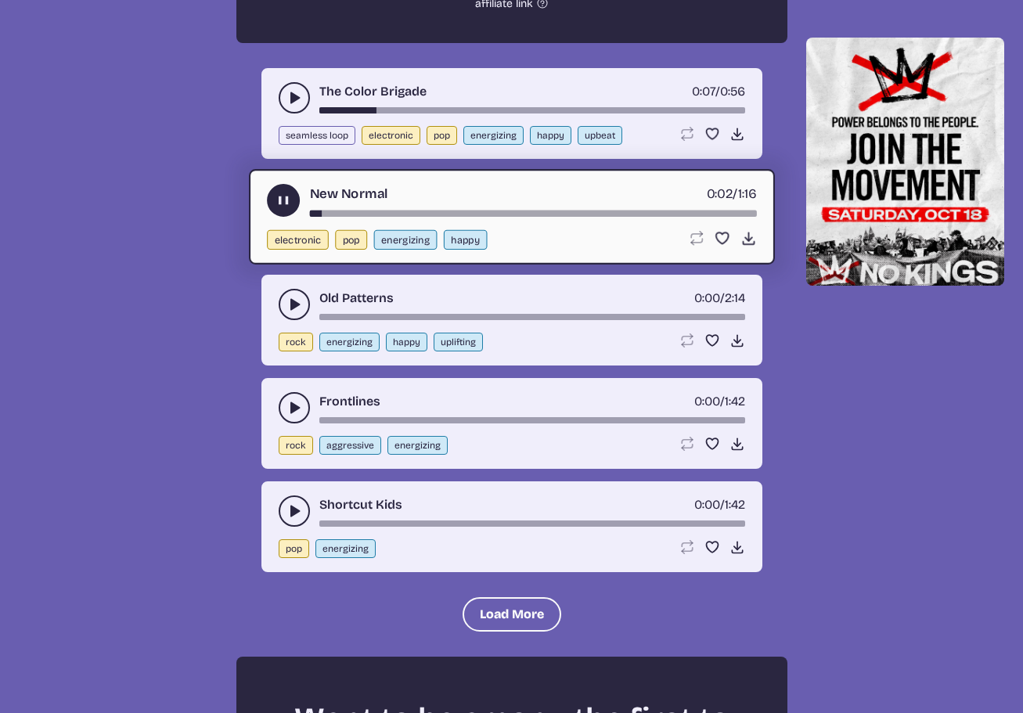
click at [348, 214] on div "song-time-bar" at bounding box center [532, 213] width 447 height 6
click at [290, 202] on icon "play-pause toggle" at bounding box center [283, 200] width 16 height 16
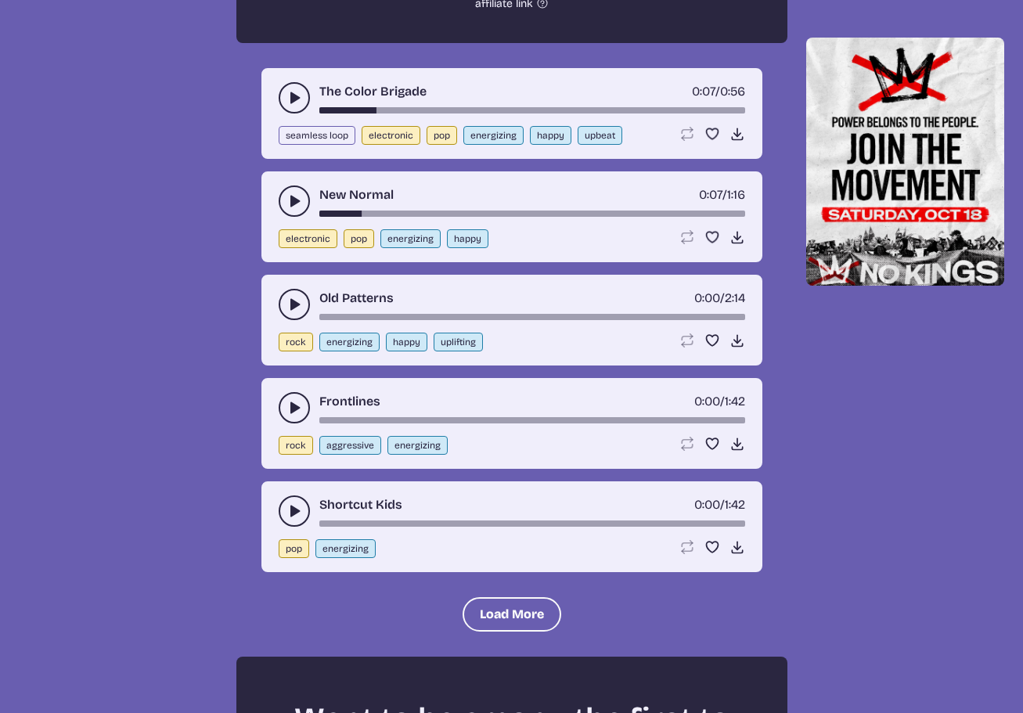
click at [290, 300] on icon "play-pause toggle" at bounding box center [294, 305] width 16 height 16
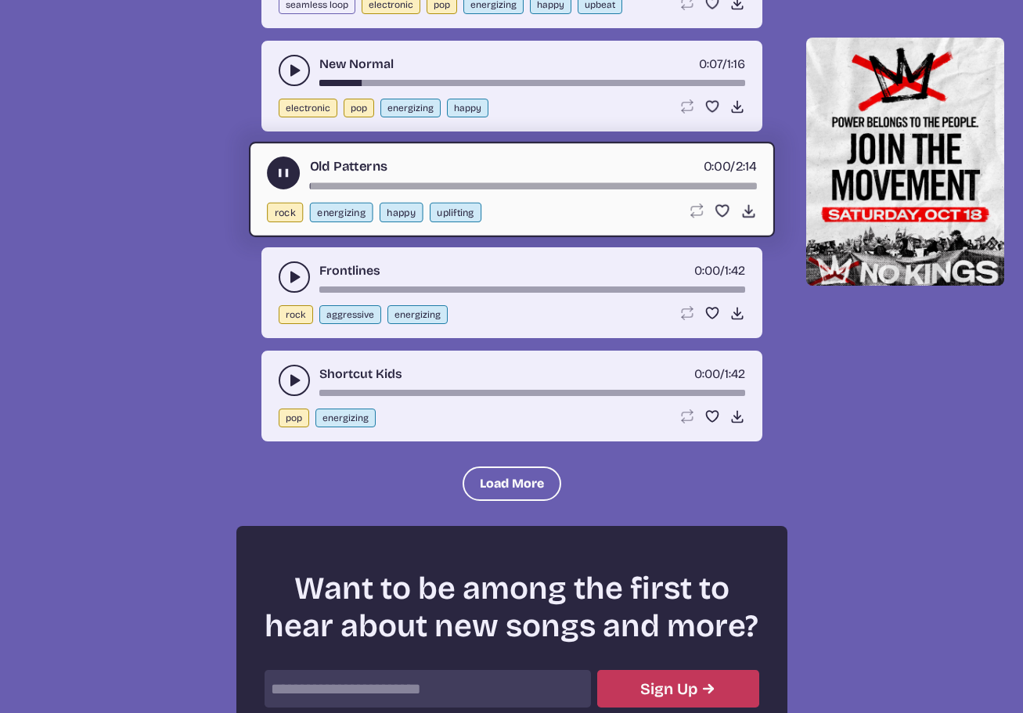
scroll to position [4630, 0]
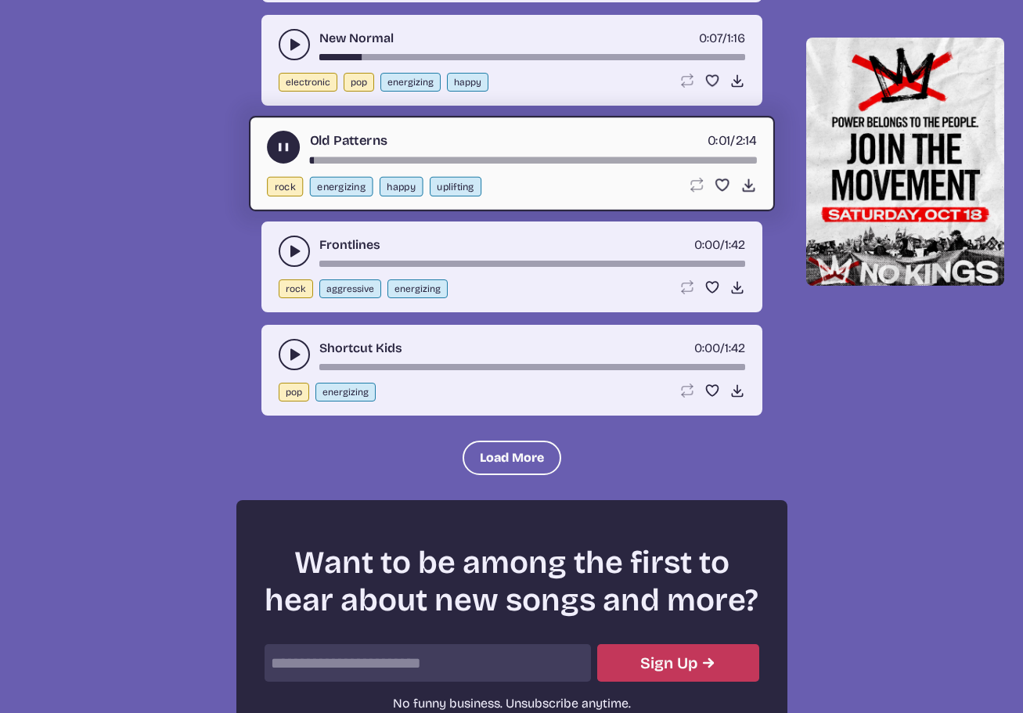
click at [356, 158] on div "song-time-bar" at bounding box center [532, 159] width 447 height 6
click at [282, 151] on use "play-pause toggle" at bounding box center [283, 146] width 16 height 16
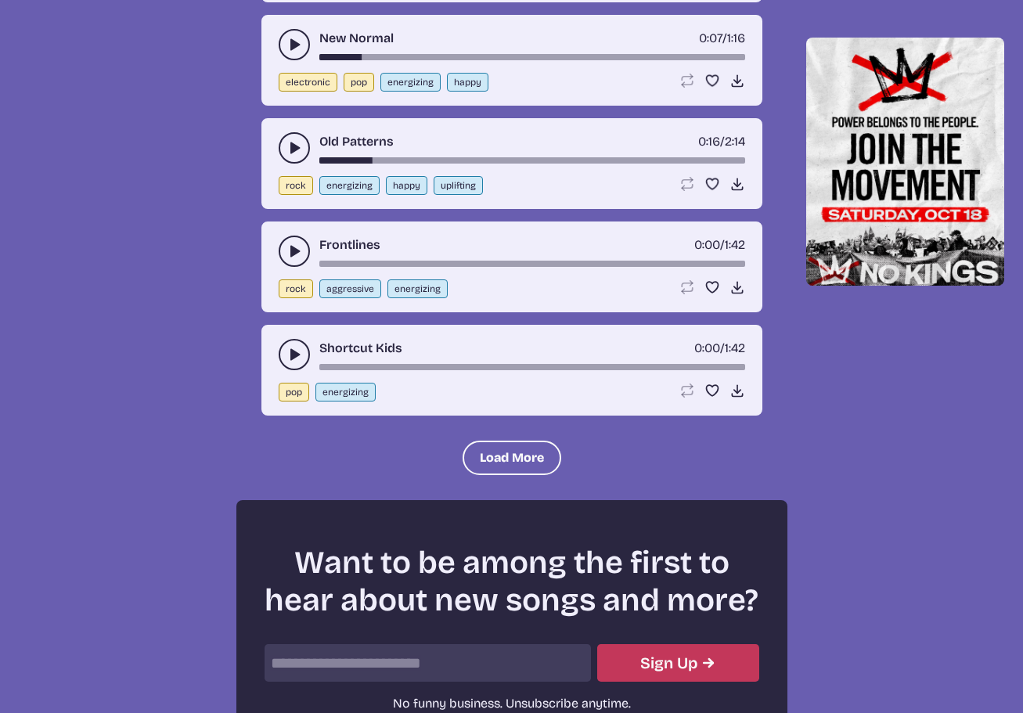
click at [293, 259] on button "play-pause toggle" at bounding box center [294, 251] width 31 height 31
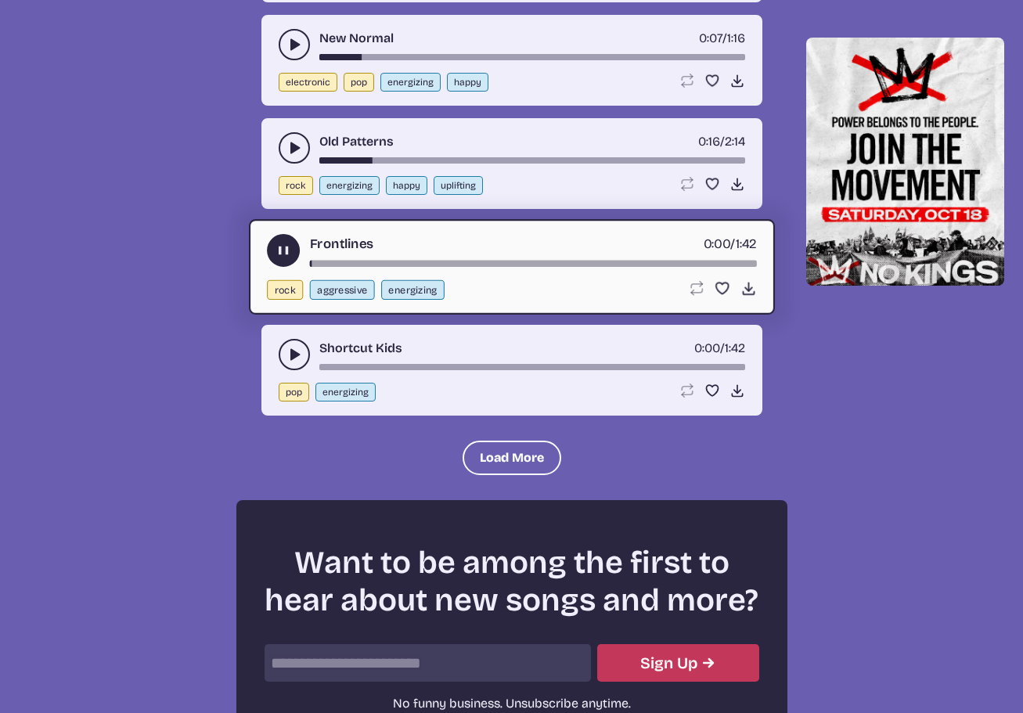
click at [338, 265] on div "song-time-bar" at bounding box center [532, 263] width 447 height 6
click at [285, 250] on use "play-pause toggle" at bounding box center [283, 250] width 16 height 16
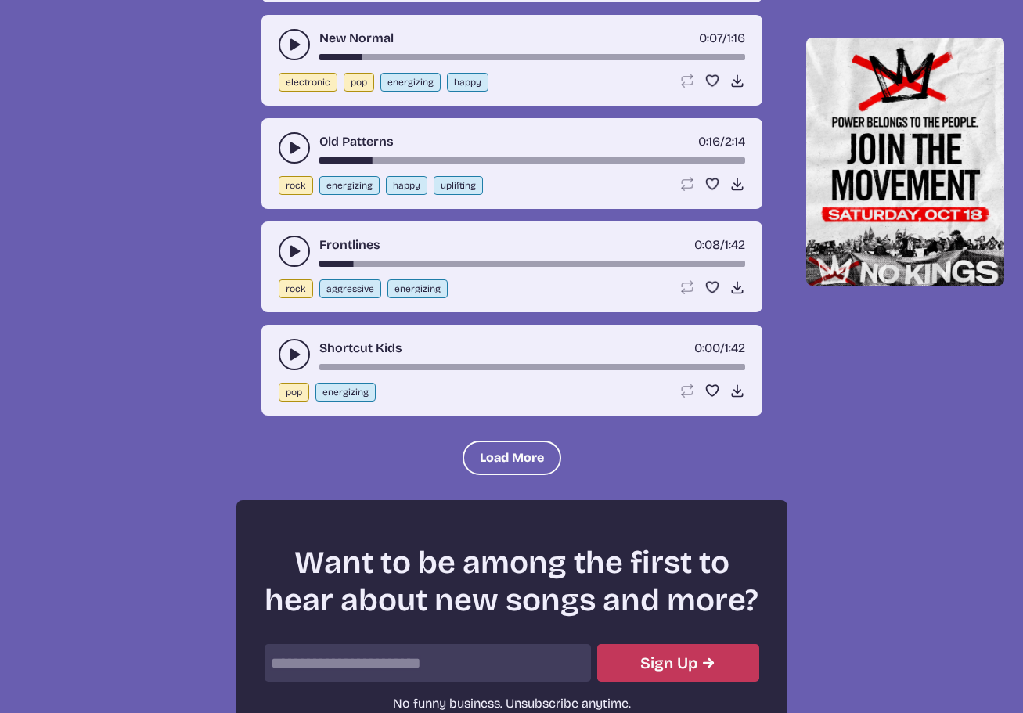
click at [302, 348] on button "play-pause toggle" at bounding box center [294, 354] width 31 height 31
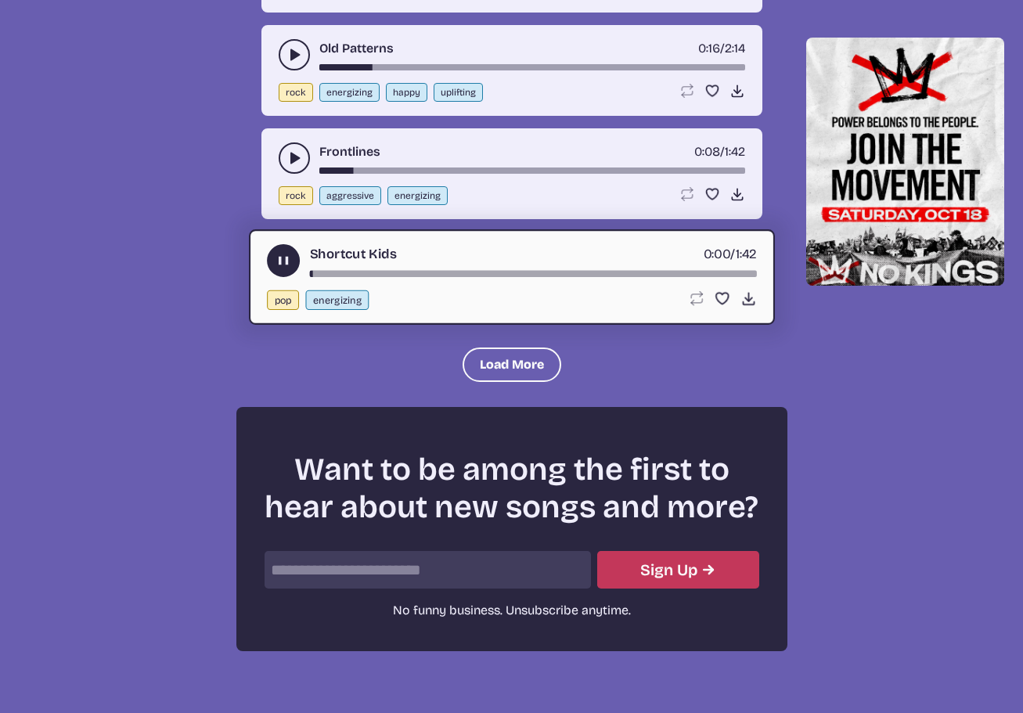
scroll to position [4786, 0]
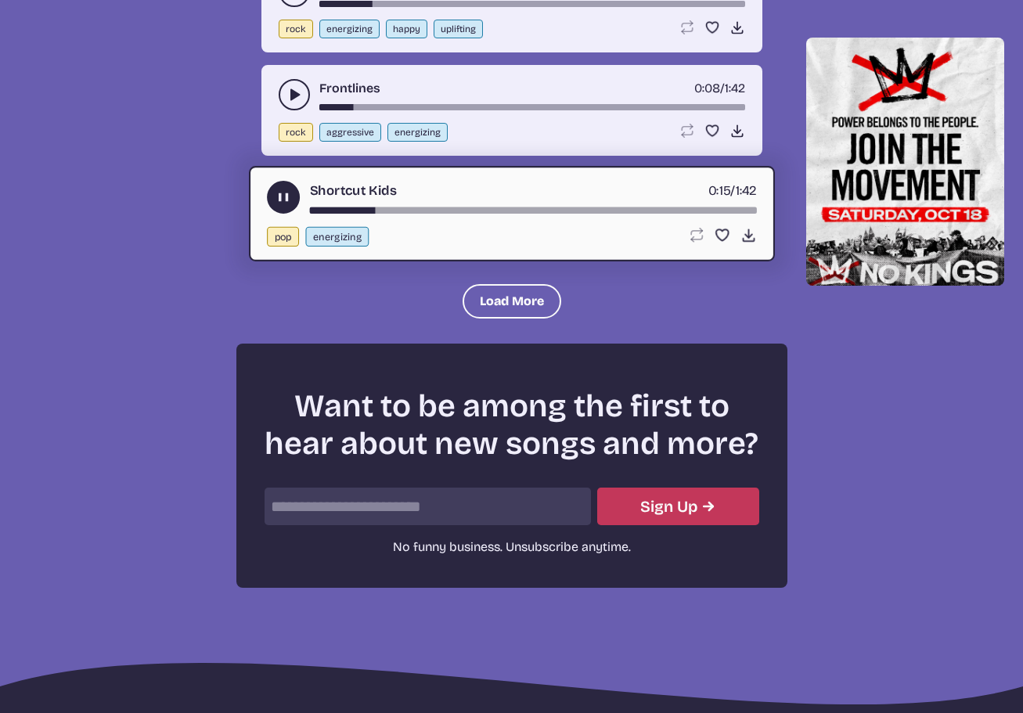
click at [281, 199] on use "play-pause toggle" at bounding box center [283, 197] width 16 height 16
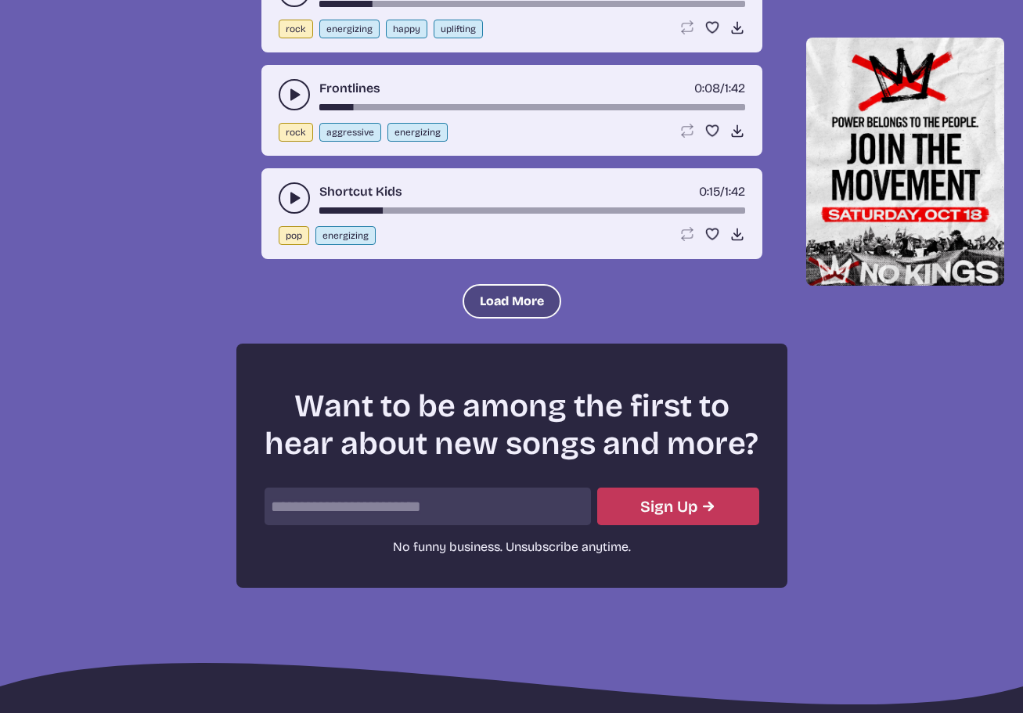
click at [478, 299] on button "Load More" at bounding box center [511, 301] width 99 height 34
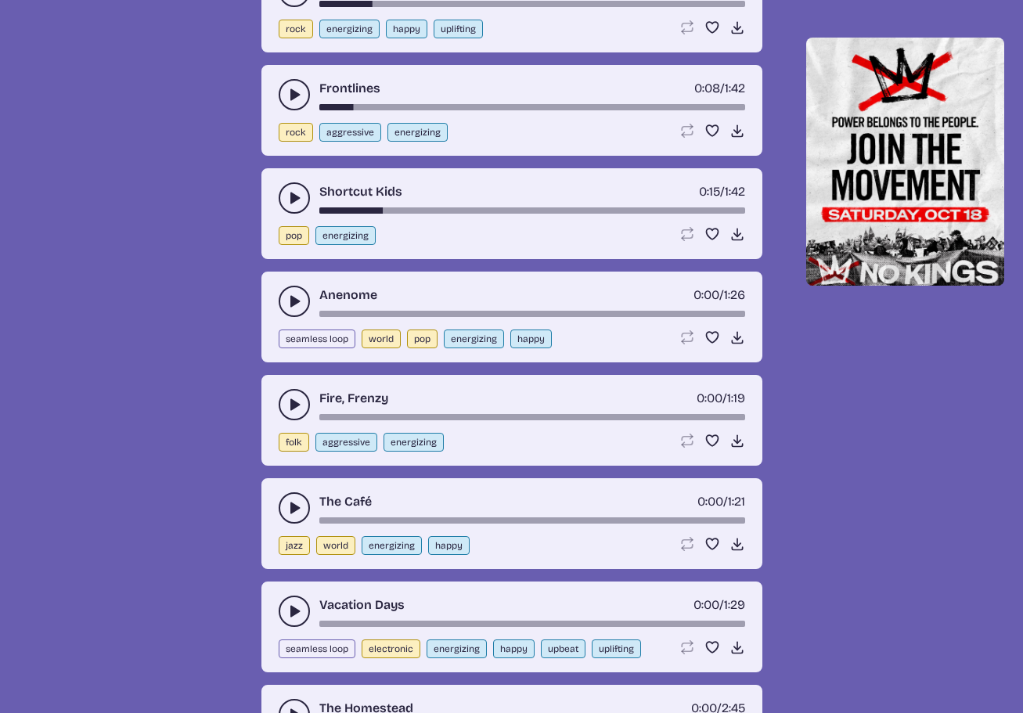
click at [301, 302] on icon "play-pause toggle" at bounding box center [294, 301] width 16 height 16
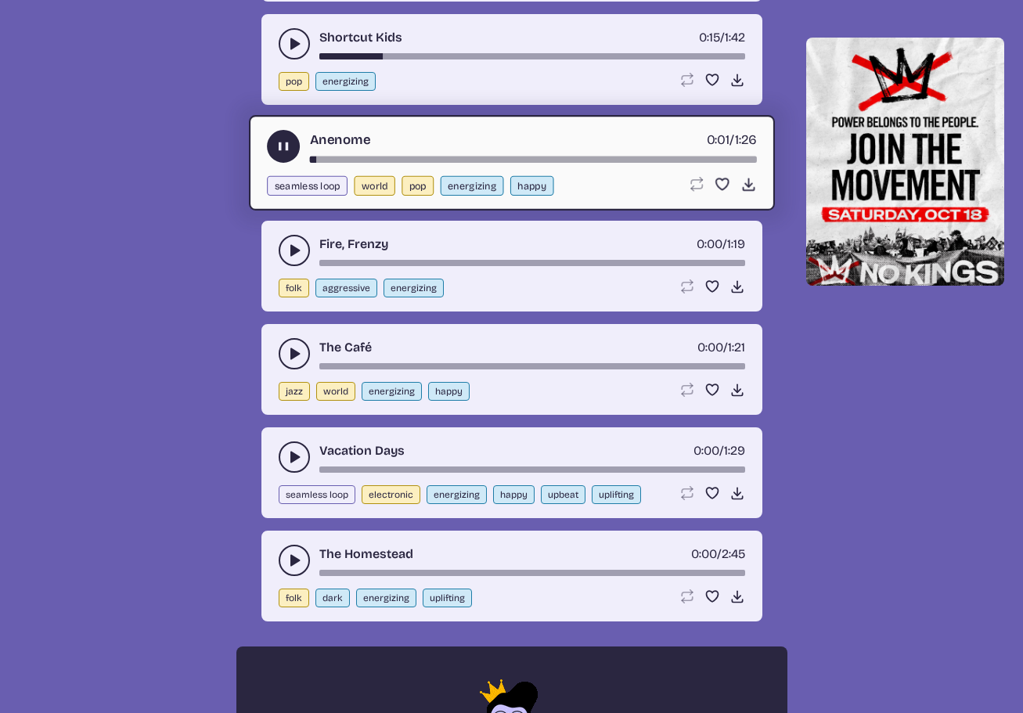
scroll to position [4943, 0]
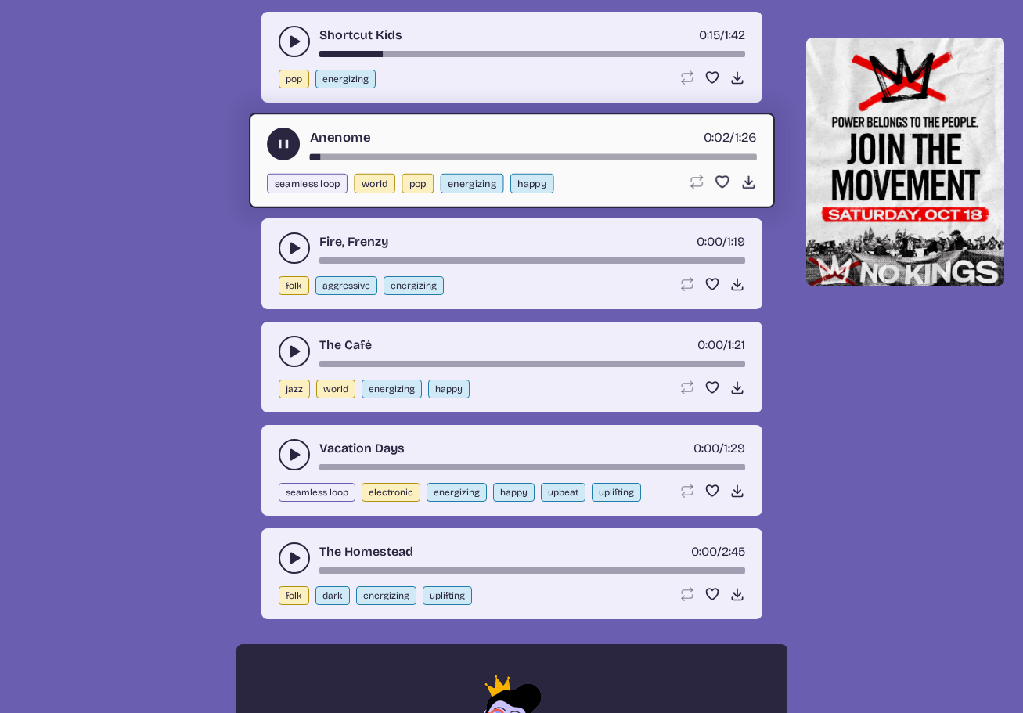
click at [278, 146] on use "play-pause toggle" at bounding box center [283, 143] width 16 height 16
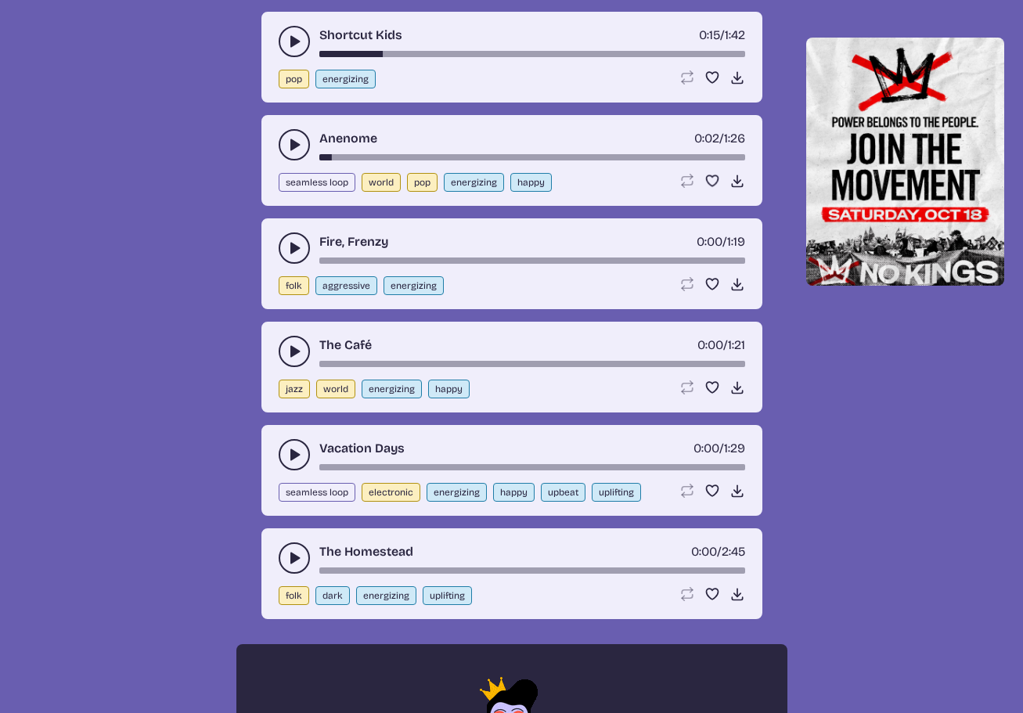
click at [286, 251] on icon "play-pause toggle" at bounding box center [294, 248] width 16 height 16
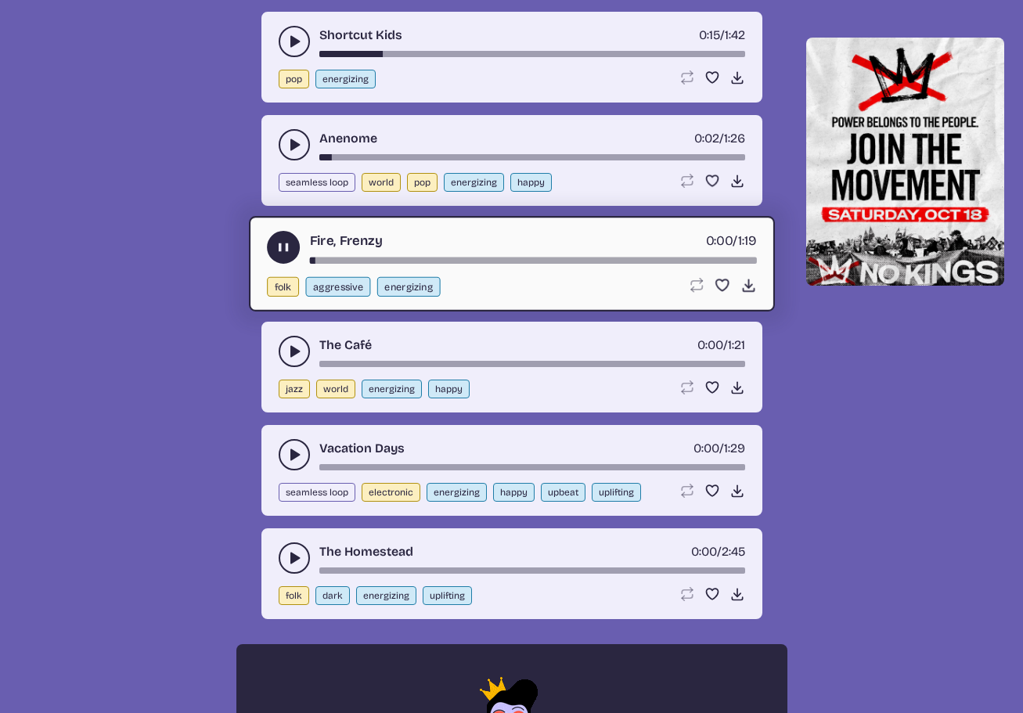
click at [327, 258] on div "song-time-bar" at bounding box center [532, 260] width 447 height 6
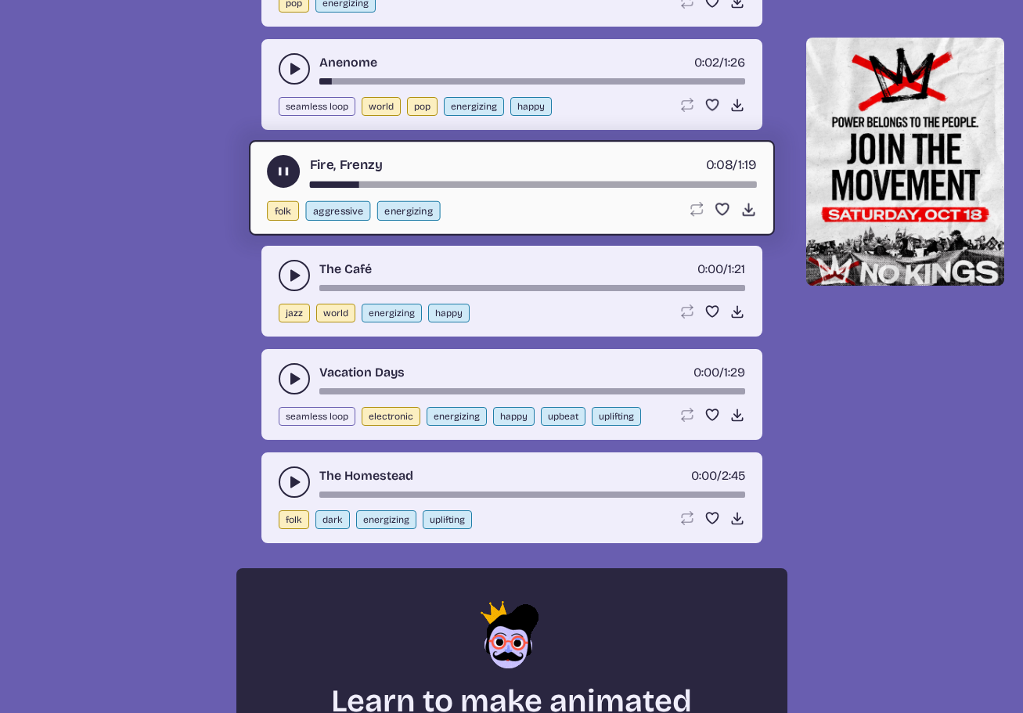
scroll to position [5021, 0]
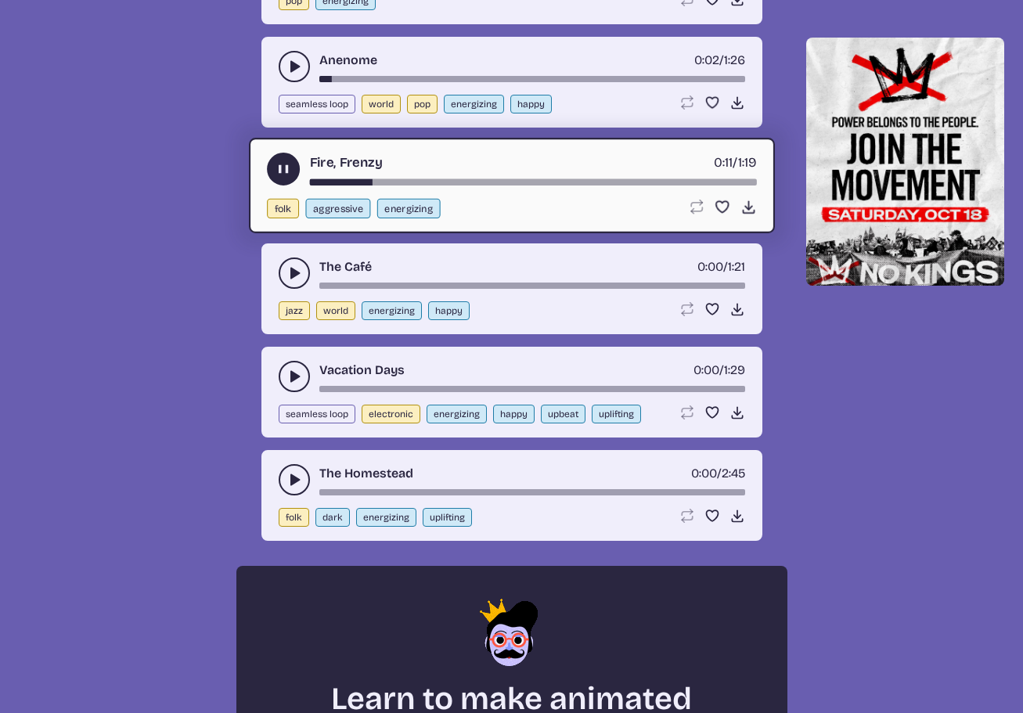
click at [282, 179] on button "play-pause toggle" at bounding box center [283, 169] width 33 height 33
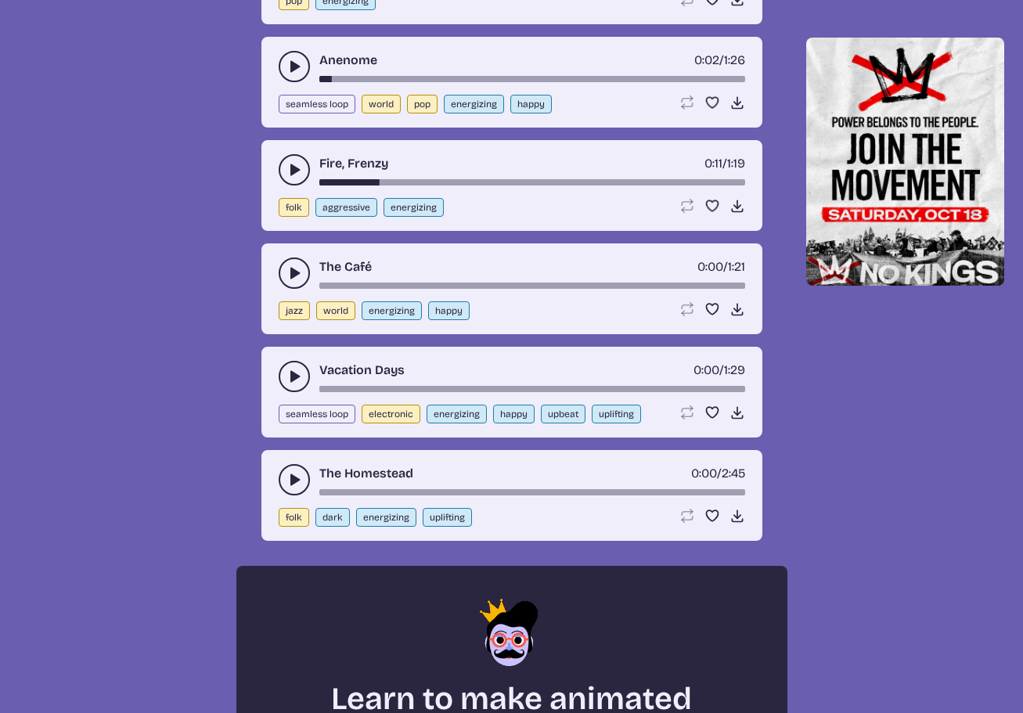
click at [288, 270] on icon "play-pause toggle" at bounding box center [294, 273] width 16 height 16
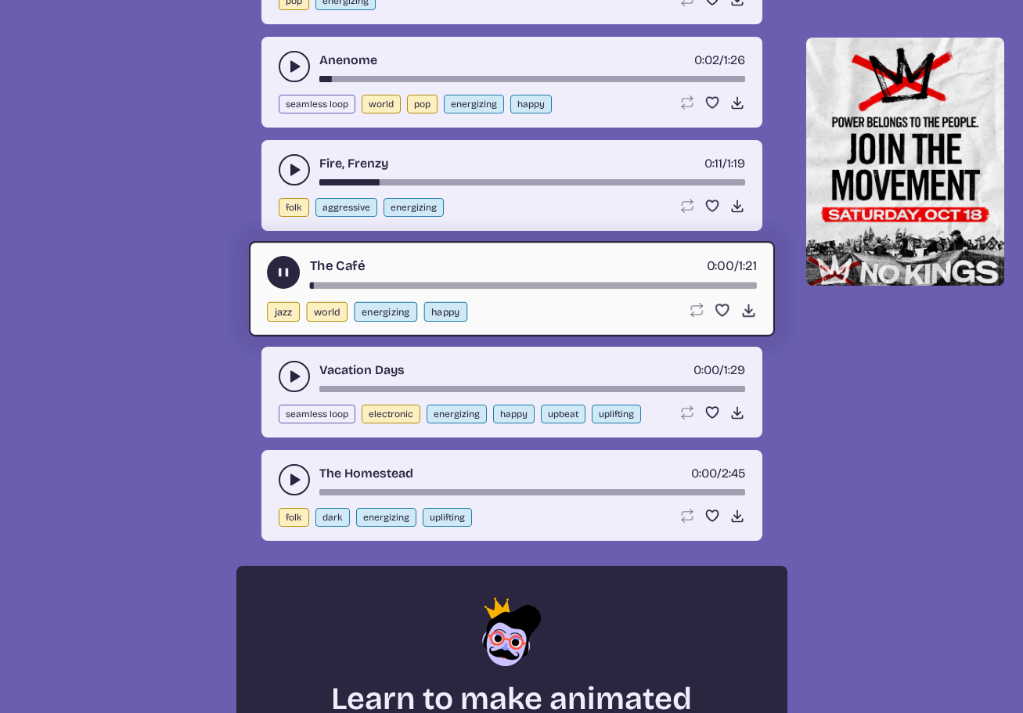
click at [369, 286] on div "song-time-bar" at bounding box center [532, 285] width 447 height 6
click at [279, 271] on use "play-pause toggle" at bounding box center [283, 272] width 16 height 16
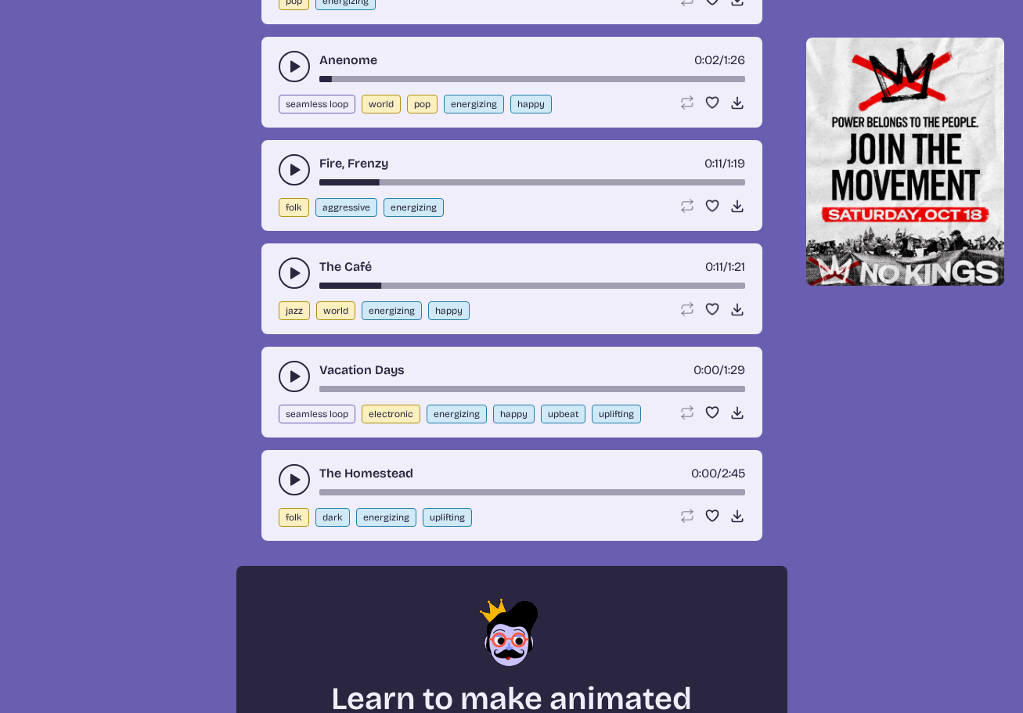
drag, startPoint x: 309, startPoint y: 354, endPoint x: 295, endPoint y: 367, distance: 19.4
click at [309, 358] on div "Vacation Days 0:00 / 1:29 seamless loop electronic energizing happy upbeat upli…" at bounding box center [511, 392] width 501 height 91
click at [297, 369] on icon "play-pause toggle" at bounding box center [294, 377] width 16 height 16
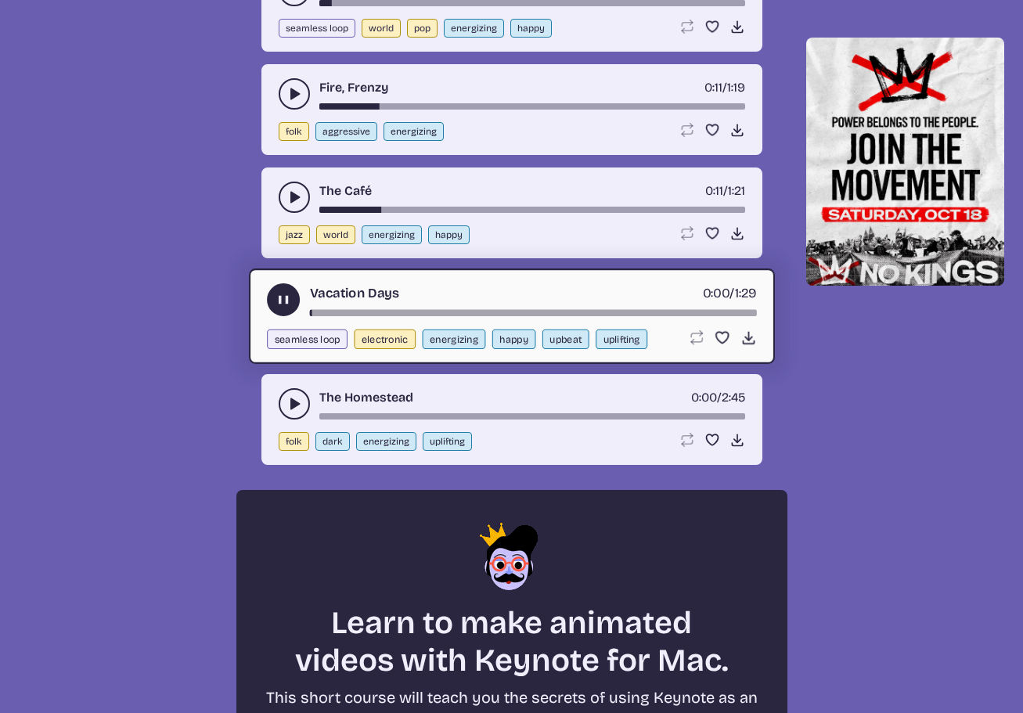
scroll to position [5099, 0]
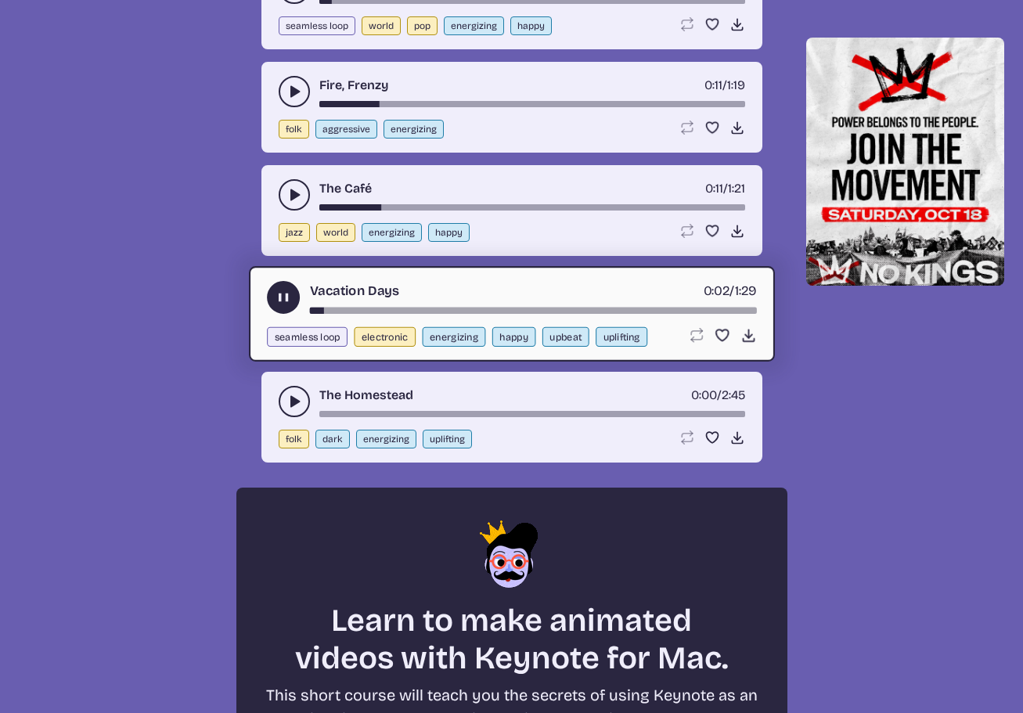
click at [346, 309] on div "song-time-bar" at bounding box center [532, 310] width 447 height 6
click at [282, 300] on use "play-pause toggle" at bounding box center [283, 297] width 16 height 16
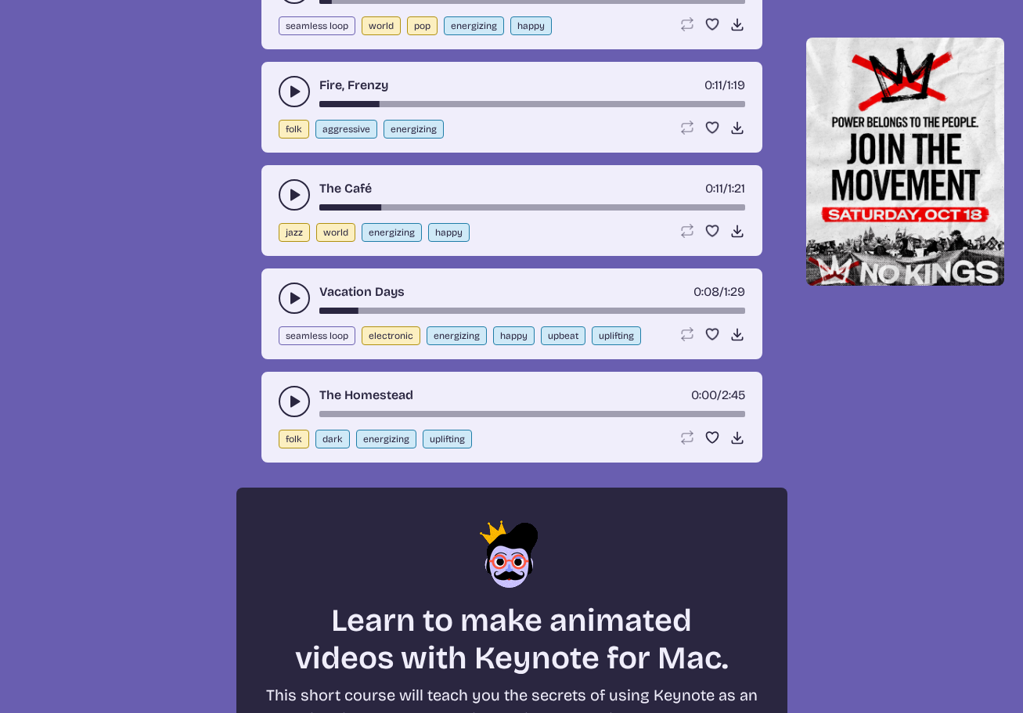
click at [293, 395] on icon "play-pause toggle" at bounding box center [294, 402] width 16 height 16
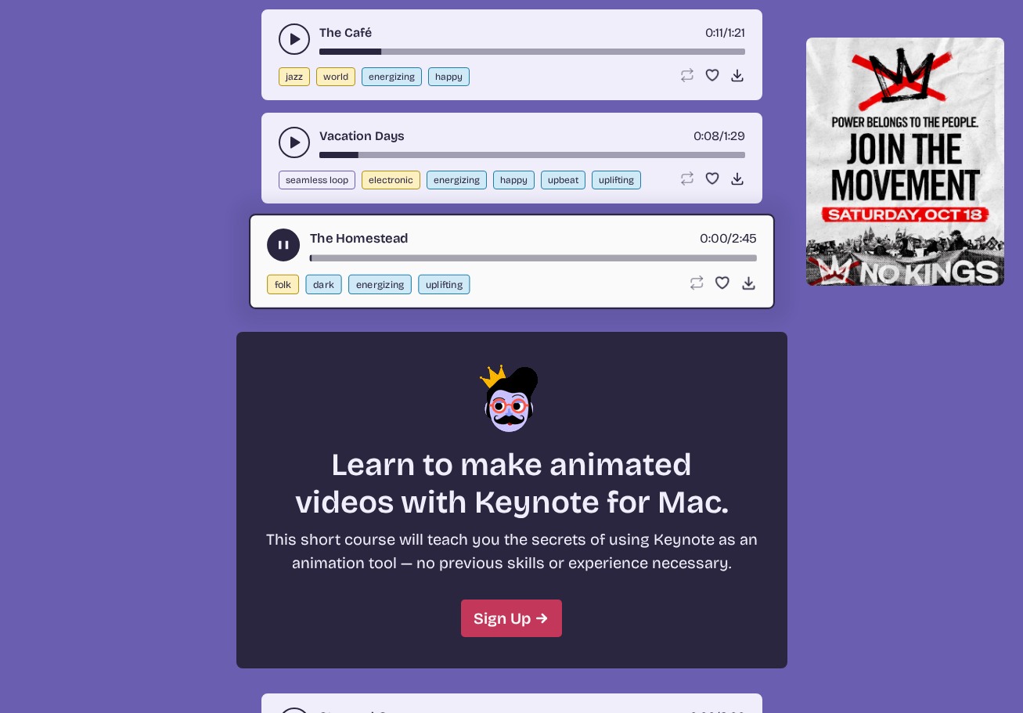
scroll to position [5256, 0]
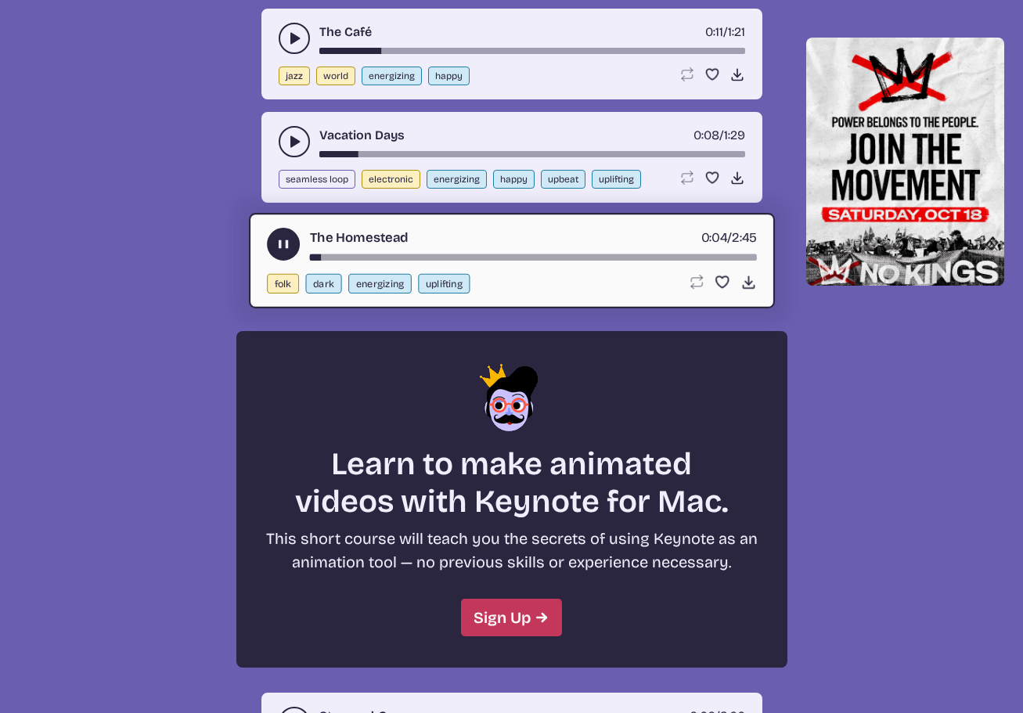
click at [346, 257] on div "song-time-bar" at bounding box center [532, 257] width 447 height 6
click at [281, 245] on use "play-pause toggle" at bounding box center [283, 244] width 16 height 16
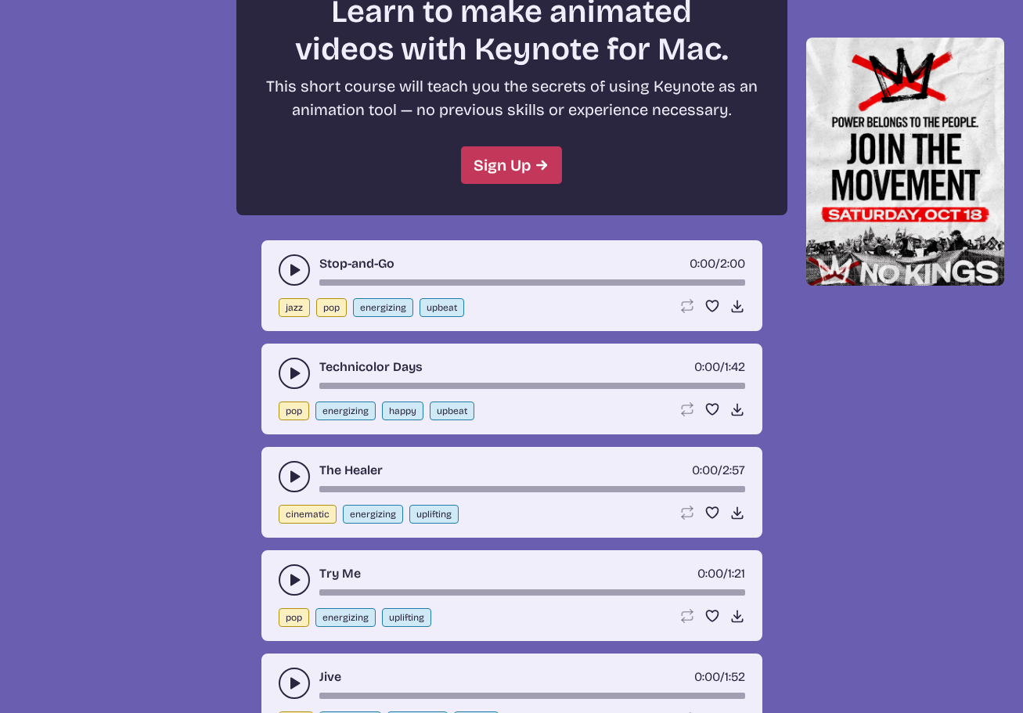
scroll to position [5725, 0]
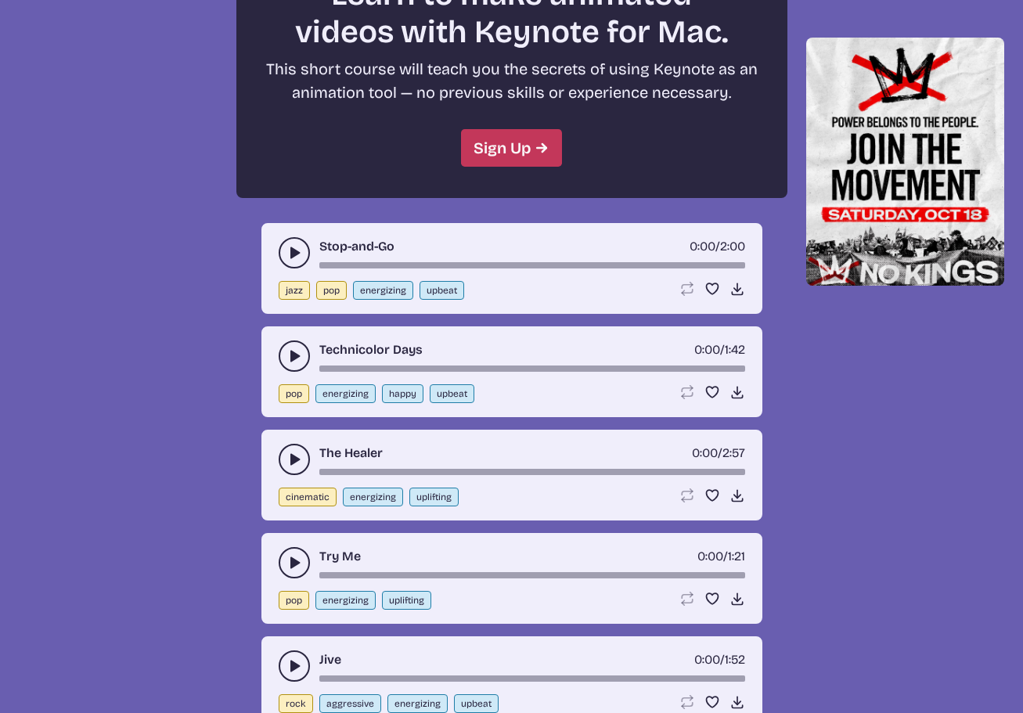
click at [292, 250] on use "play-pause toggle" at bounding box center [294, 253] width 16 height 16
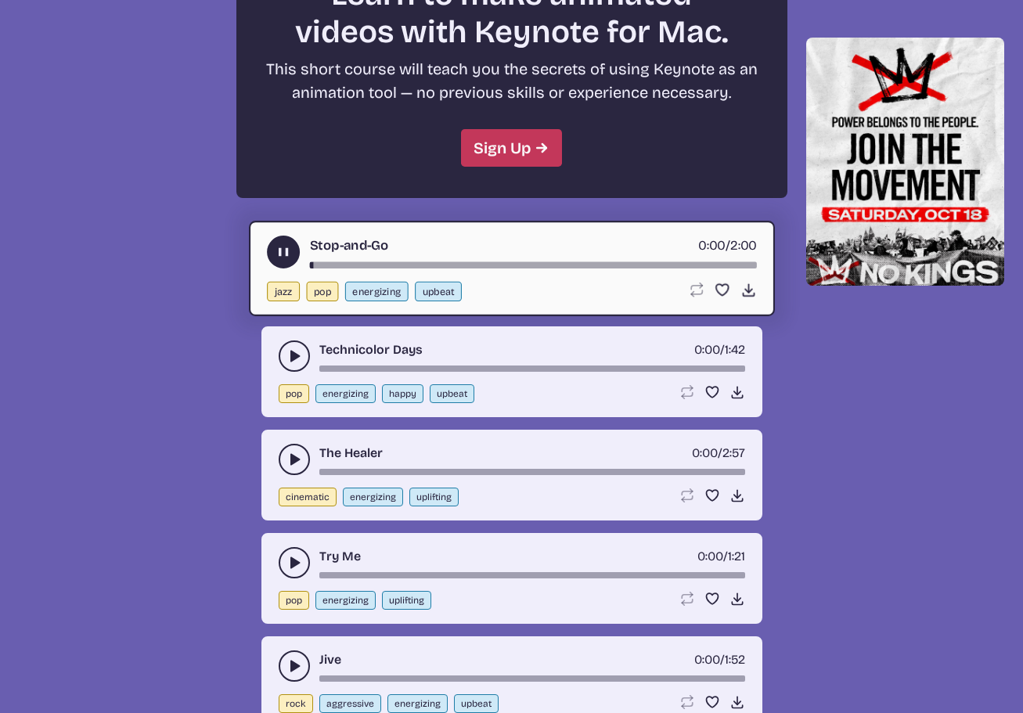
click at [345, 264] on div "song-time-bar" at bounding box center [532, 264] width 447 height 6
click at [286, 255] on use "play-pause toggle" at bounding box center [283, 251] width 16 height 16
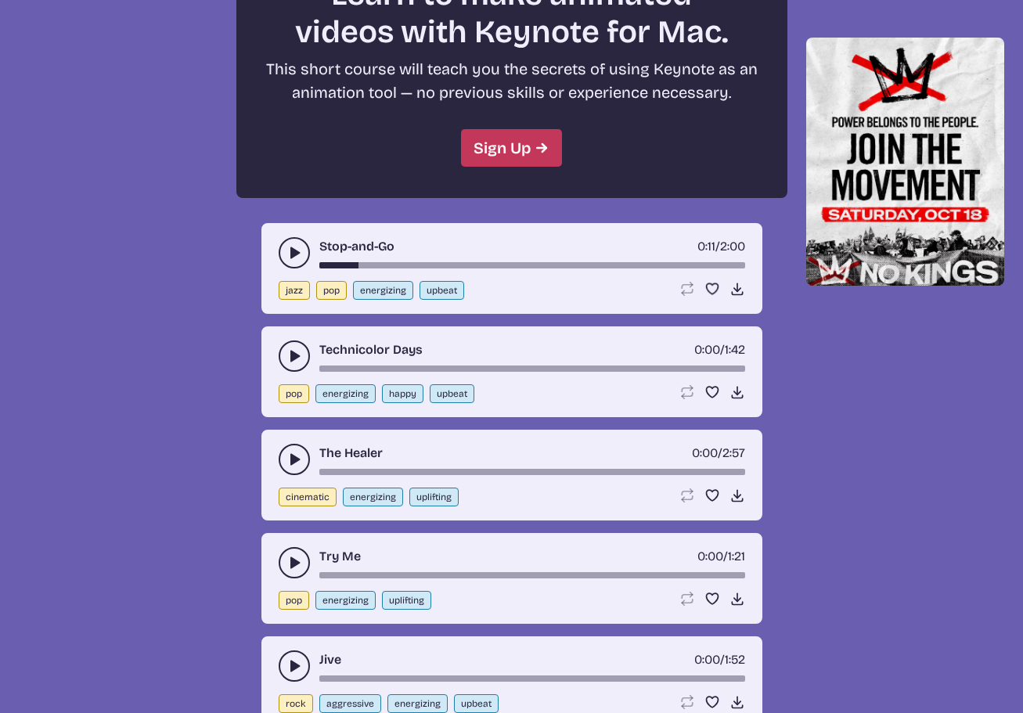
click at [303, 346] on button "play-pause toggle" at bounding box center [294, 355] width 31 height 31
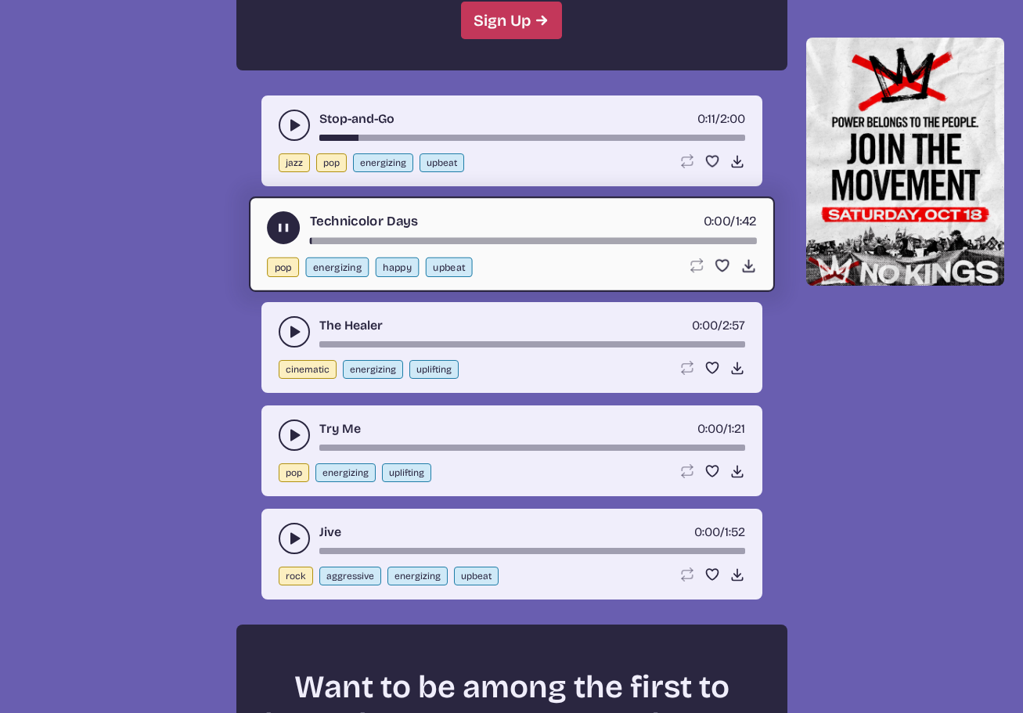
scroll to position [5882, 0]
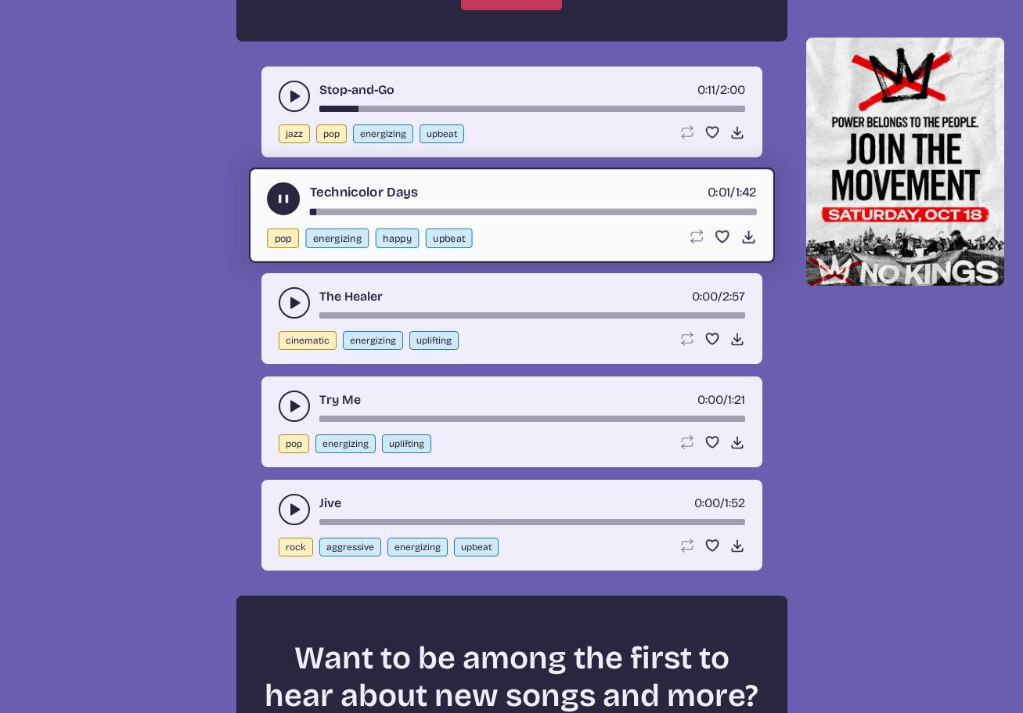
click at [295, 200] on button "play-pause toggle" at bounding box center [283, 198] width 33 height 33
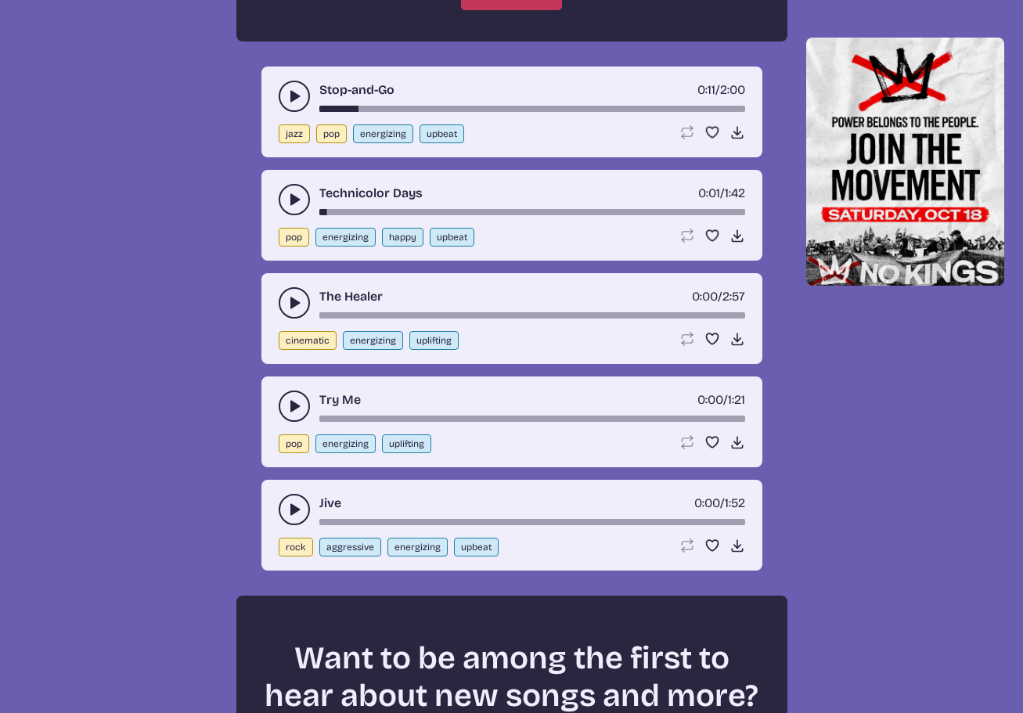
click at [296, 295] on icon "play-pause toggle" at bounding box center [294, 303] width 16 height 16
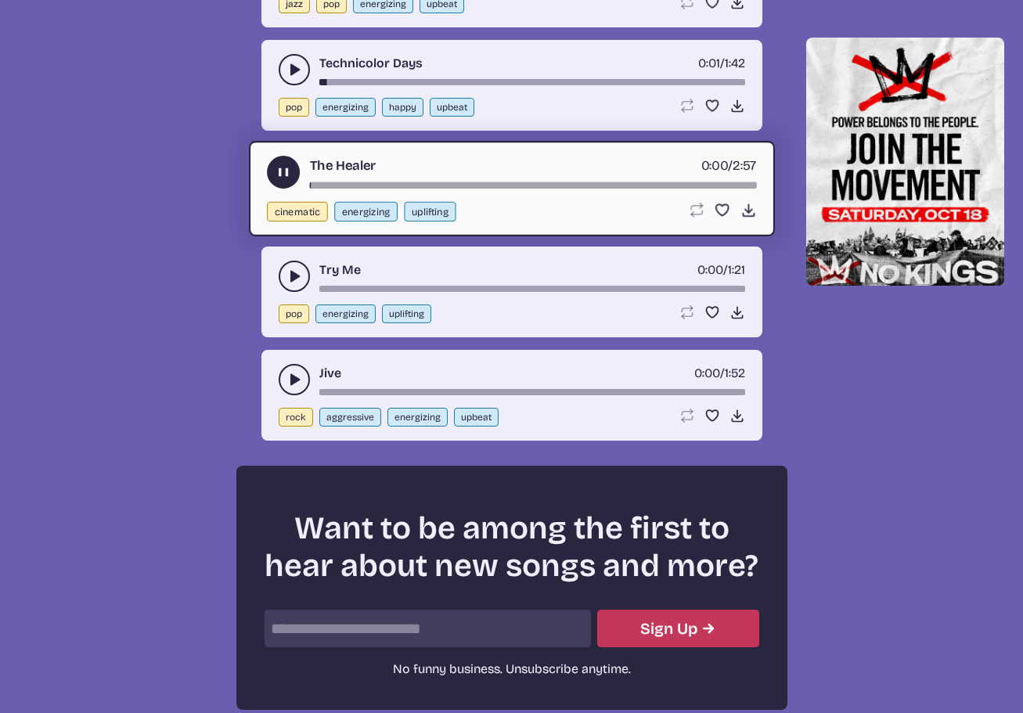
scroll to position [6038, 0]
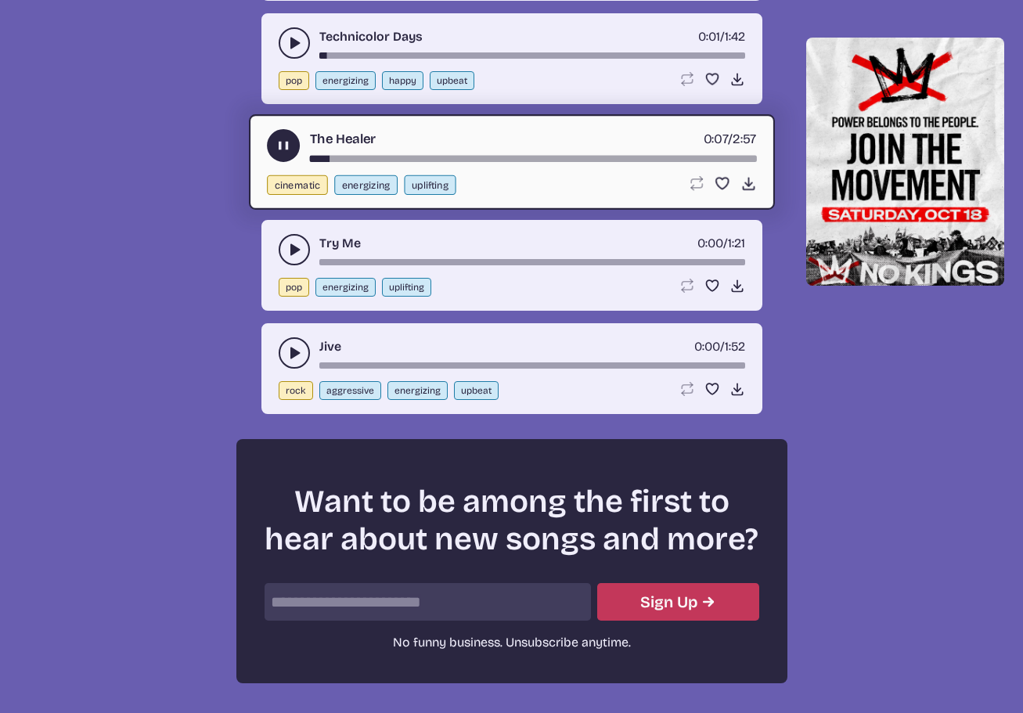
click at [347, 157] on div "song-time-bar" at bounding box center [532, 158] width 447 height 6
click at [290, 152] on icon "play-pause toggle" at bounding box center [283, 145] width 16 height 16
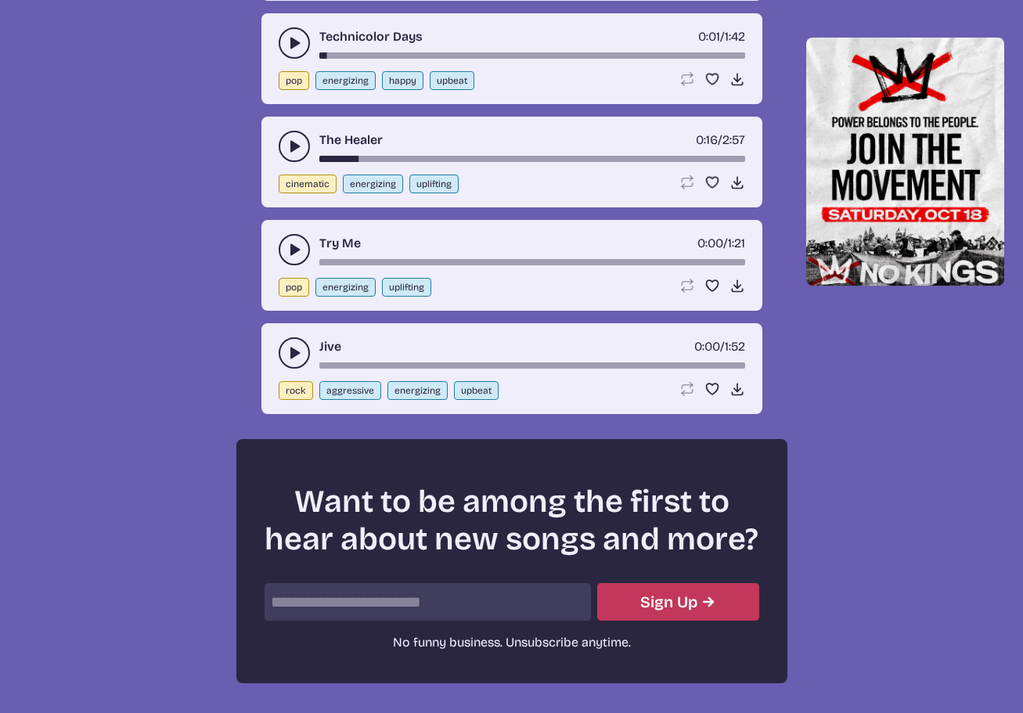
click at [292, 250] on use "play-pause toggle" at bounding box center [294, 250] width 16 height 16
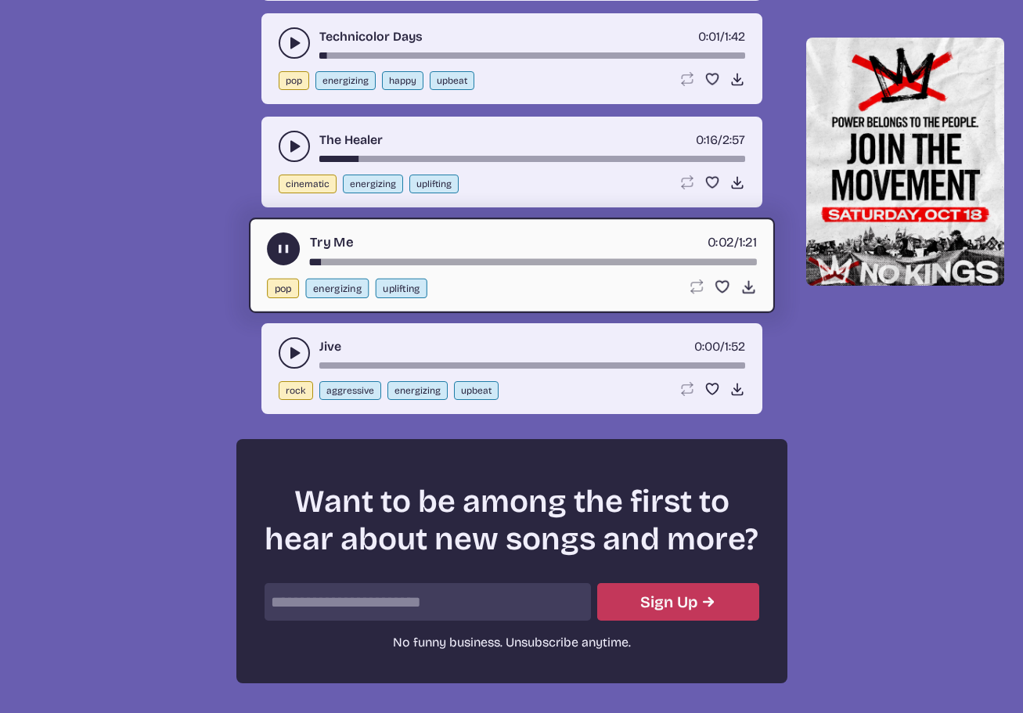
click at [286, 250] on use "play-pause toggle" at bounding box center [283, 248] width 16 height 16
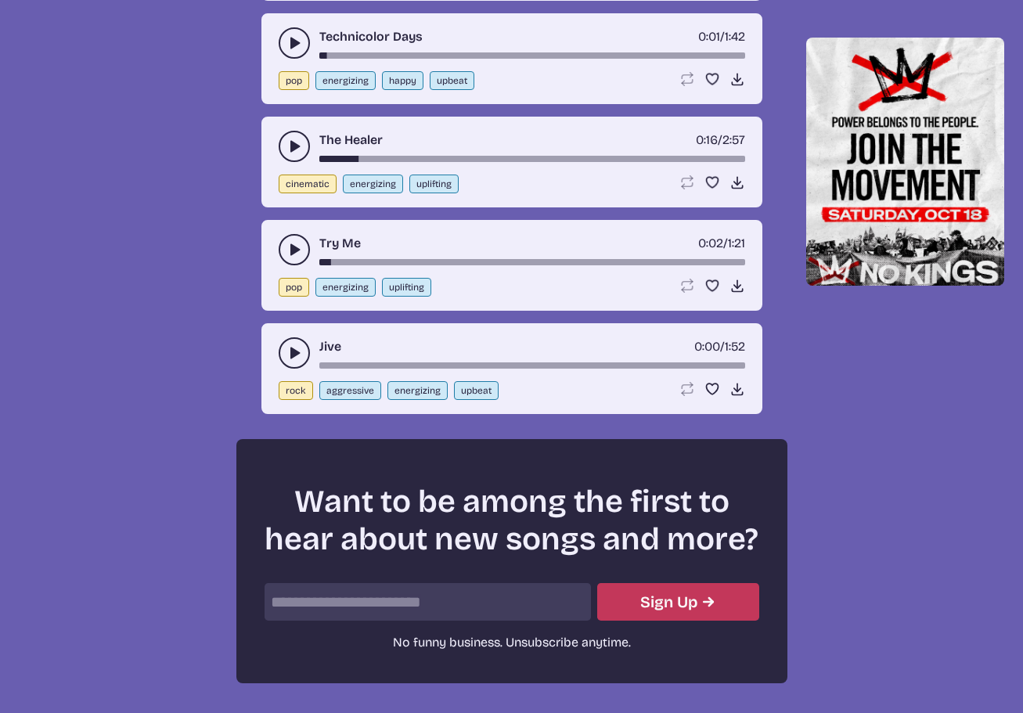
click at [287, 357] on icon "play-pause toggle" at bounding box center [294, 353] width 16 height 16
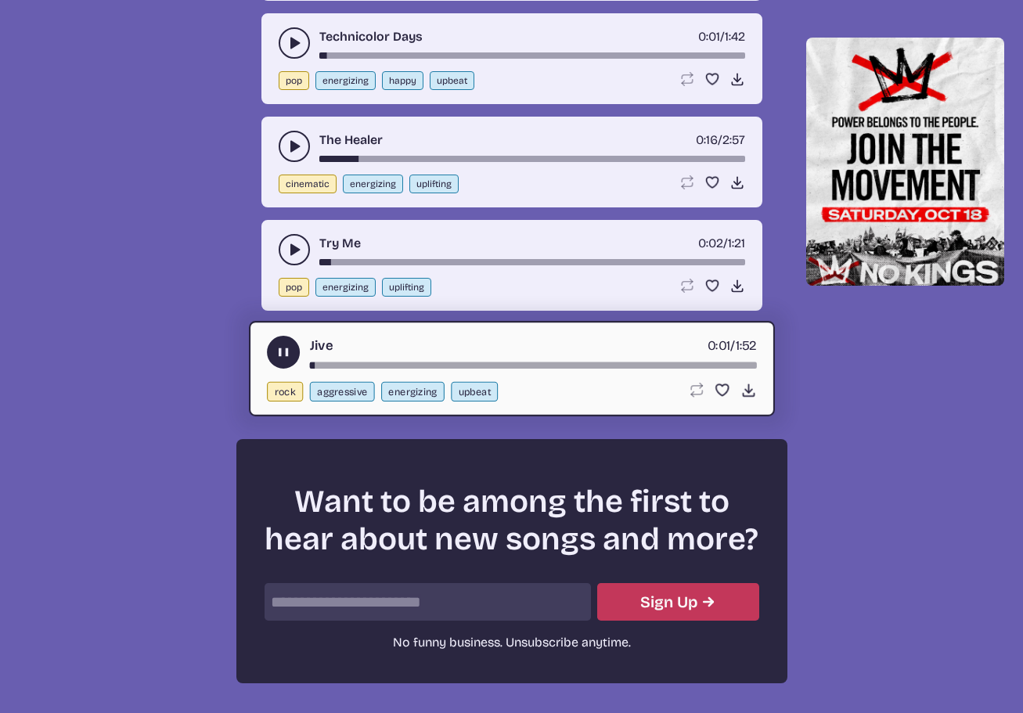
click at [332, 366] on div "song-time-bar" at bounding box center [532, 365] width 447 height 6
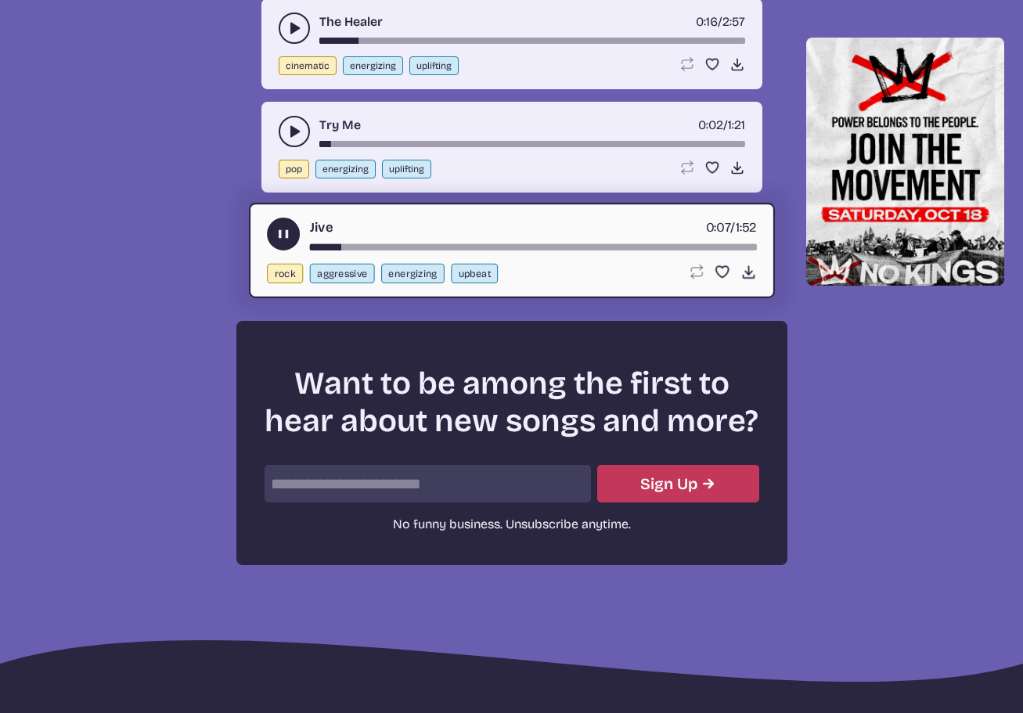
scroll to position [6195, 0]
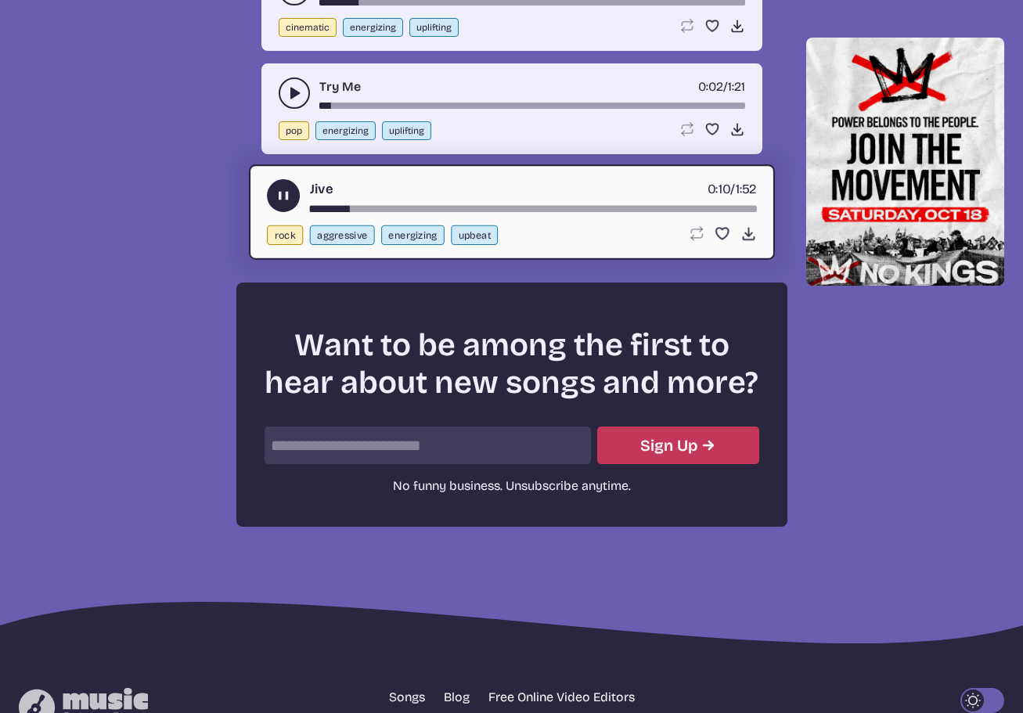
click at [292, 194] on button "play-pause toggle" at bounding box center [283, 195] width 33 height 33
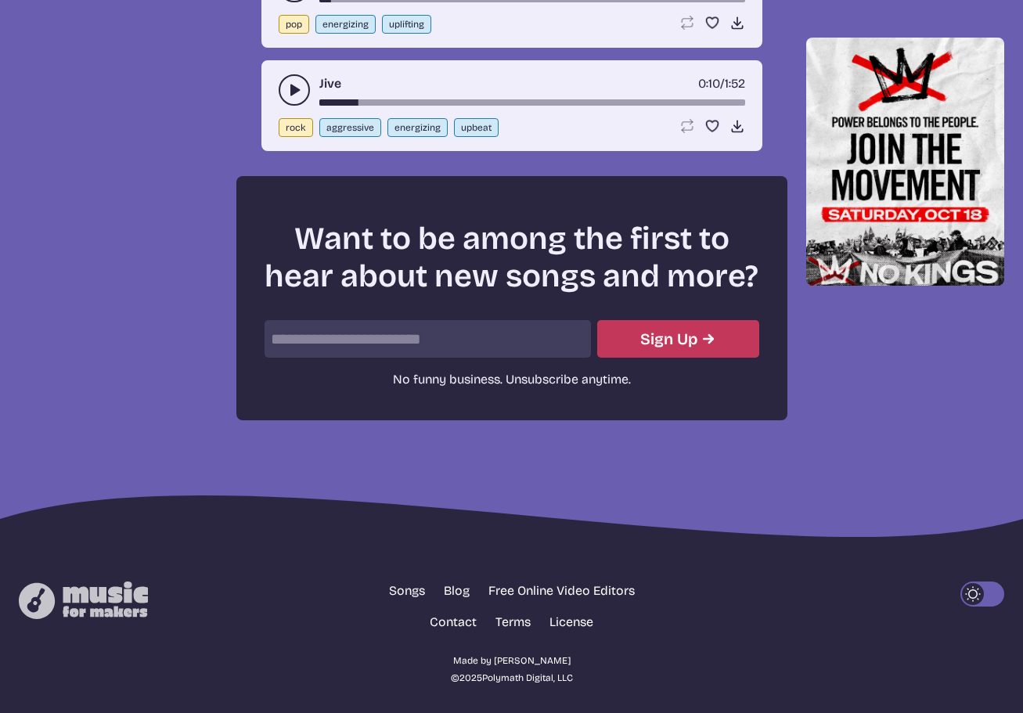
scroll to position [6311, 0]
